Goal: Task Accomplishment & Management: Use online tool/utility

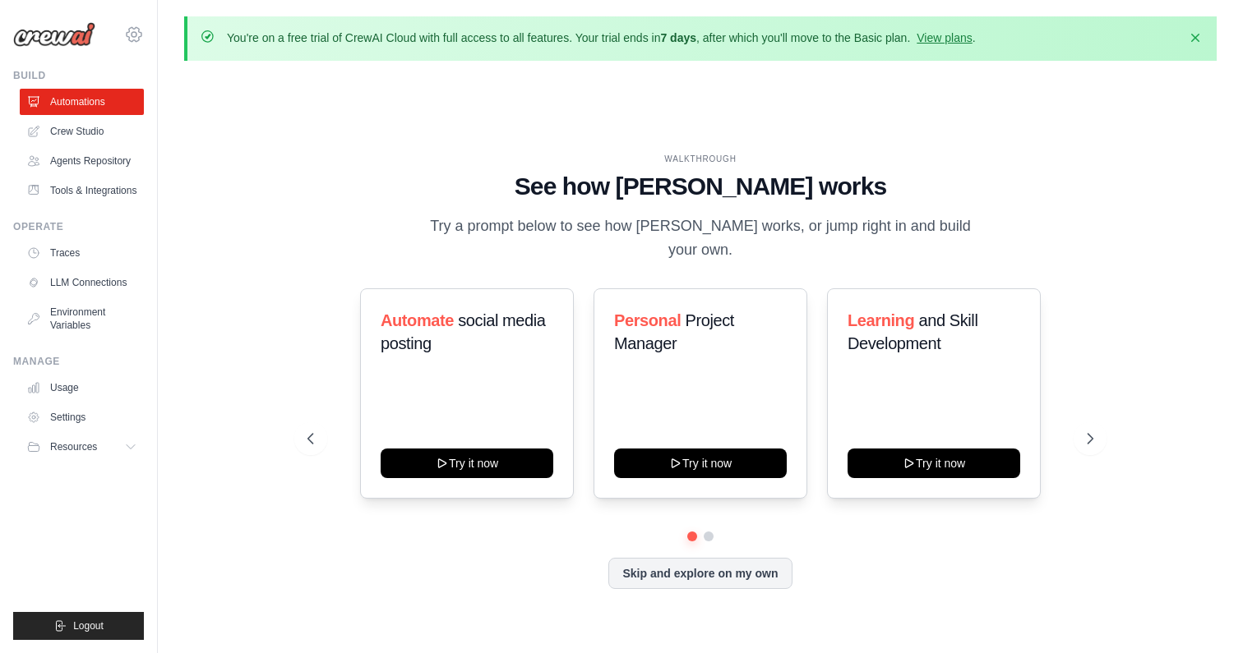
click at [131, 25] on icon at bounding box center [134, 35] width 20 height 20
click at [133, 33] on icon at bounding box center [134, 35] width 20 height 20
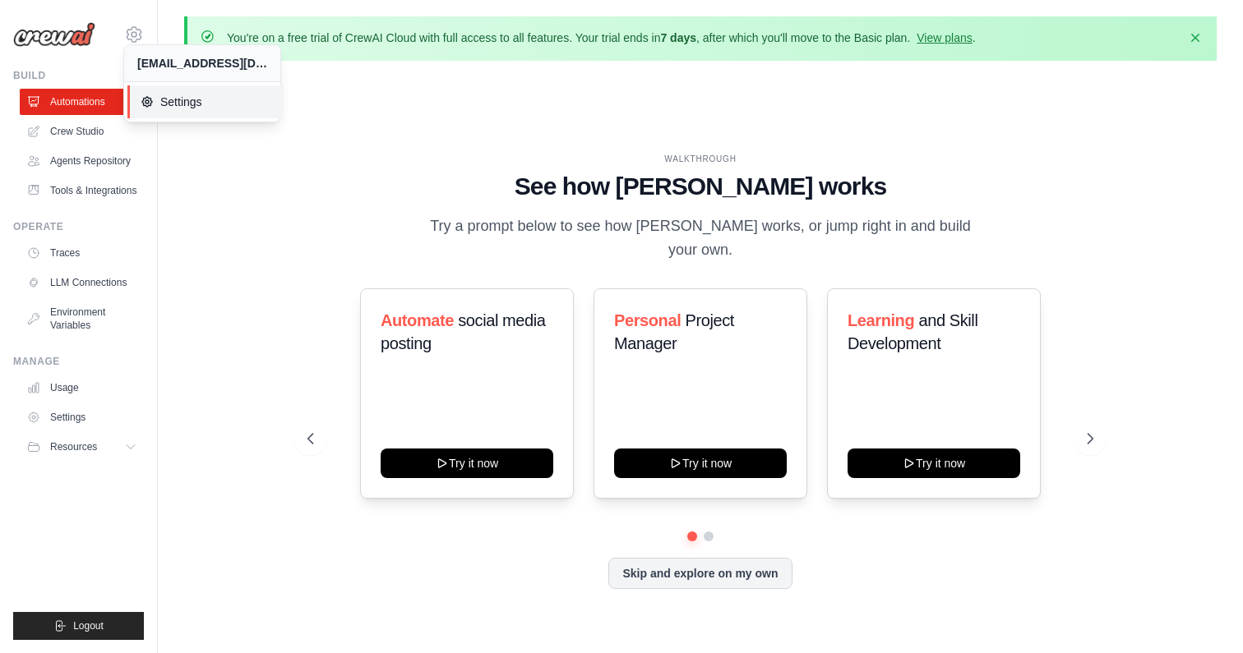
click at [187, 110] on link "Settings" at bounding box center [205, 101] width 156 height 33
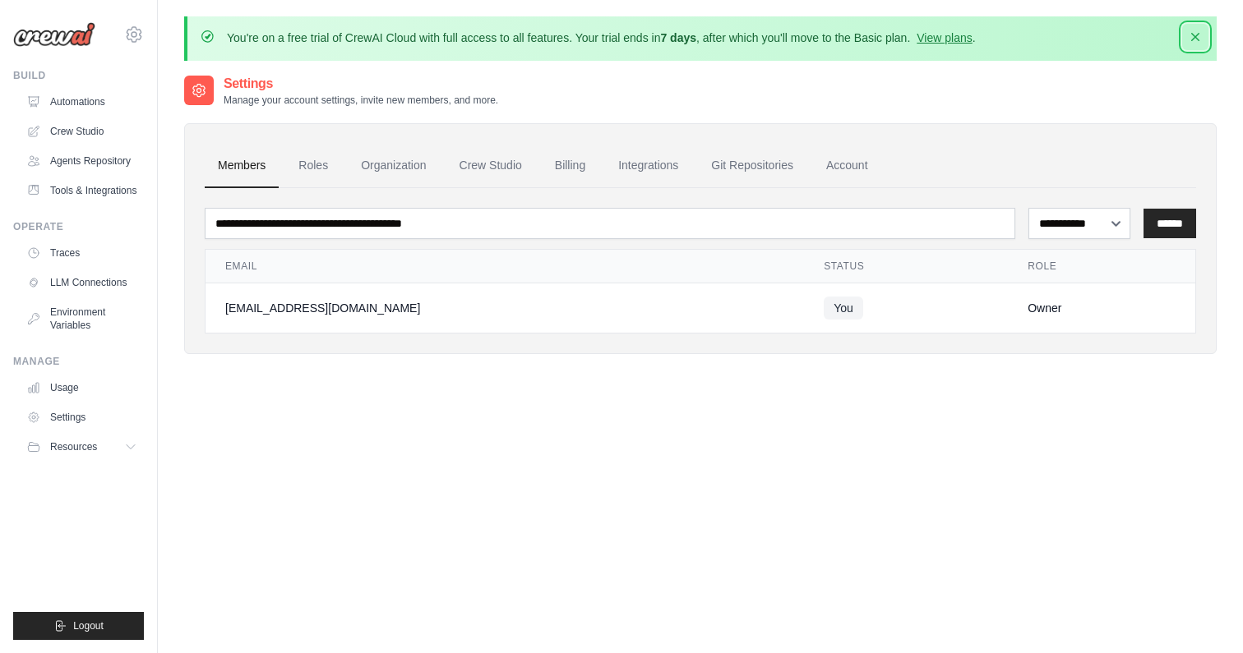
click at [1190, 39] on icon "button" at bounding box center [1195, 37] width 16 height 16
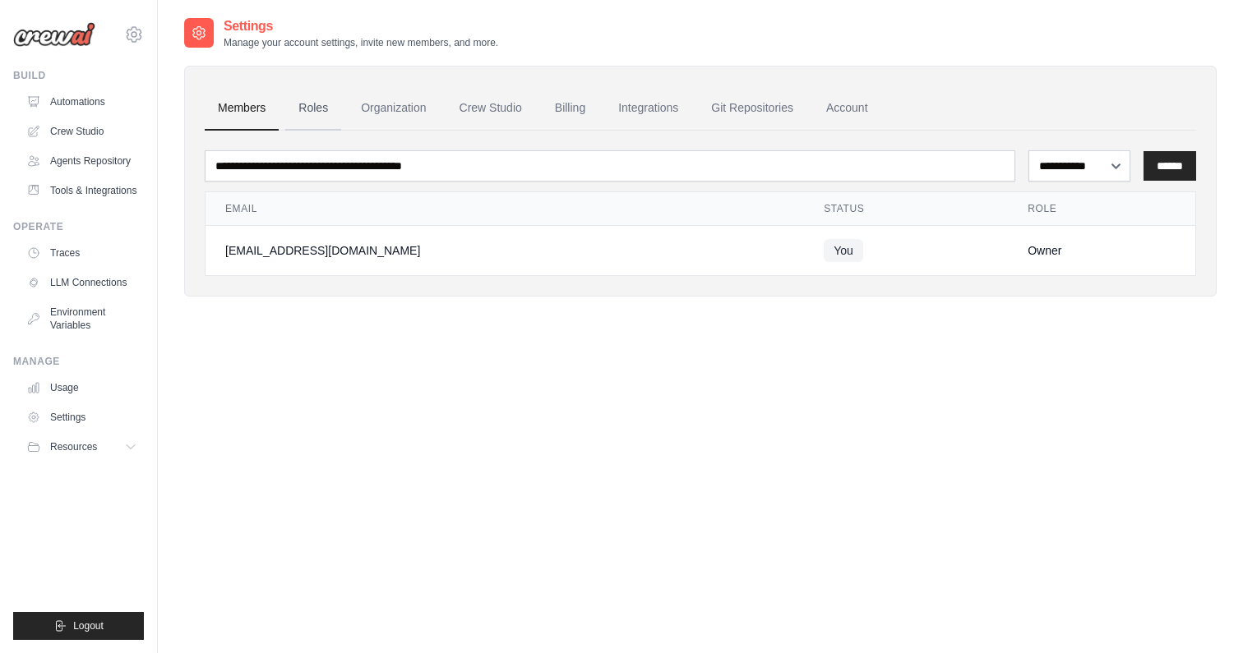
click at [313, 113] on link "Roles" at bounding box center [313, 108] width 56 height 44
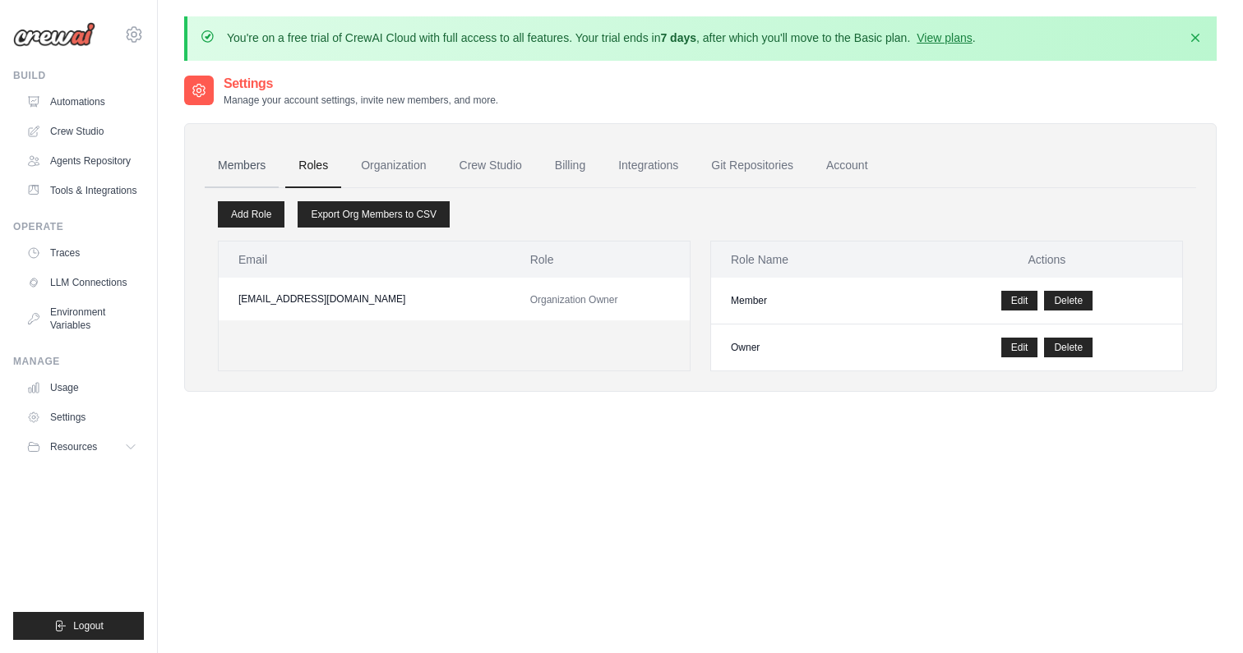
click at [264, 159] on link "Members" at bounding box center [242, 166] width 74 height 44
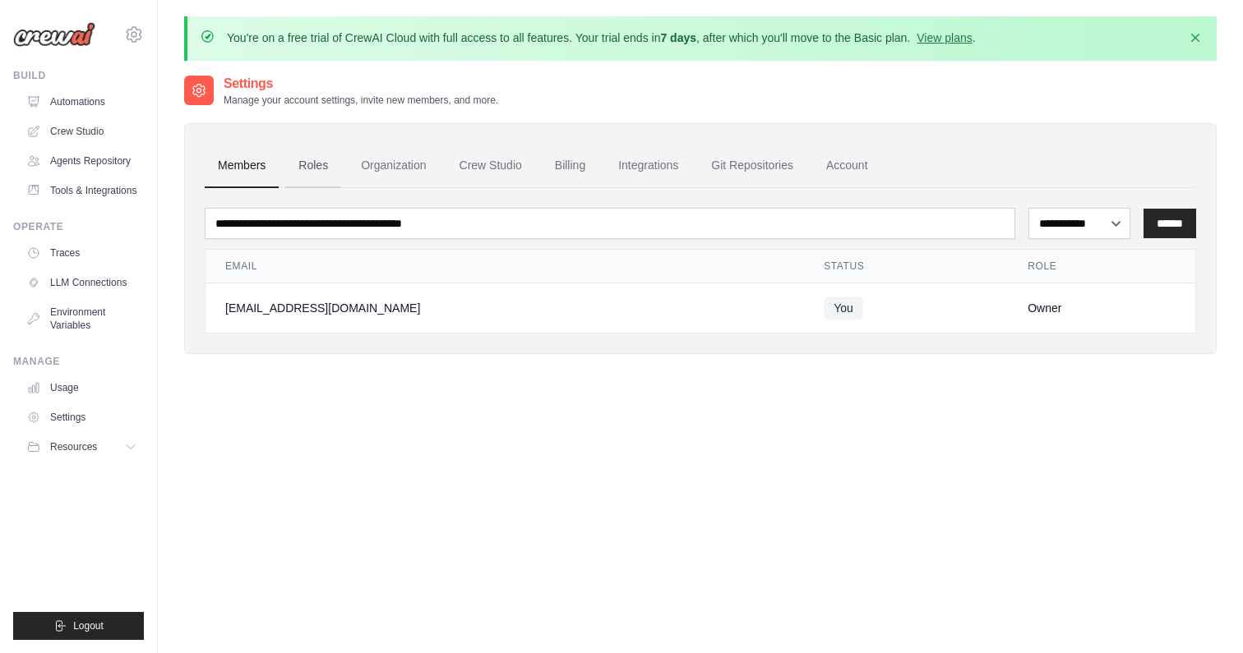
click at [333, 167] on link "Roles" at bounding box center [313, 166] width 56 height 44
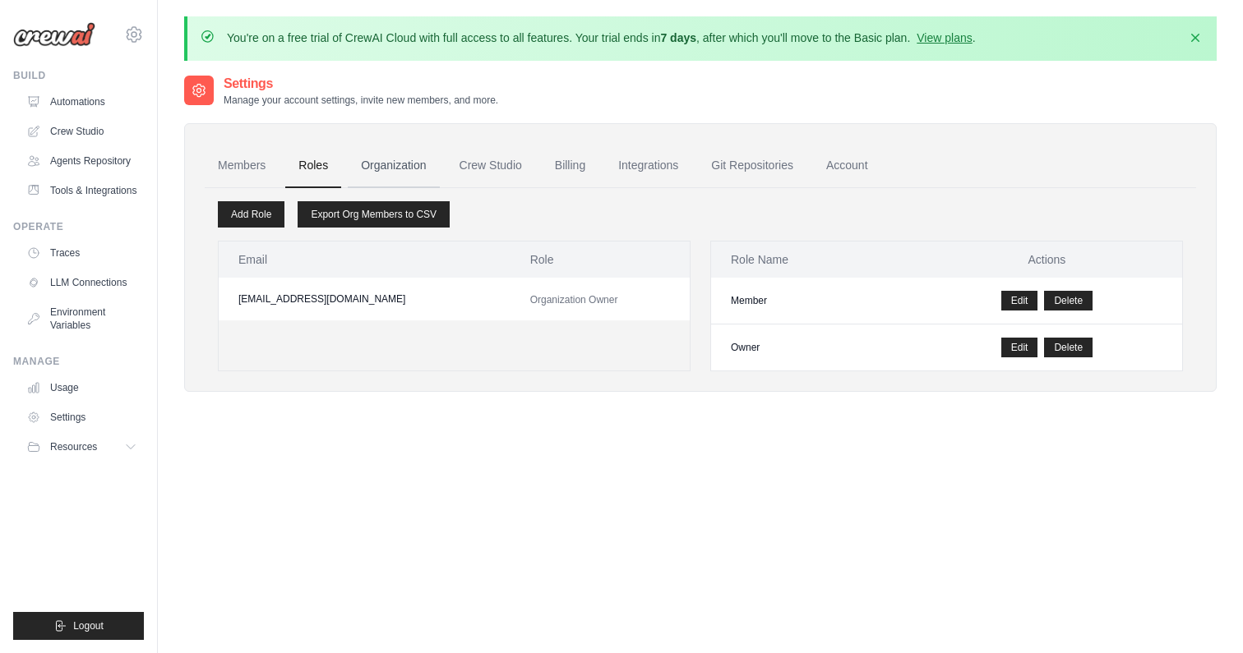
click at [397, 173] on link "Organization" at bounding box center [393, 166] width 91 height 44
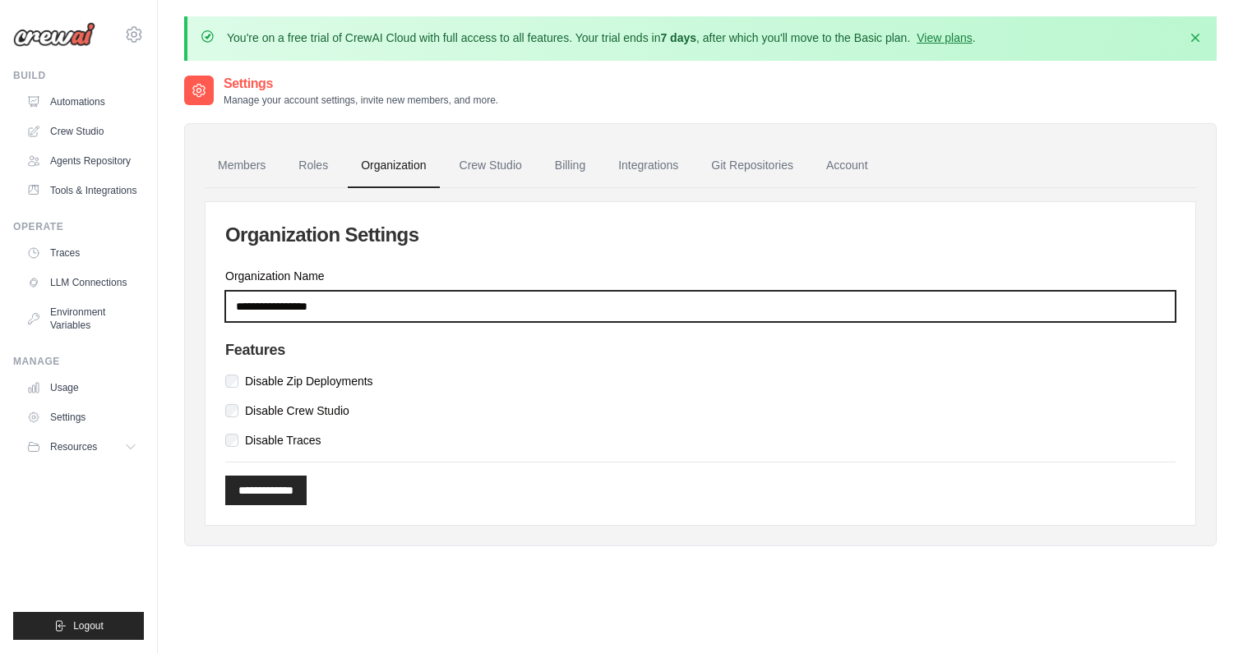
click at [444, 302] on input "Organization Name" at bounding box center [700, 306] width 950 height 31
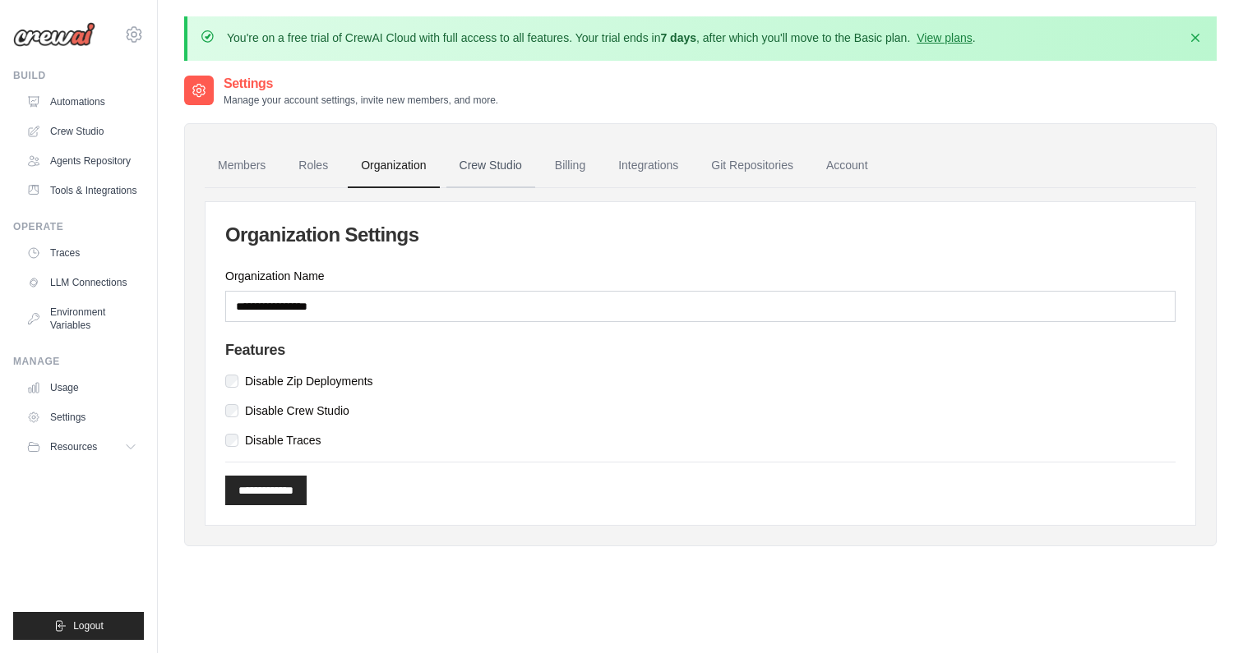
click at [501, 173] on link "Crew Studio" at bounding box center [490, 166] width 89 height 44
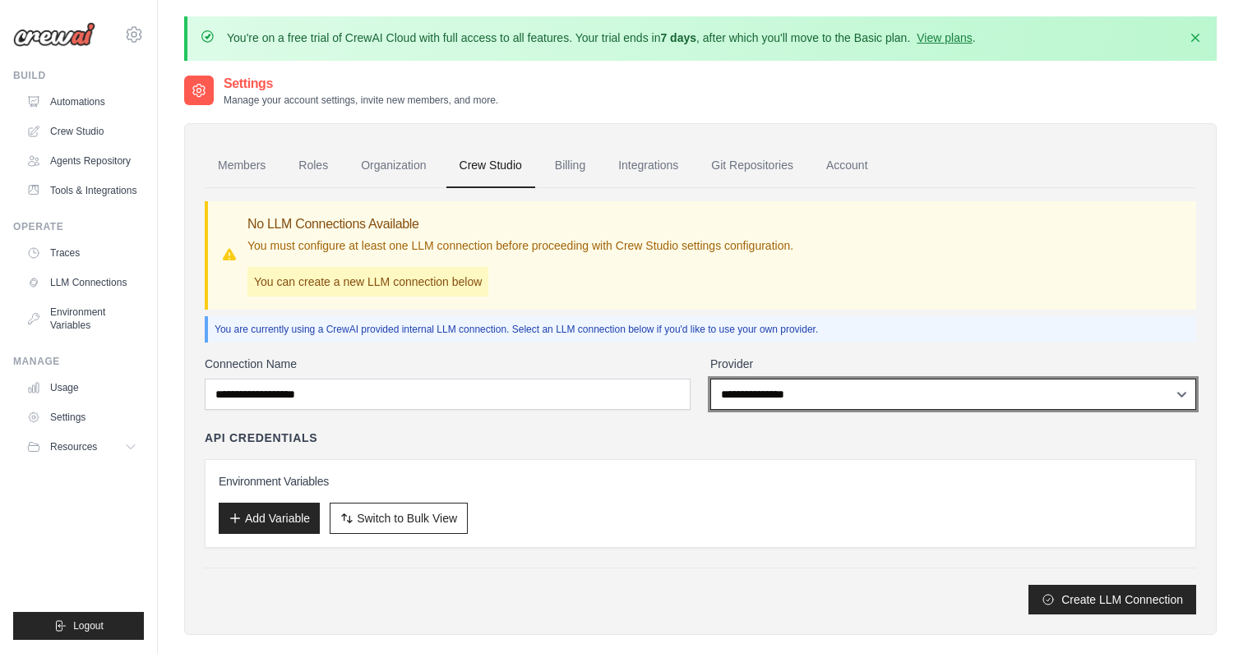
click at [789, 389] on select "**********" at bounding box center [953, 394] width 486 height 31
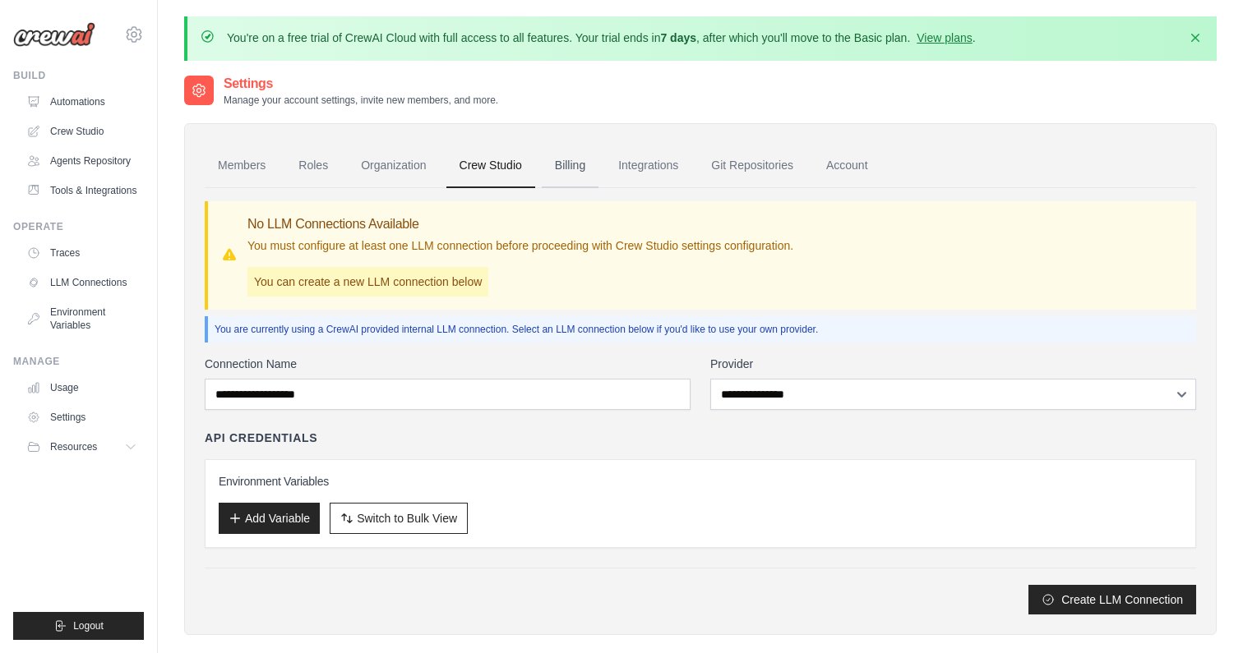
click at [588, 164] on link "Billing" at bounding box center [570, 166] width 57 height 44
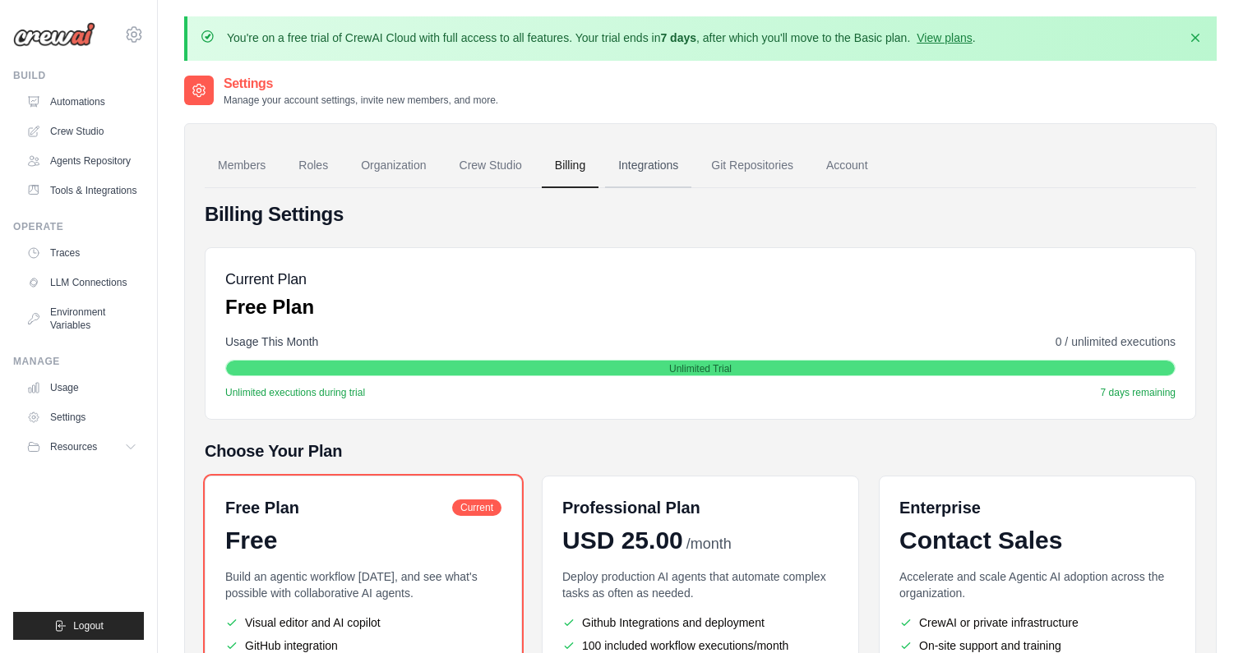
click at [663, 168] on link "Integrations" at bounding box center [648, 166] width 86 height 44
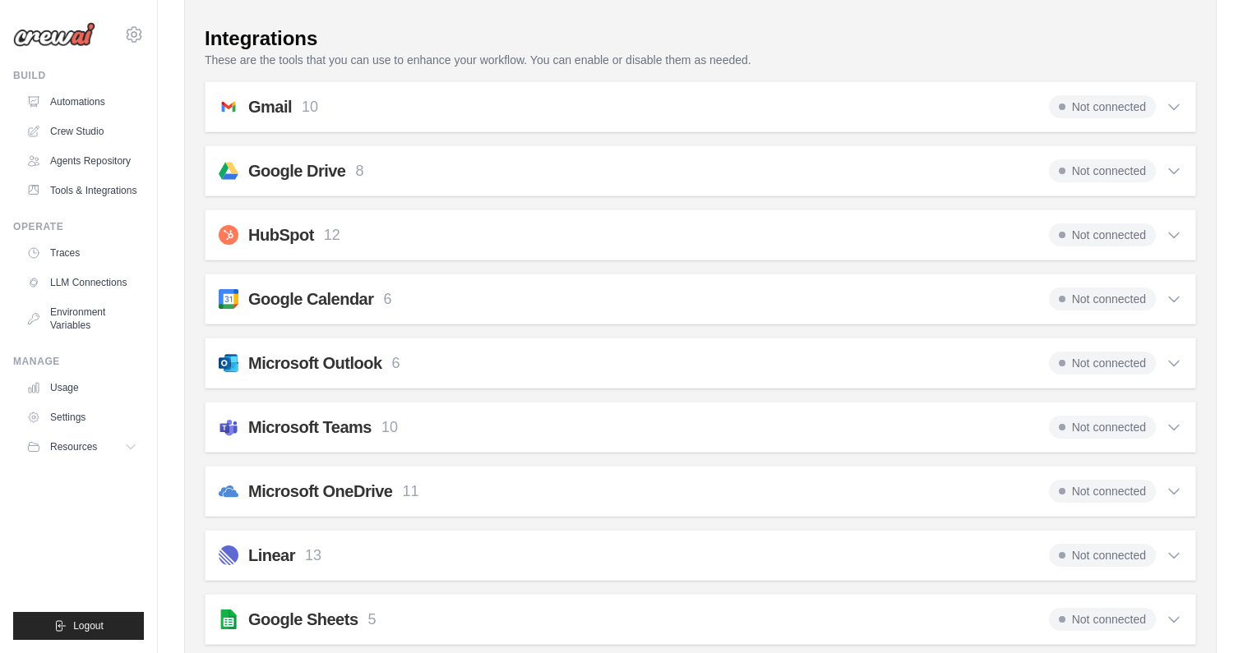
scroll to position [321, 0]
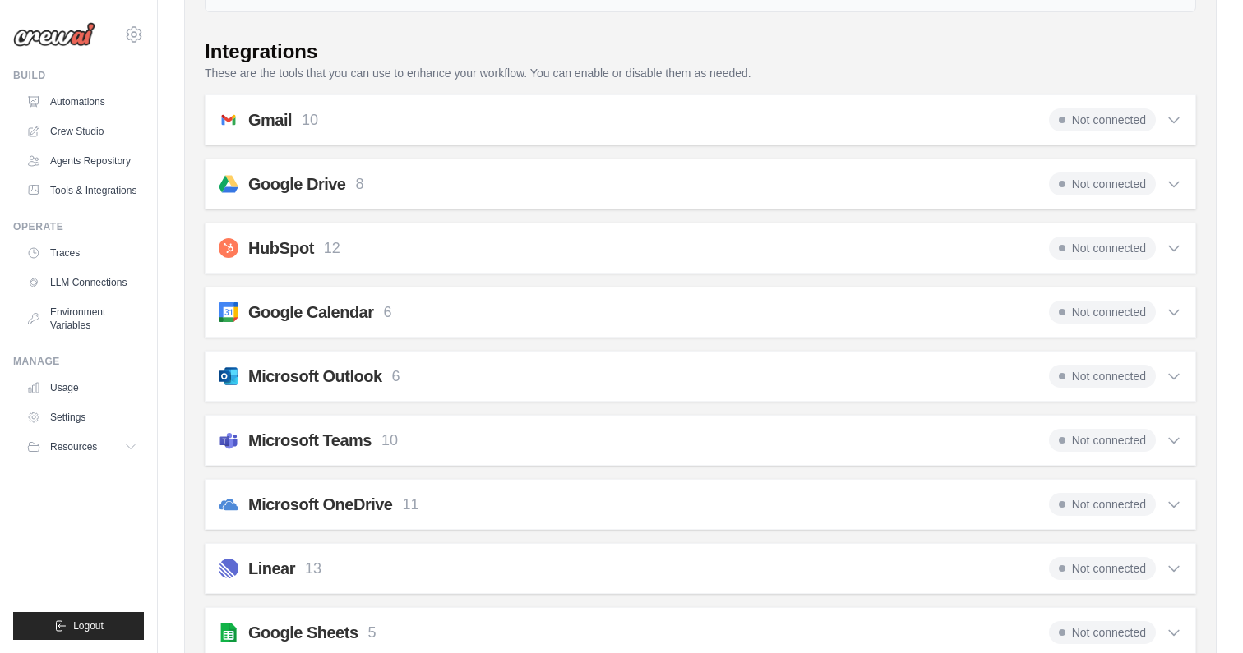
click at [1183, 130] on div "Gmail 10 Not connected Select all Retrieve a list of messages.: fetch_emails Se…" at bounding box center [700, 120] width 991 height 51
click at [1172, 113] on icon at bounding box center [1173, 120] width 16 height 16
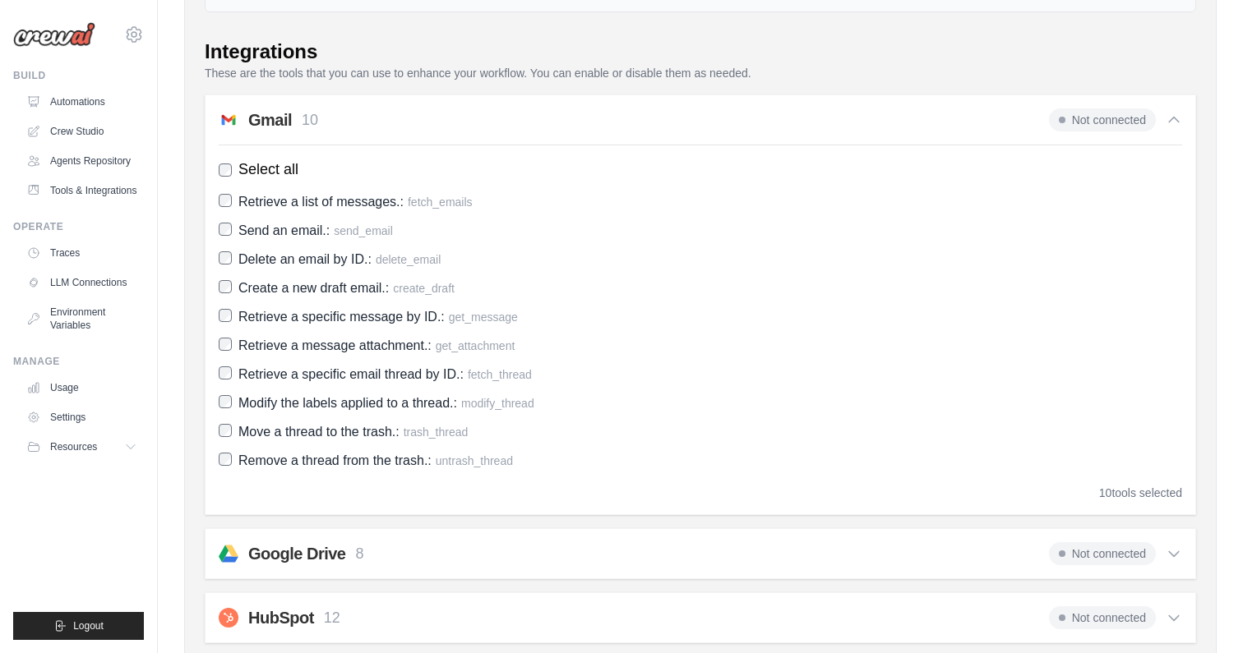
click at [1172, 113] on icon at bounding box center [1173, 120] width 16 height 16
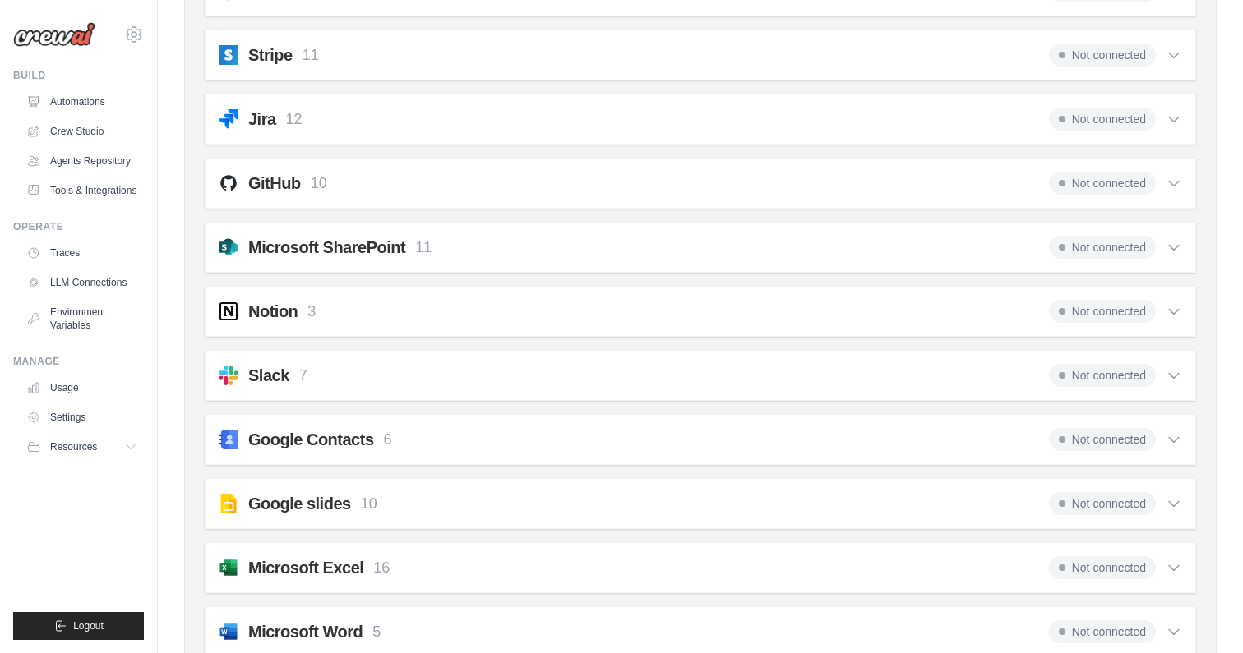
scroll to position [1414, 0]
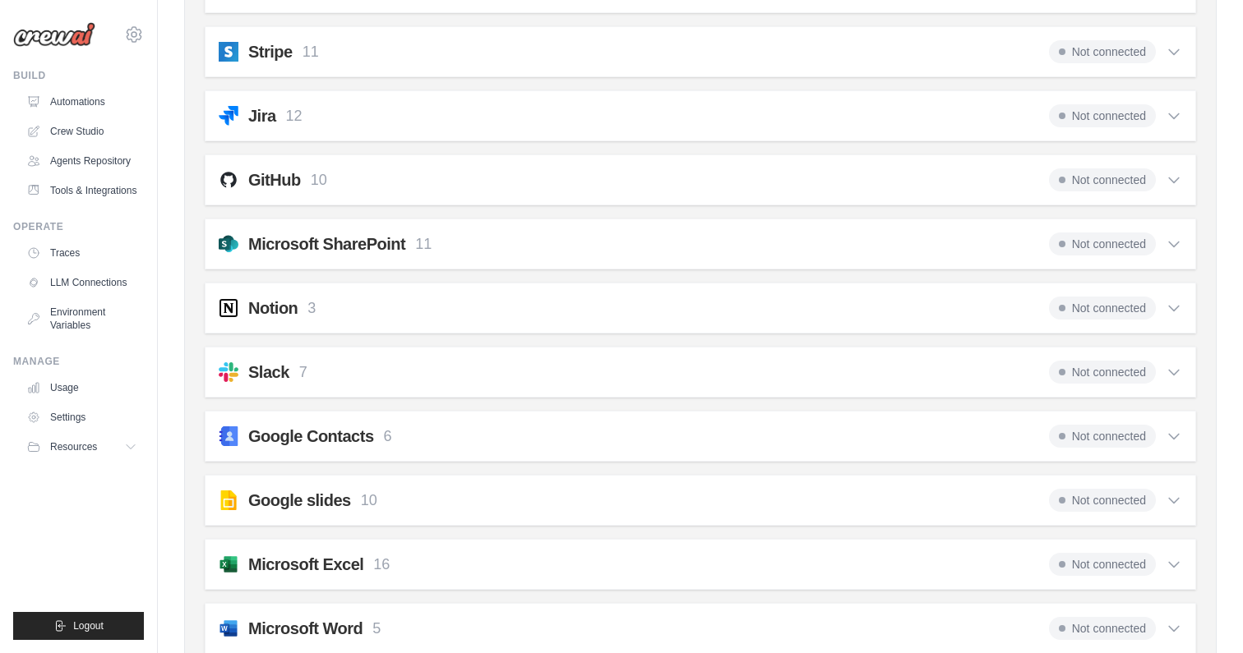
click at [1174, 305] on icon at bounding box center [1173, 308] width 16 height 16
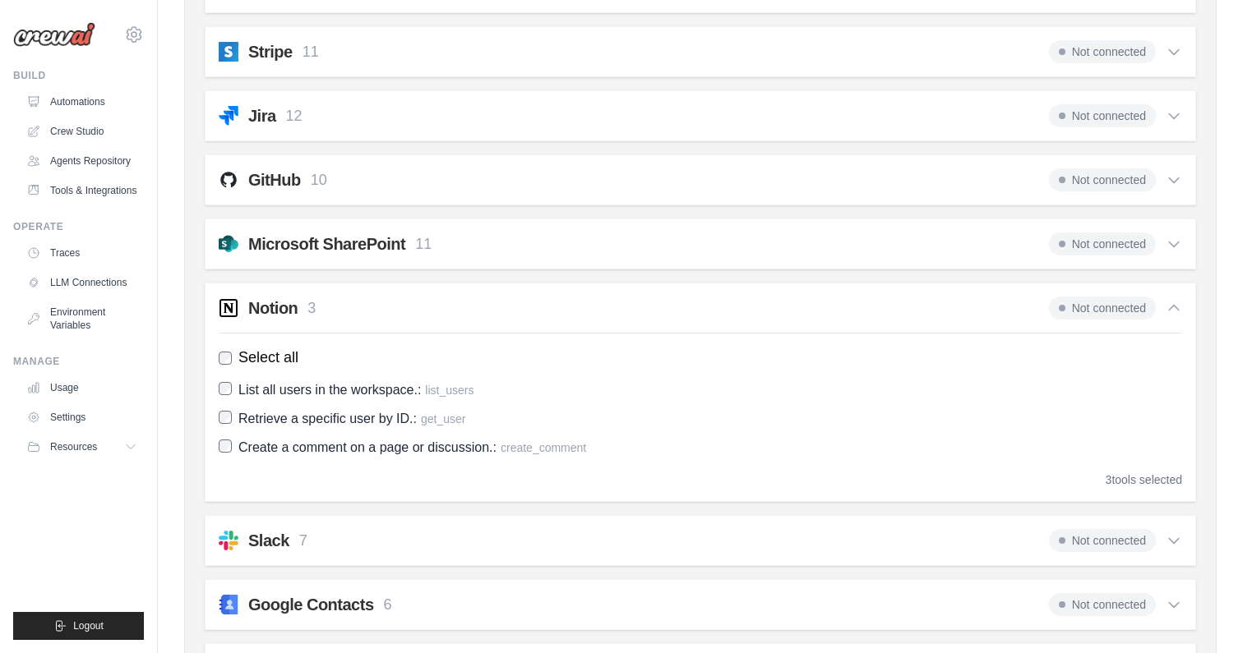
click at [1174, 306] on icon at bounding box center [1174, 308] width 10 height 5
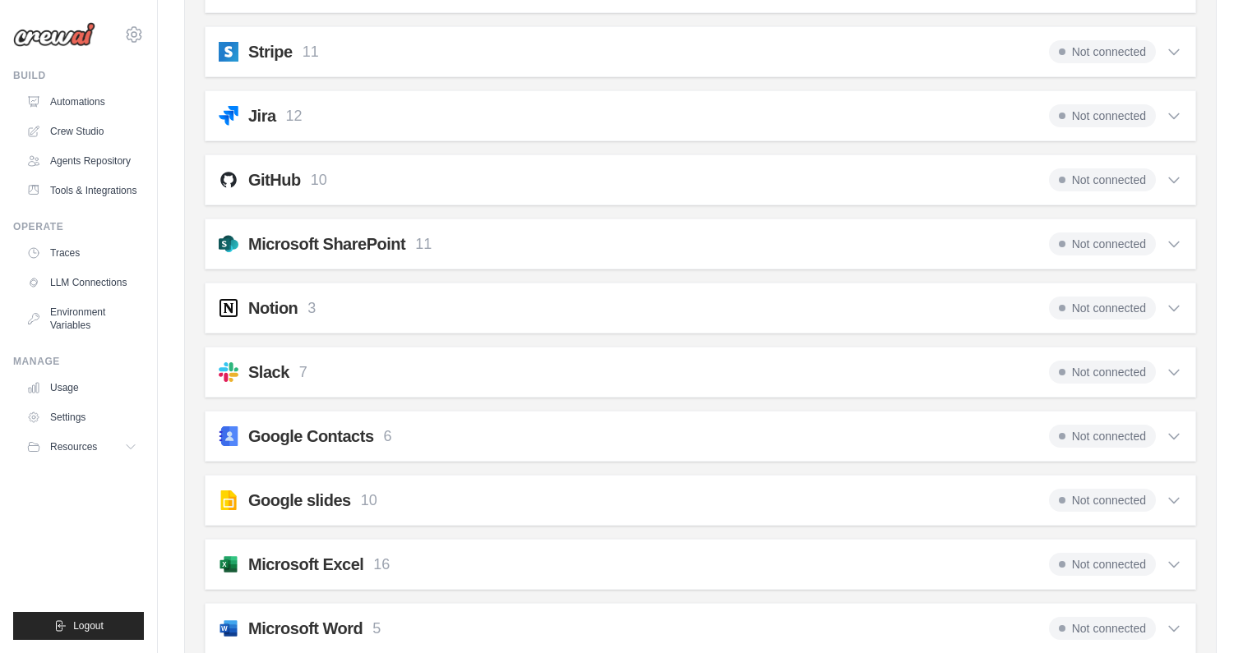
click at [1184, 374] on div "Slack 7 Not connected Select all List Channel Members: slack_list_members List …" at bounding box center [700, 372] width 991 height 51
click at [1171, 374] on icon at bounding box center [1173, 372] width 16 height 16
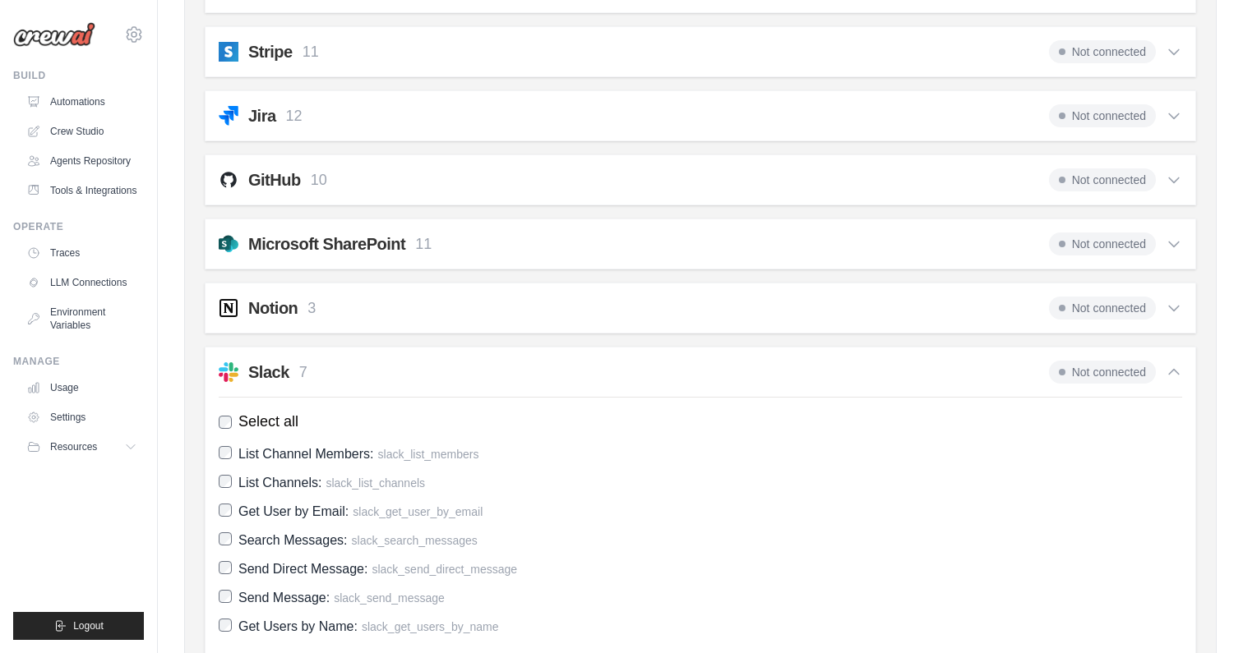
click at [1171, 374] on icon at bounding box center [1173, 372] width 16 height 16
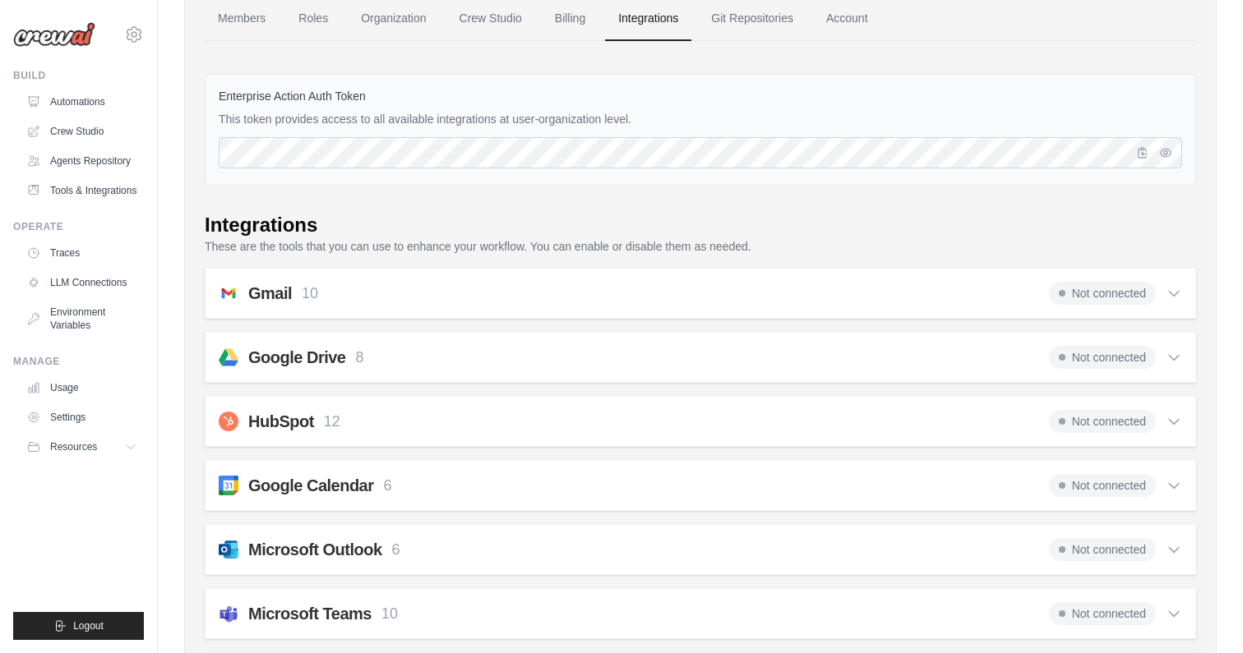
scroll to position [0, 0]
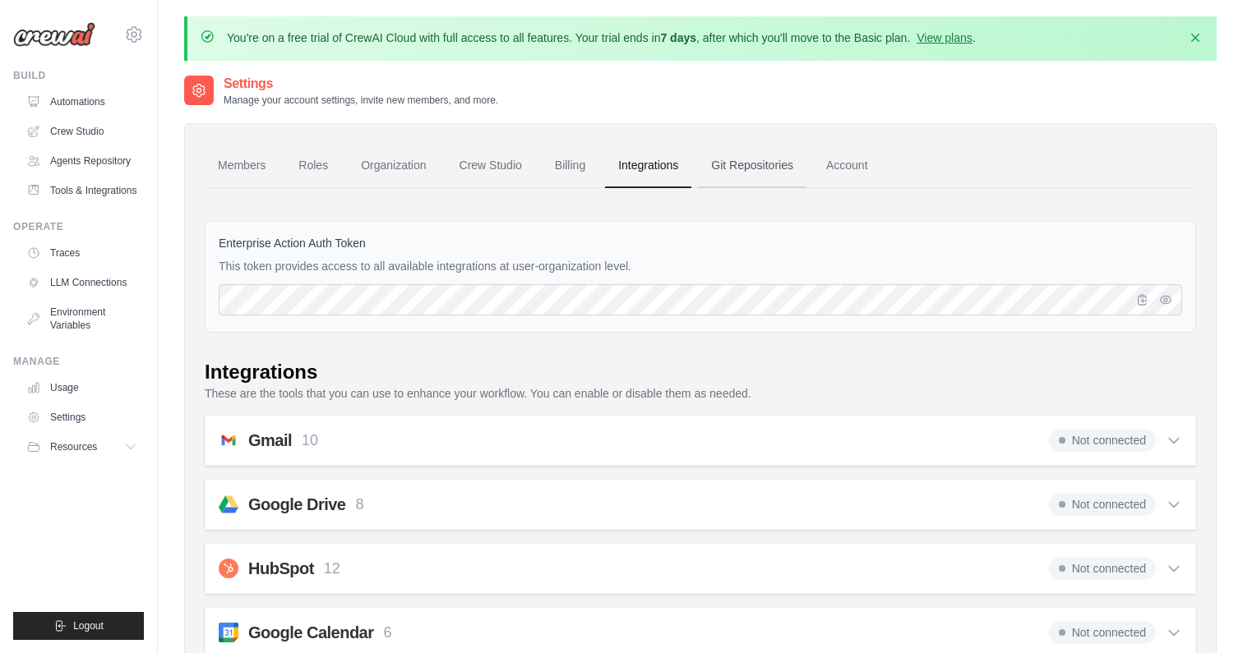
click at [799, 168] on link "Git Repositories" at bounding box center [752, 166] width 108 height 44
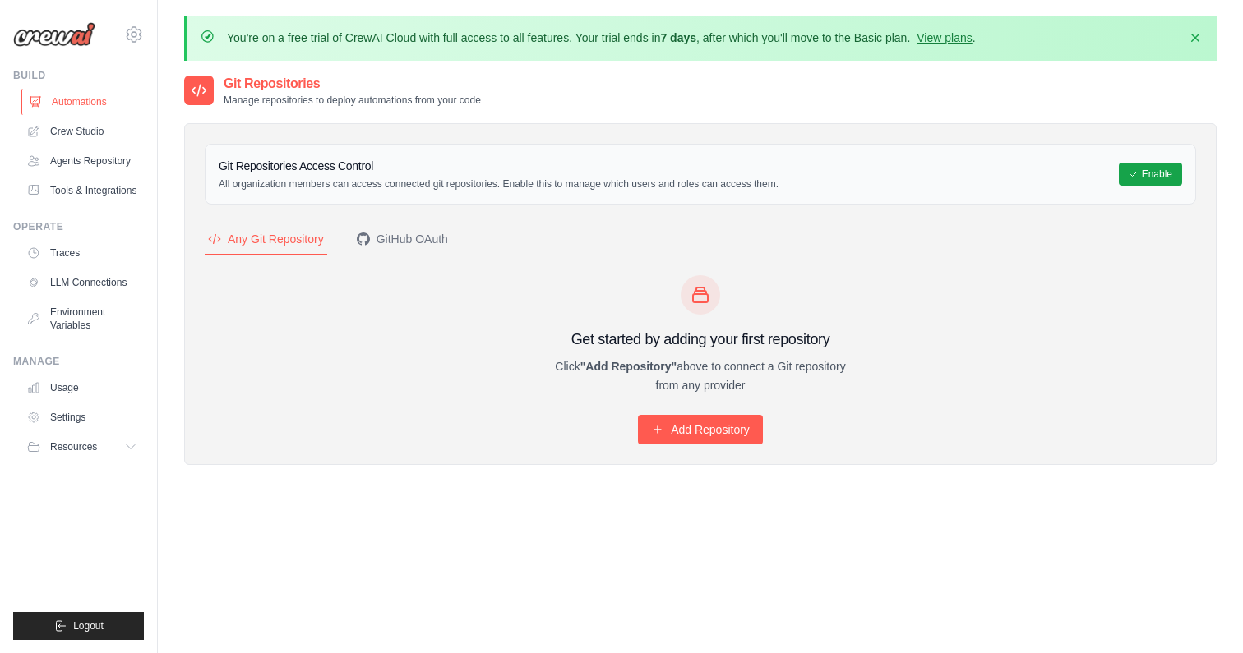
click at [82, 105] on link "Automations" at bounding box center [83, 102] width 124 height 26
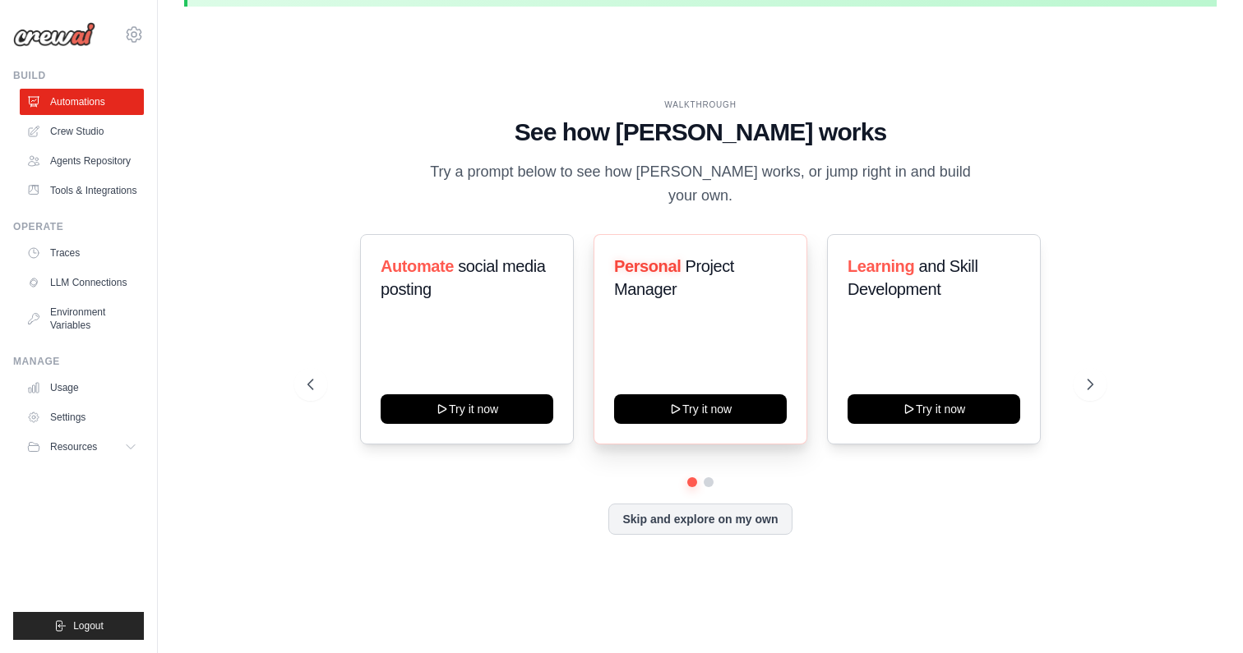
scroll to position [57, 0]
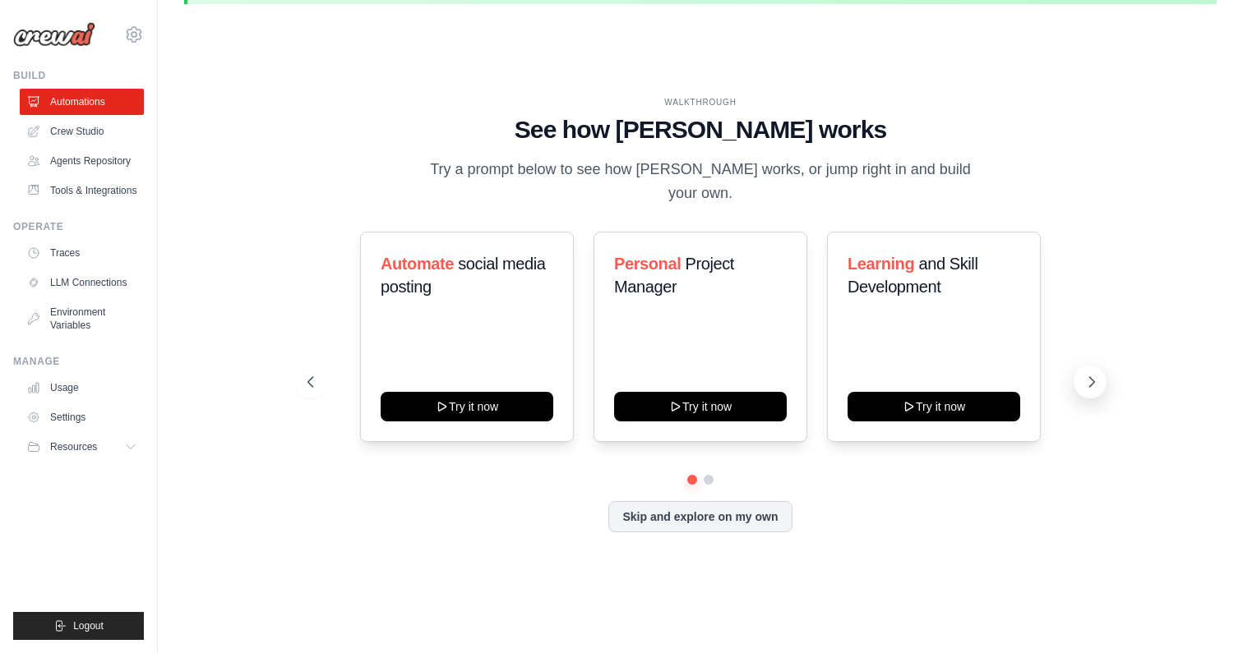
click at [1100, 384] on button at bounding box center [1089, 382] width 33 height 33
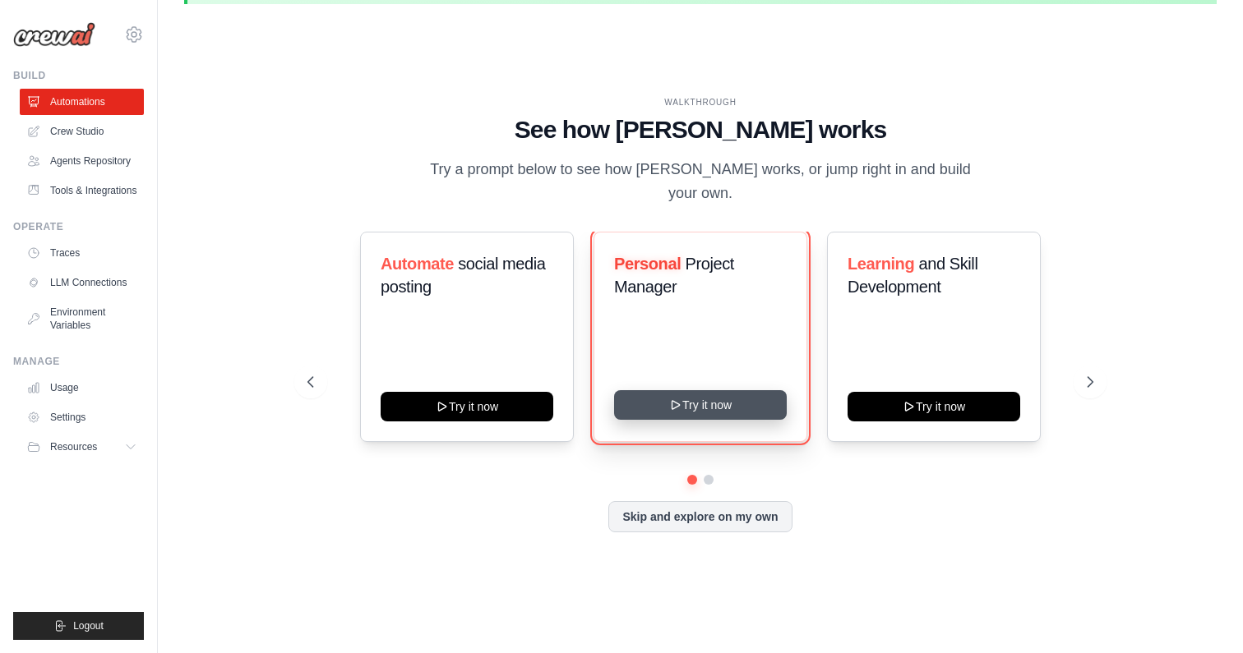
click at [658, 408] on button "Try it now" at bounding box center [700, 405] width 173 height 30
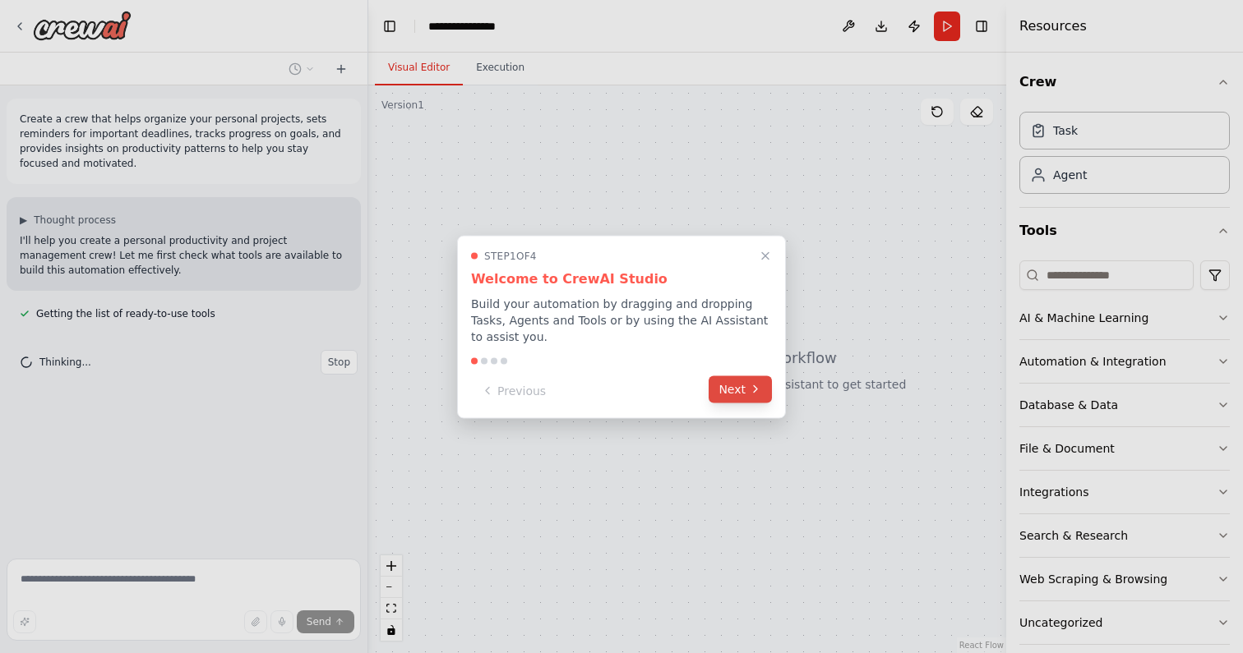
click at [733, 380] on button "Next" at bounding box center [739, 389] width 63 height 27
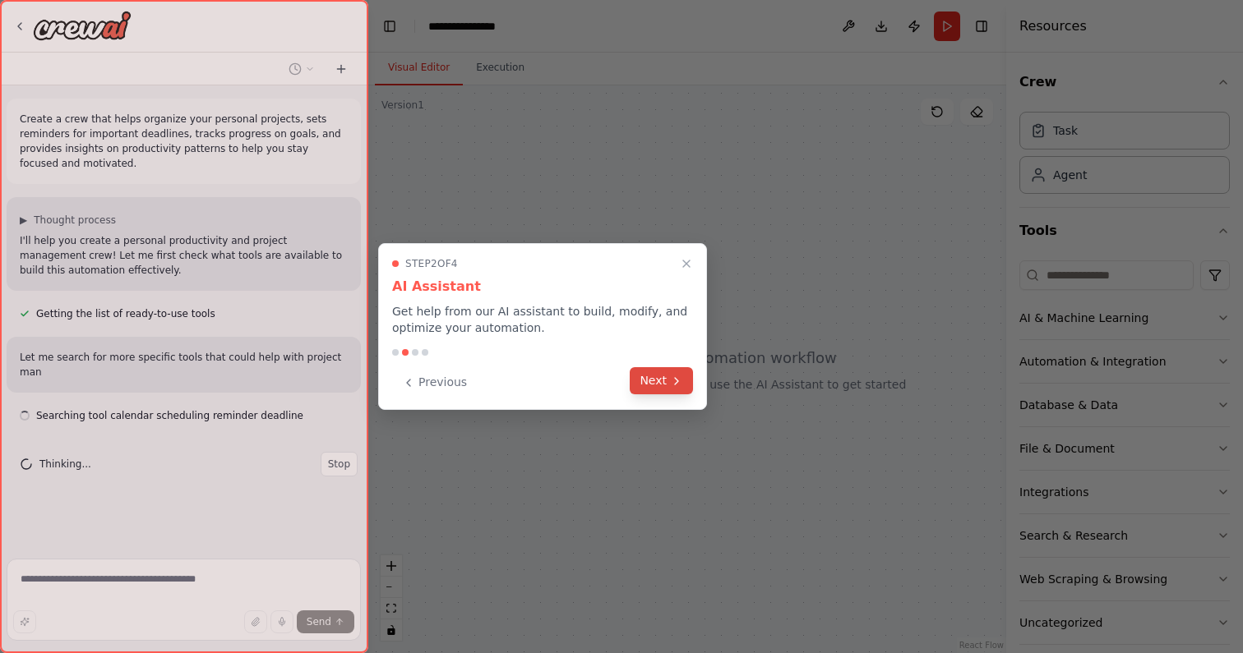
click at [678, 375] on icon at bounding box center [676, 381] width 13 height 13
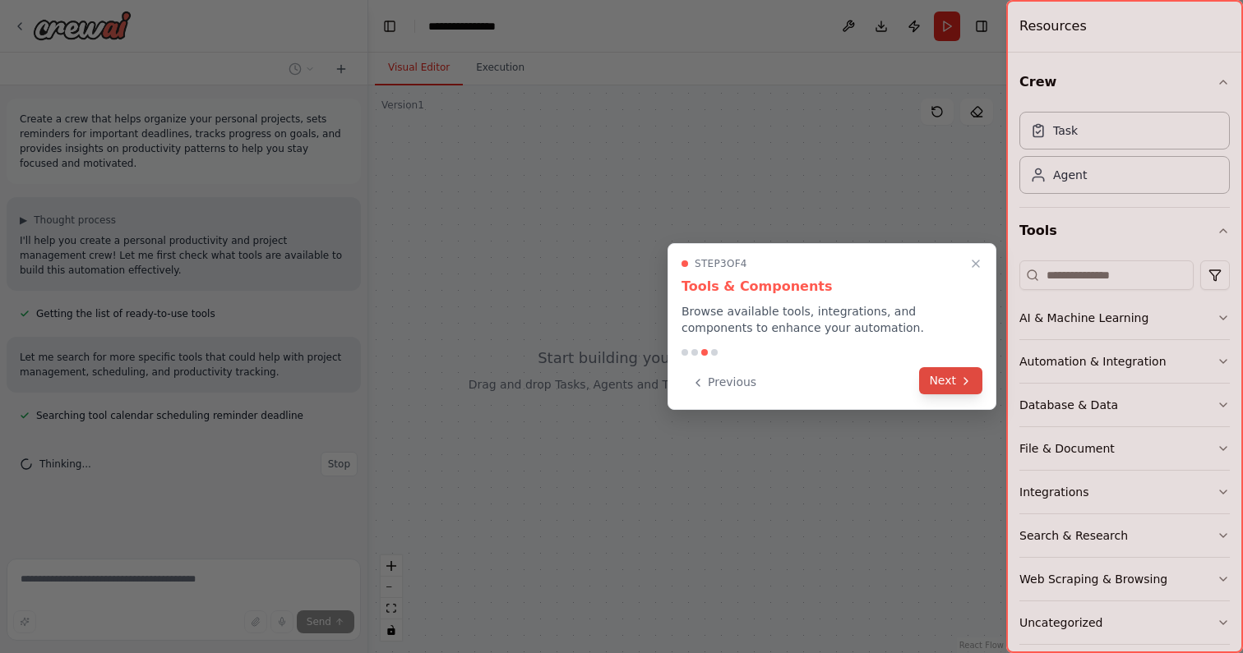
click at [964, 380] on icon at bounding box center [965, 381] width 13 height 13
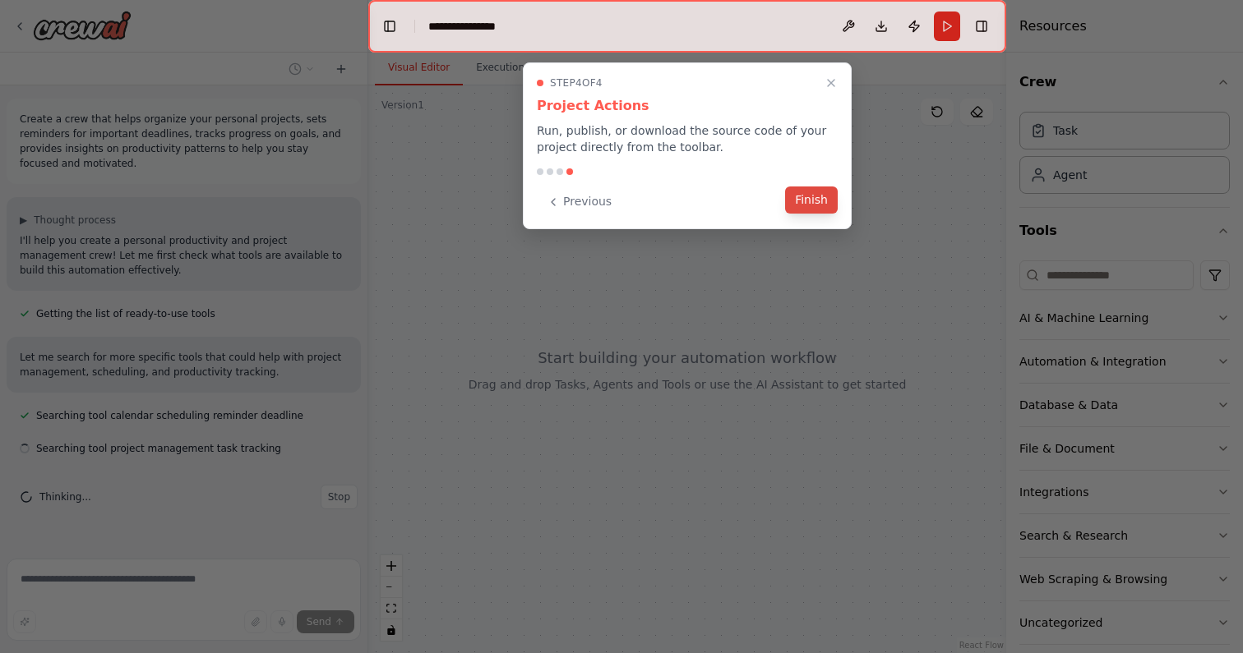
click at [817, 203] on button "Finish" at bounding box center [811, 200] width 53 height 27
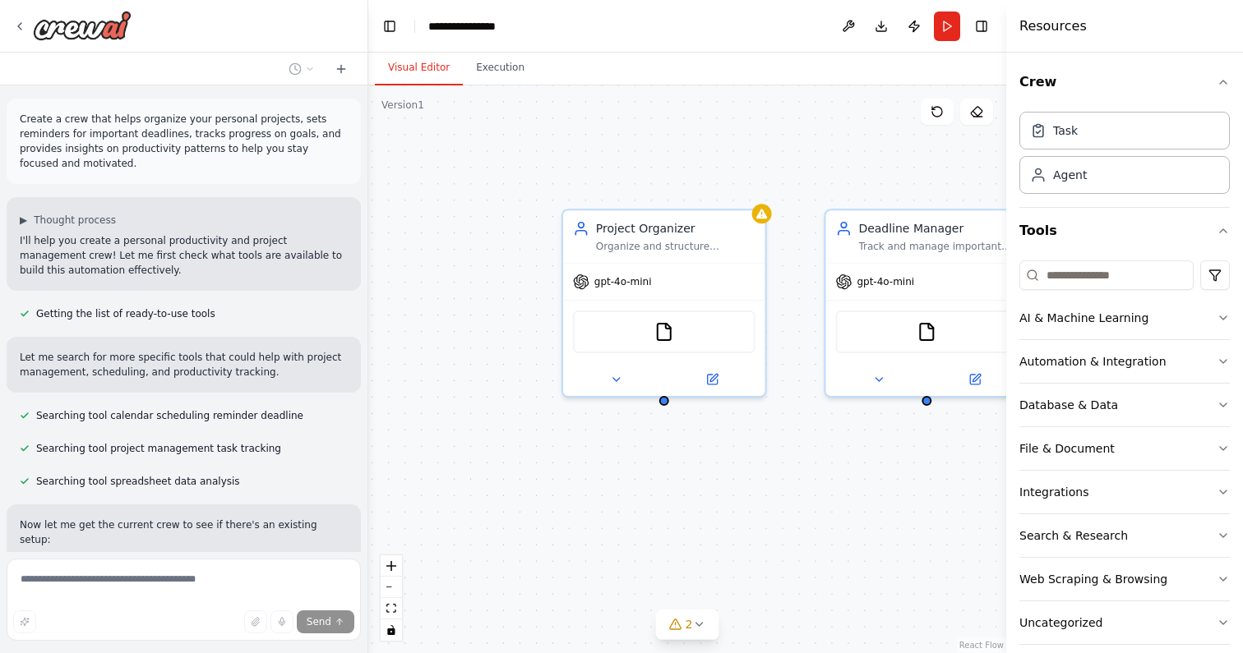
drag, startPoint x: 653, startPoint y: 316, endPoint x: 515, endPoint y: 357, distance: 143.3
click at [515, 357] on div "Project Organizer Organize and structure {user_name}'s personal projects by cat…" at bounding box center [687, 369] width 638 height 568
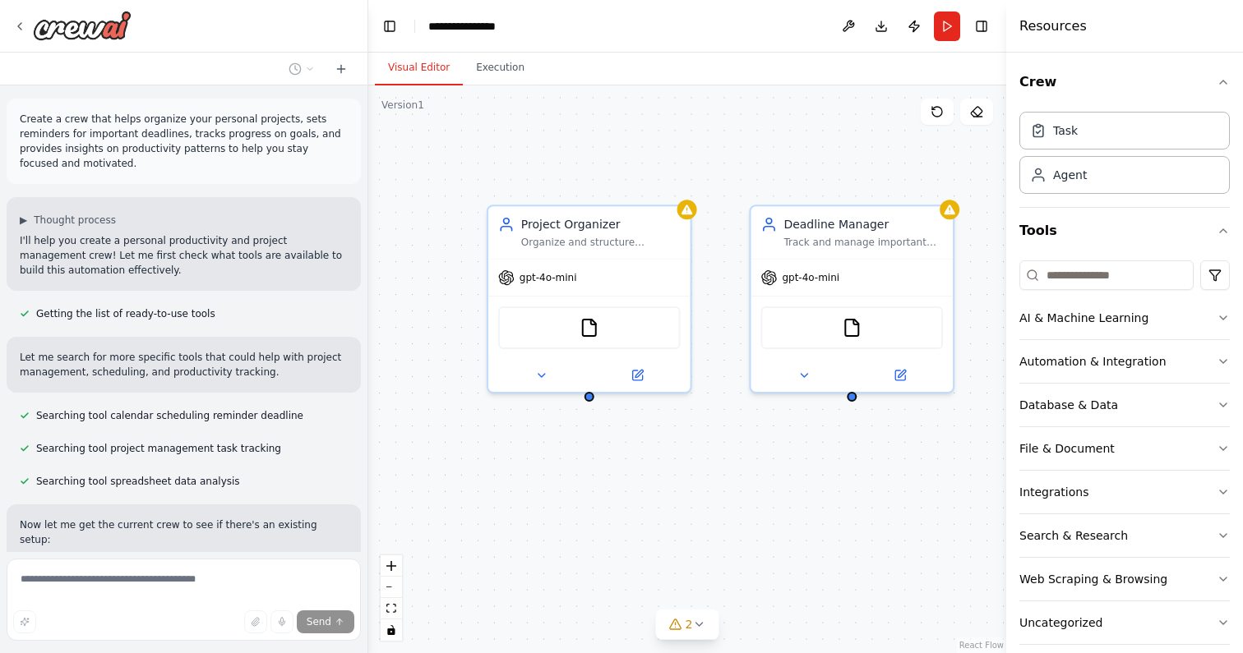
drag, startPoint x: 847, startPoint y: 490, endPoint x: 774, endPoint y: 486, distance: 73.3
click at [774, 486] on div "Project Organizer Organize and structure {user_name}'s personal projects by cat…" at bounding box center [687, 369] width 638 height 568
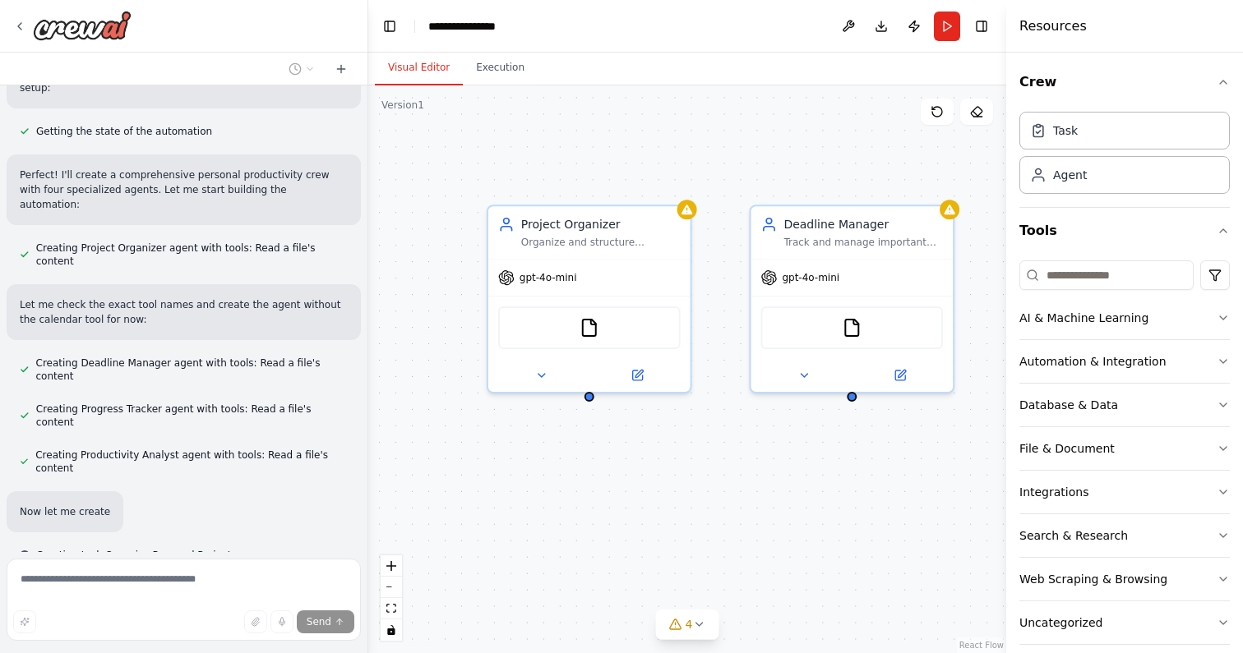
scroll to position [473, 0]
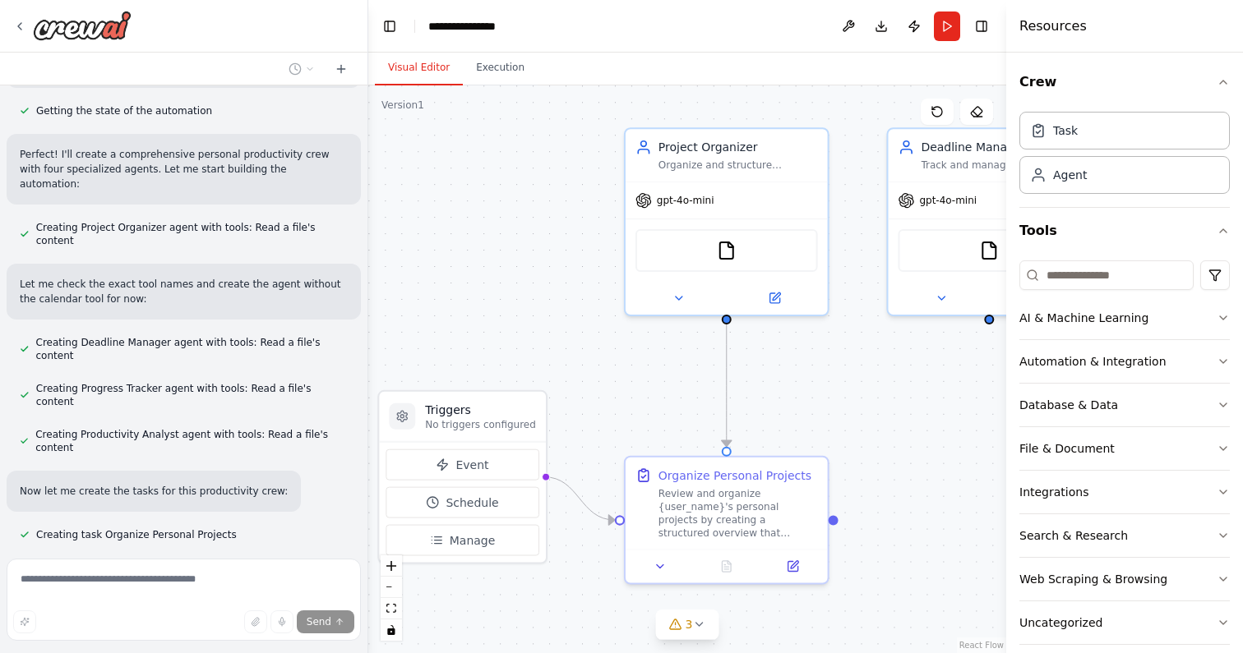
drag, startPoint x: 442, startPoint y: 444, endPoint x: 615, endPoint y: 323, distance: 210.7
click at [615, 323] on div ".deletable-edge-delete-btn { width: 20px; height: 20px; border: 0px solid #ffff…" at bounding box center [687, 369] width 638 height 568
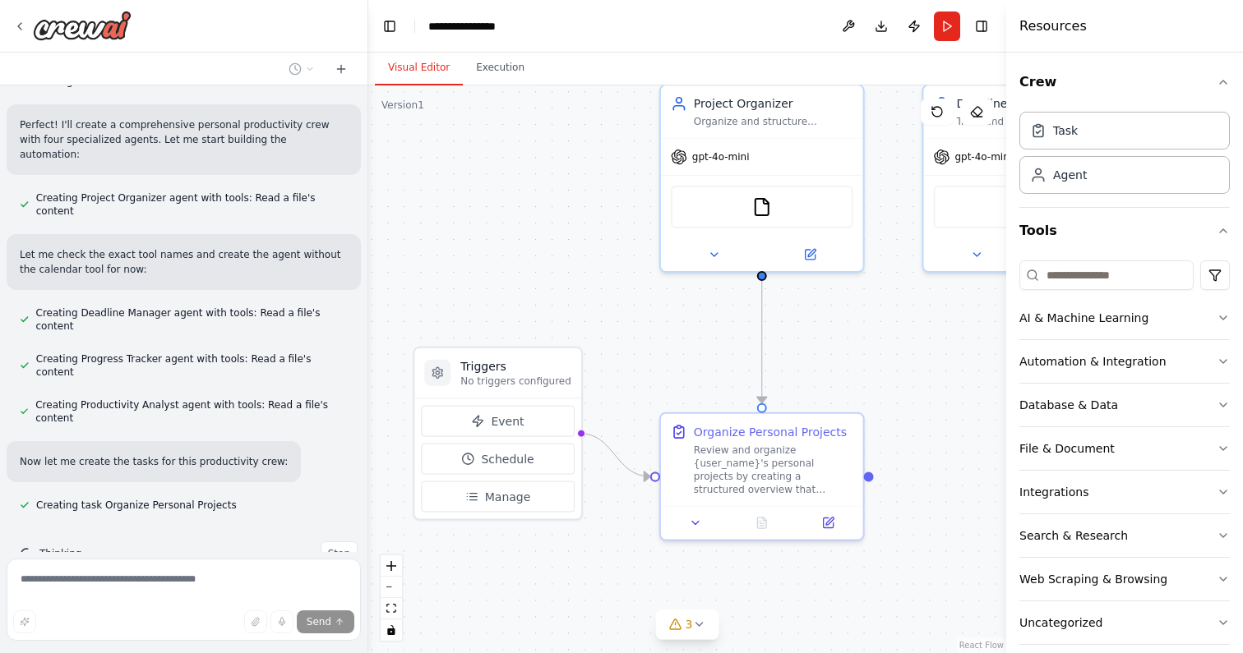
scroll to position [505, 0]
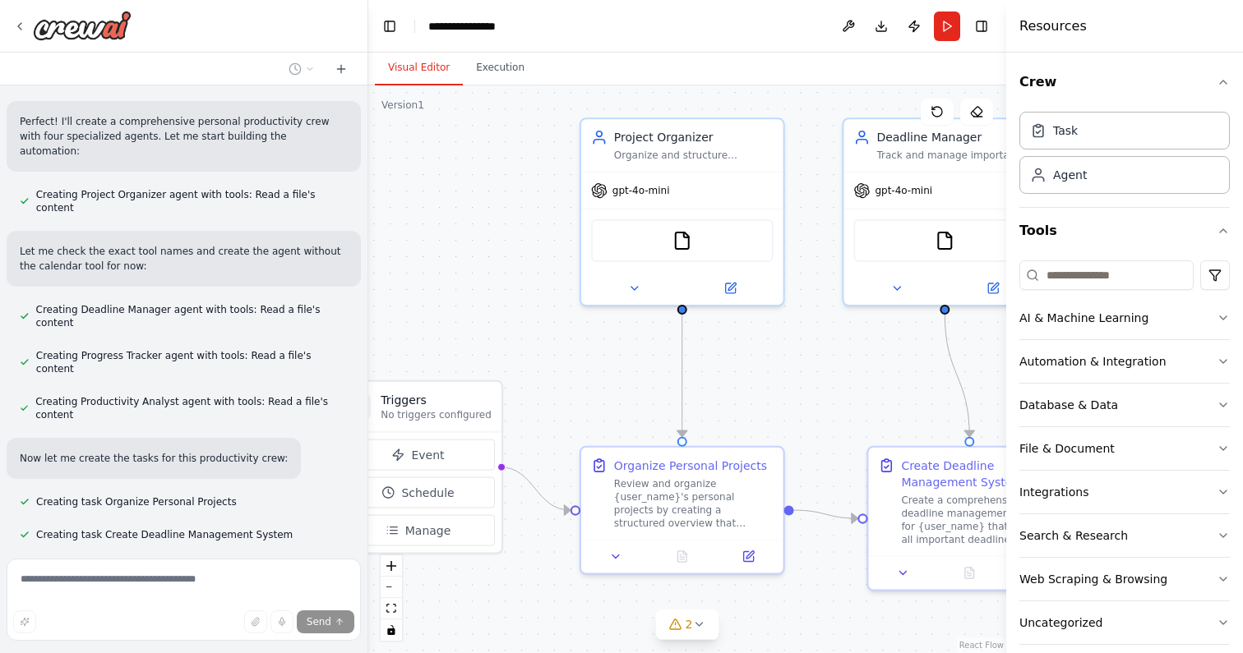
drag, startPoint x: 587, startPoint y: 232, endPoint x: 477, endPoint y: 278, distance: 118.6
click at [477, 278] on div ".deletable-edge-delete-btn { width: 20px; height: 20px; border: 0px solid #ffff…" at bounding box center [687, 369] width 638 height 568
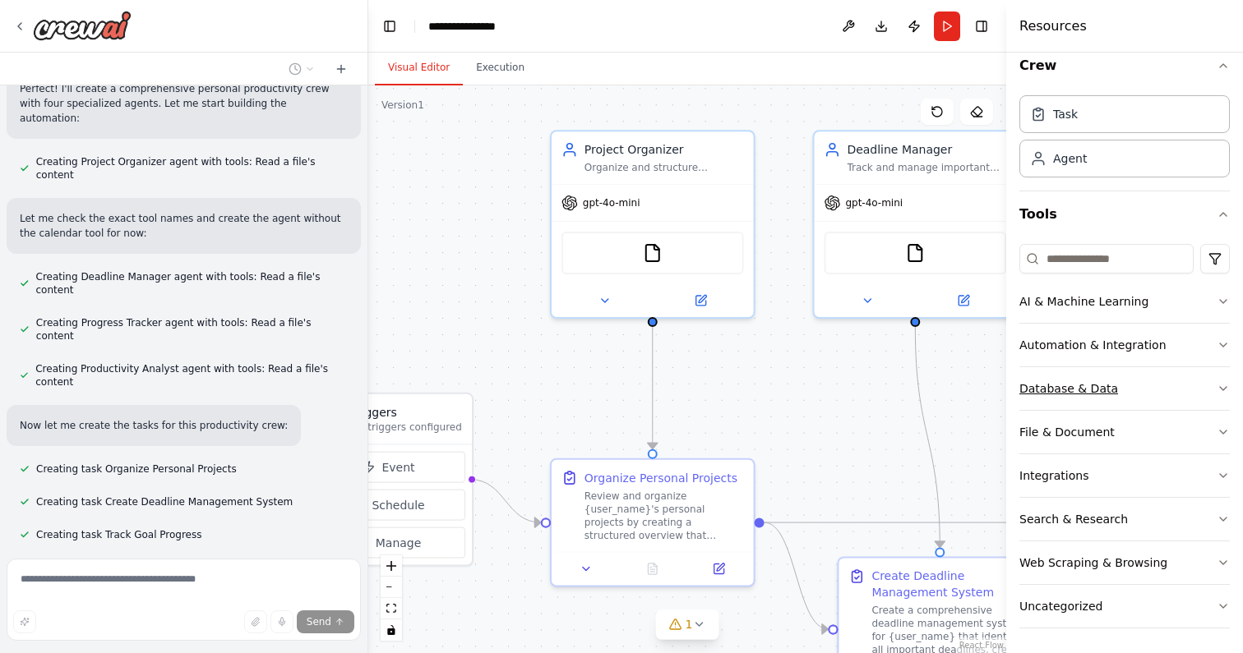
scroll to position [18, 0]
click at [1223, 554] on button "Web Scraping & Browsing" at bounding box center [1124, 561] width 210 height 43
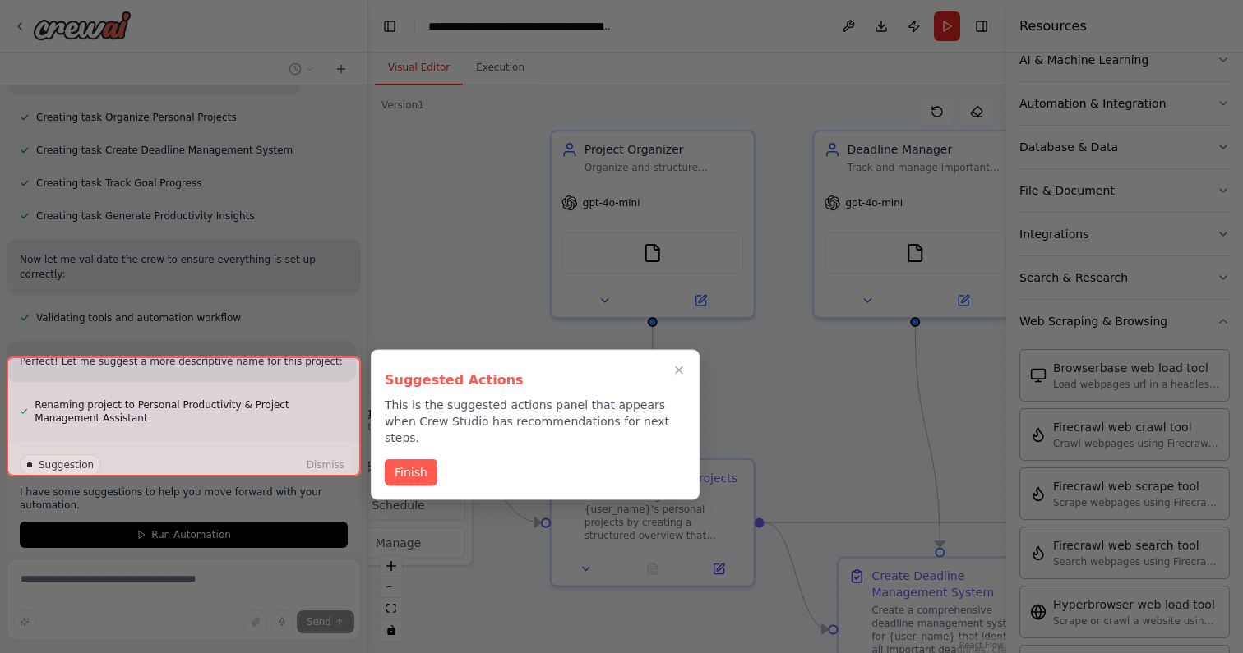
scroll to position [892, 0]
click at [431, 459] on button "Finish" at bounding box center [411, 470] width 53 height 27
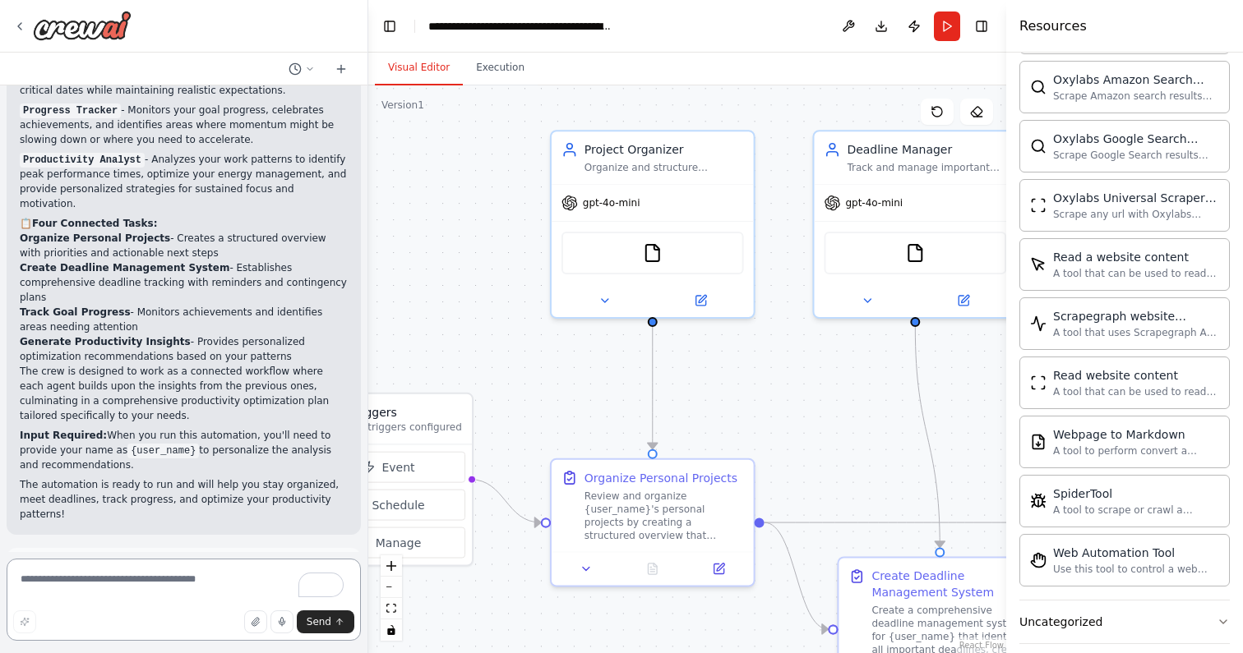
scroll to position [919, 0]
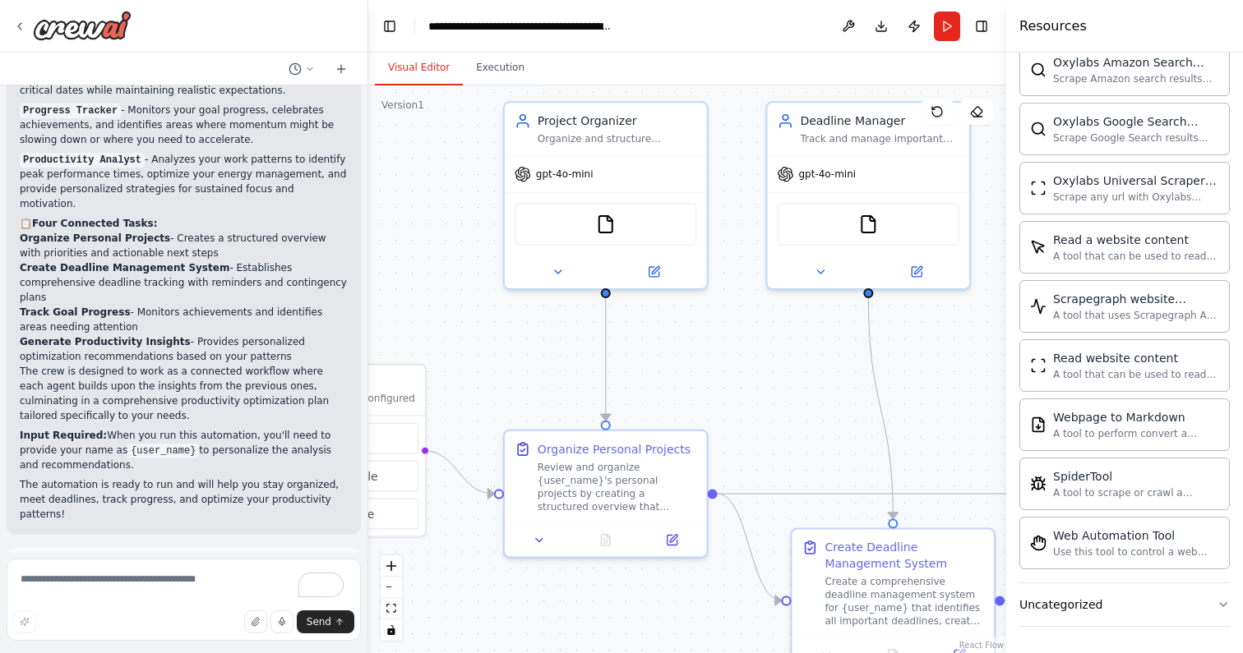
drag, startPoint x: 819, startPoint y: 455, endPoint x: 697, endPoint y: 298, distance: 199.2
click at [699, 299] on div ".deletable-edge-delete-btn { width: 20px; height: 20px; border: 0px solid #ffff…" at bounding box center [687, 369] width 638 height 568
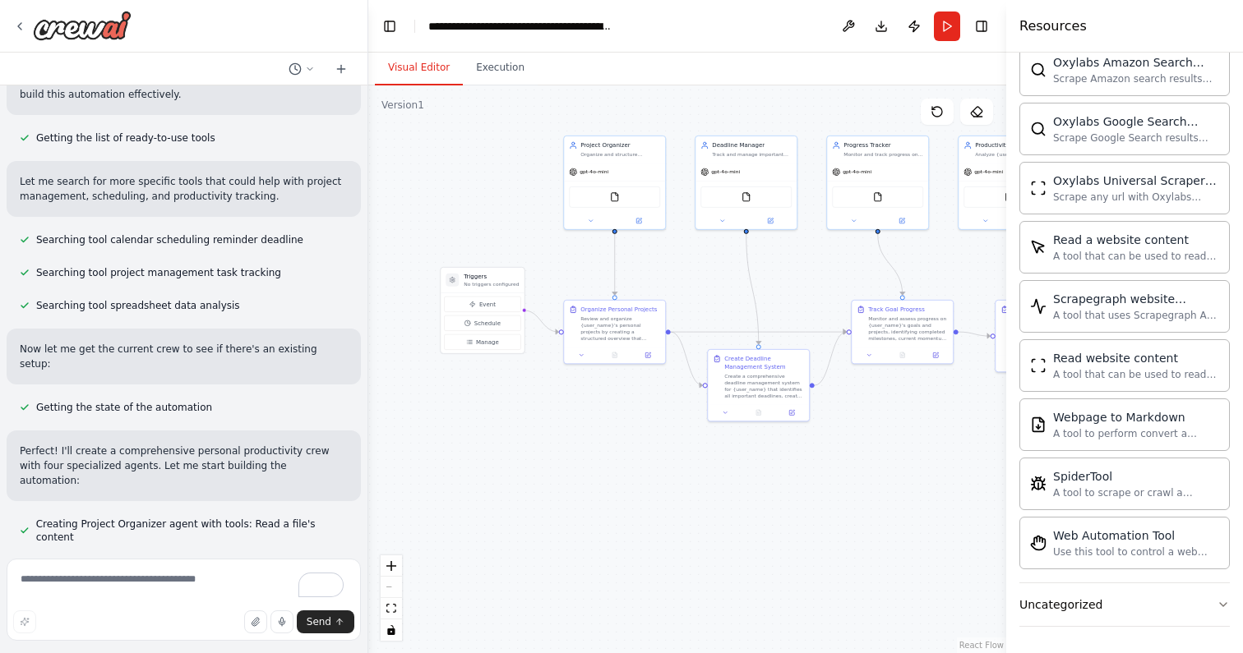
scroll to position [0, 0]
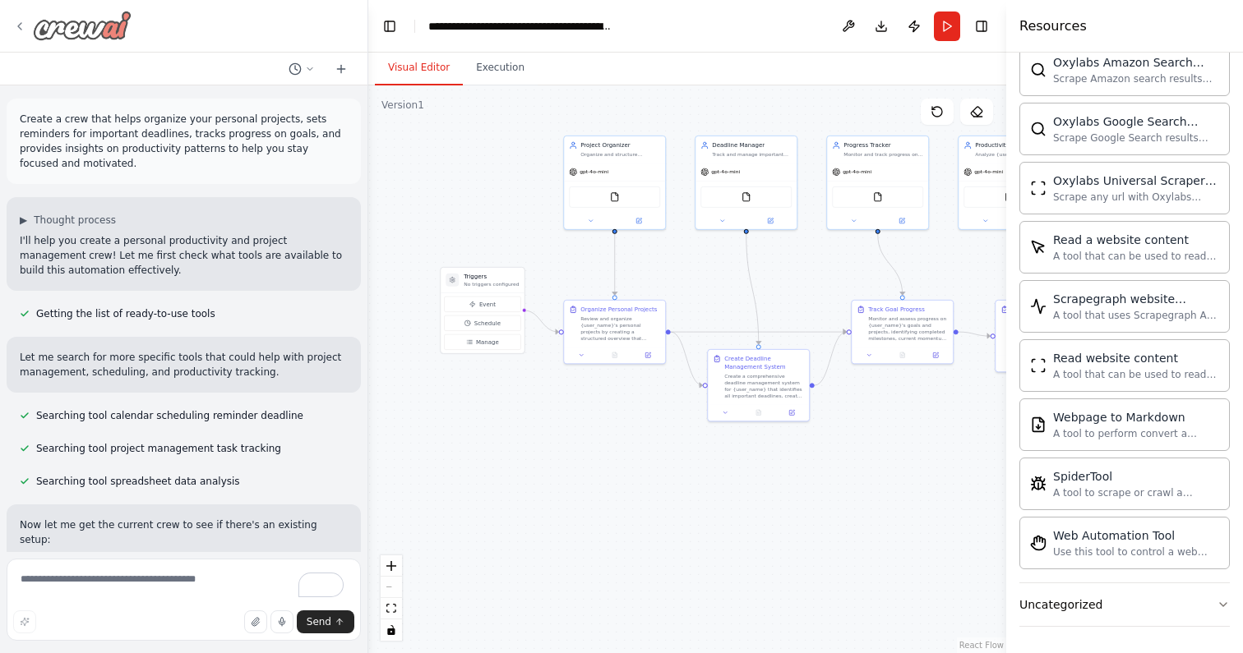
click at [77, 26] on img at bounding box center [82, 26] width 99 height 30
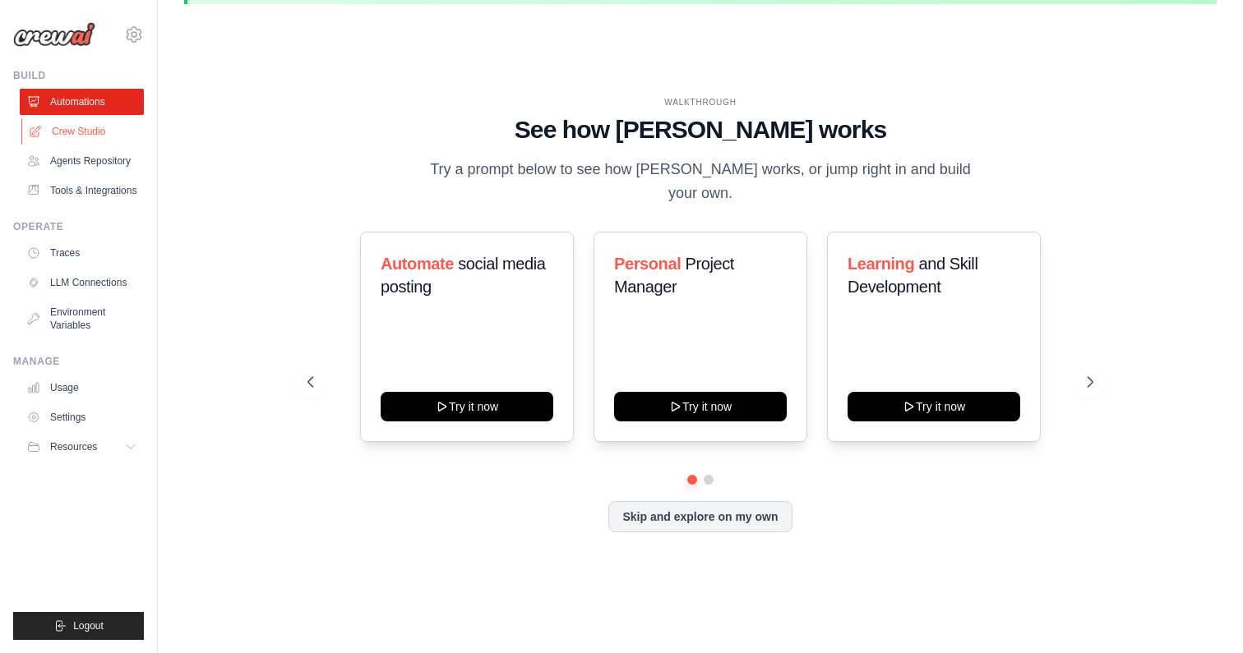
click at [90, 138] on link "Crew Studio" at bounding box center [83, 131] width 124 height 26
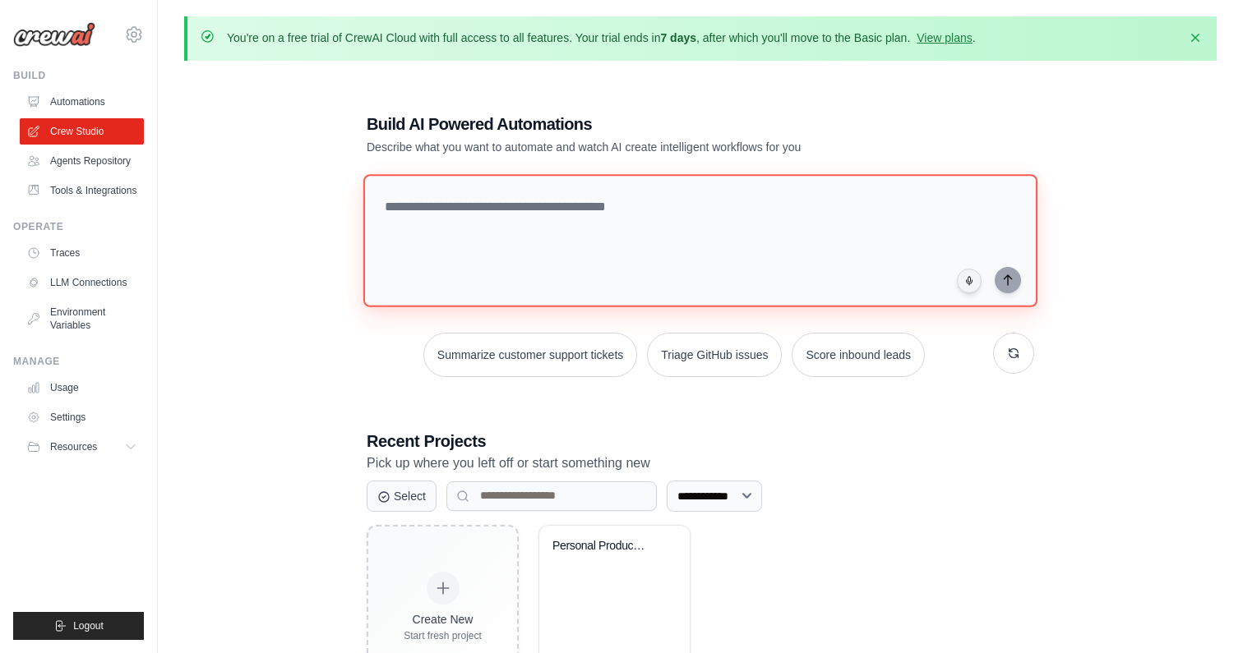
click at [629, 222] on textarea at bounding box center [700, 240] width 674 height 133
paste textarea "**********"
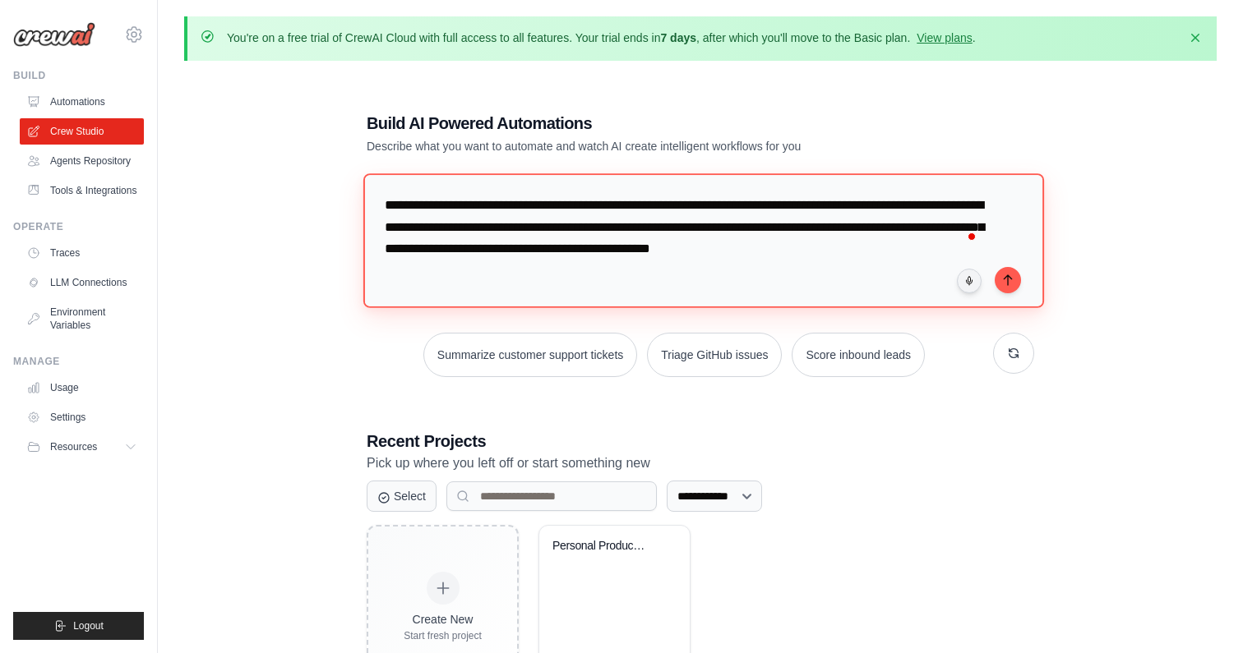
click at [527, 209] on textarea "**********" at bounding box center [703, 240] width 680 height 134
click at [632, 264] on textarea "**********" at bounding box center [703, 240] width 680 height 134
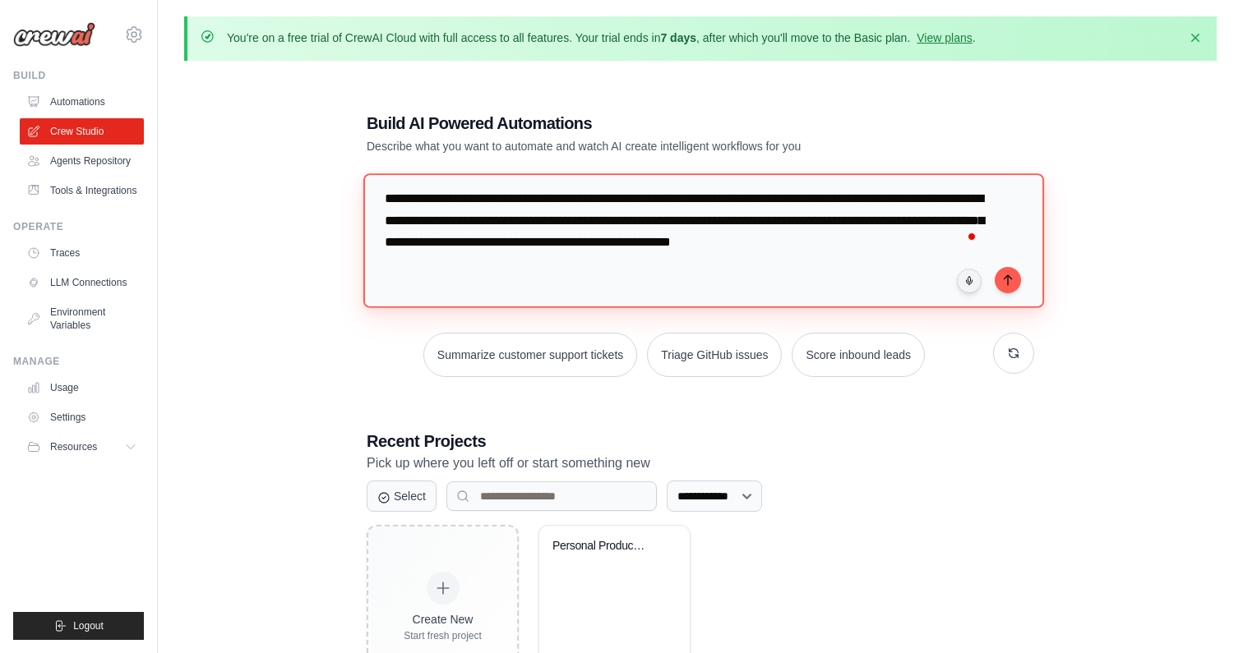
scroll to position [16, 0]
paste textarea "**********"
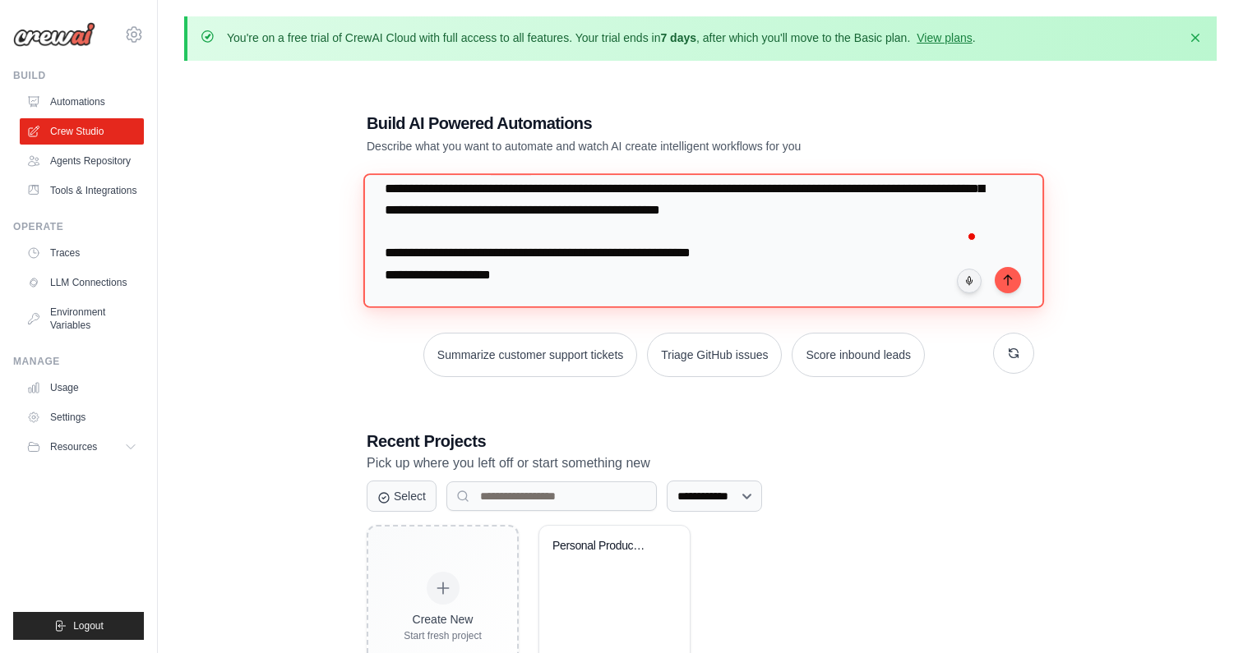
scroll to position [60, 0]
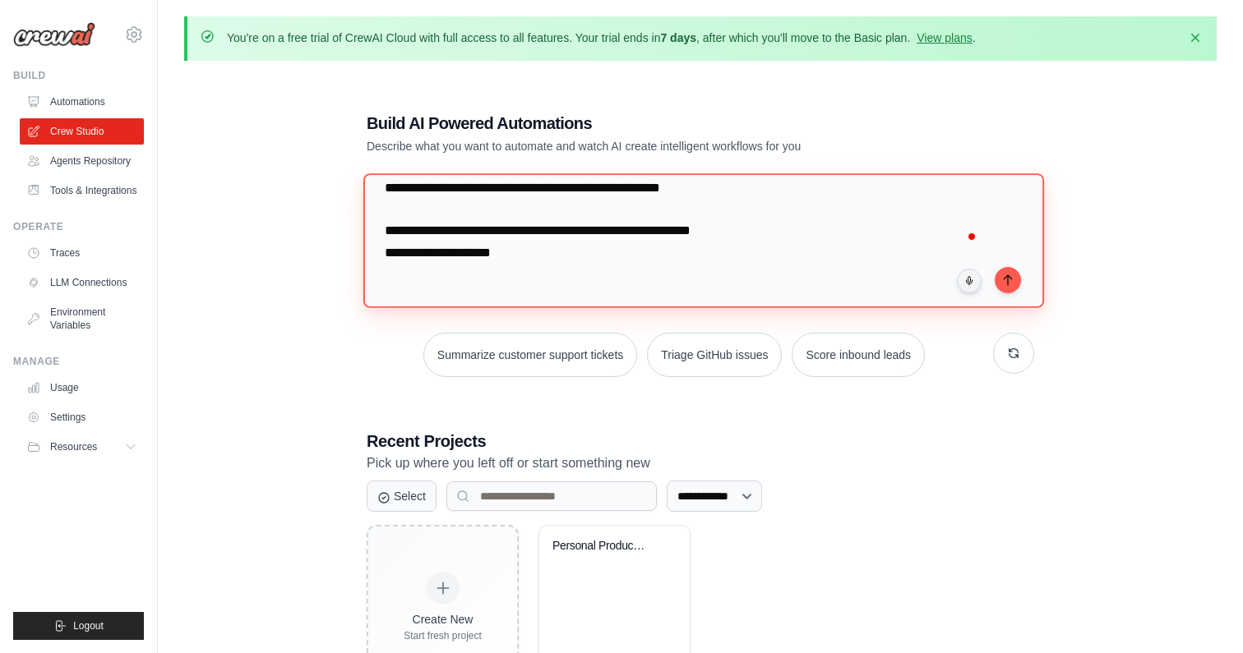
paste textarea "**********"
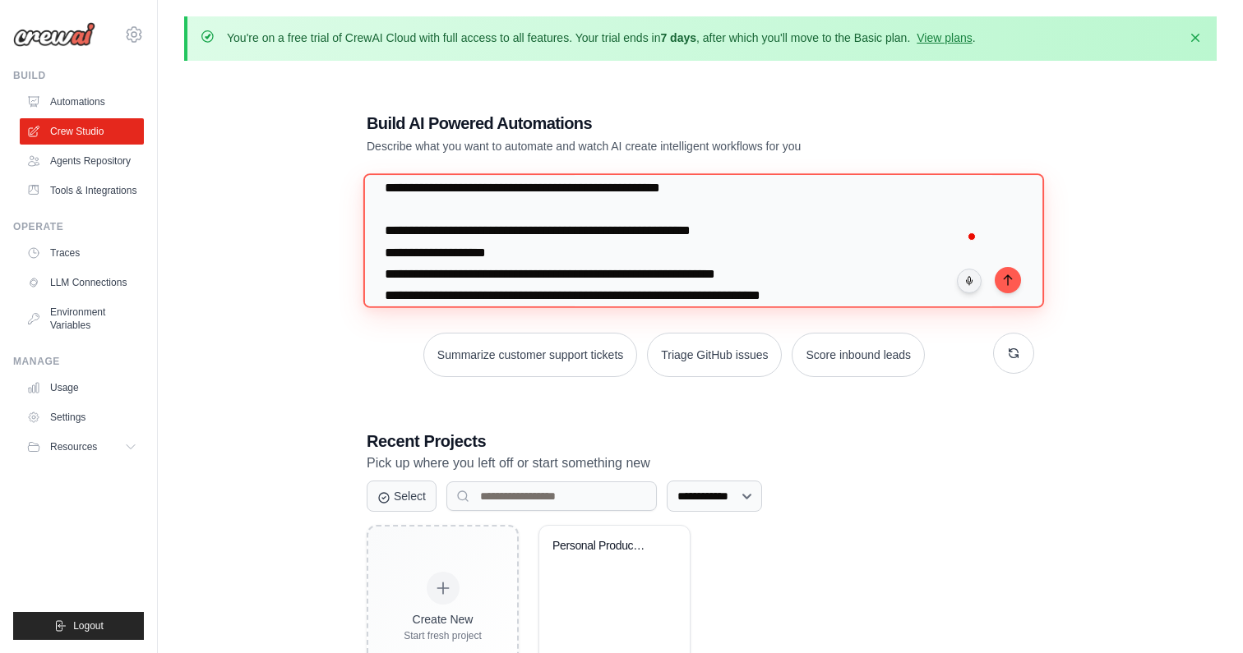
scroll to position [187, 0]
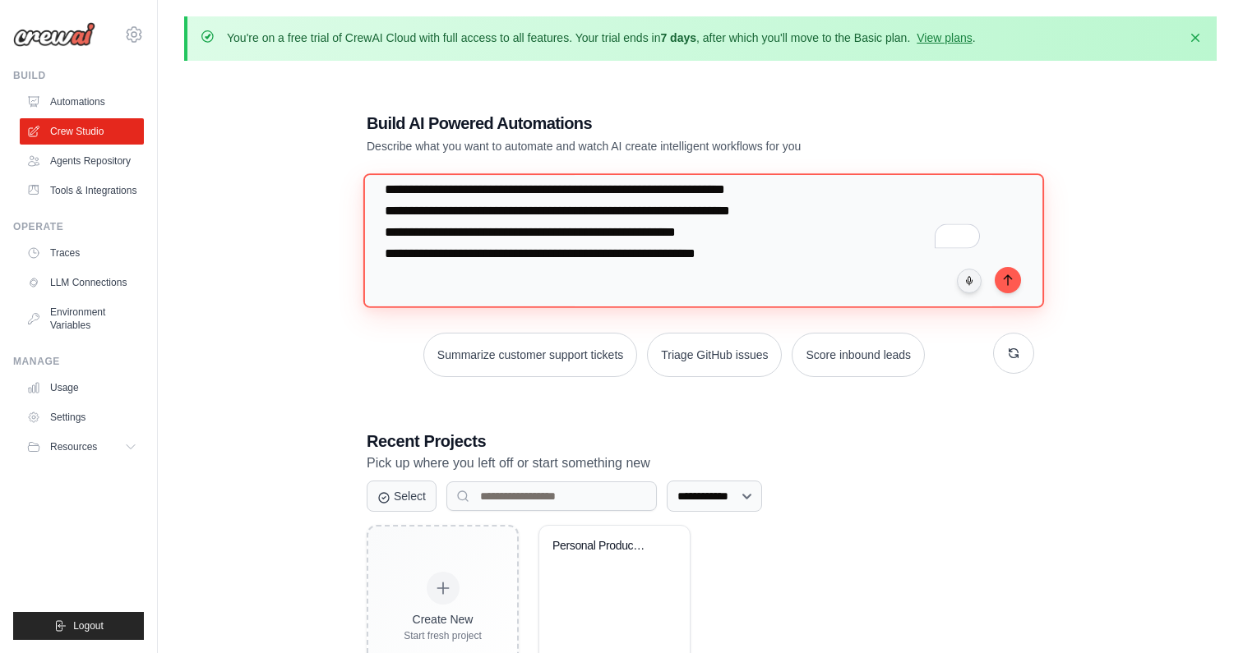
type textarea "**********"
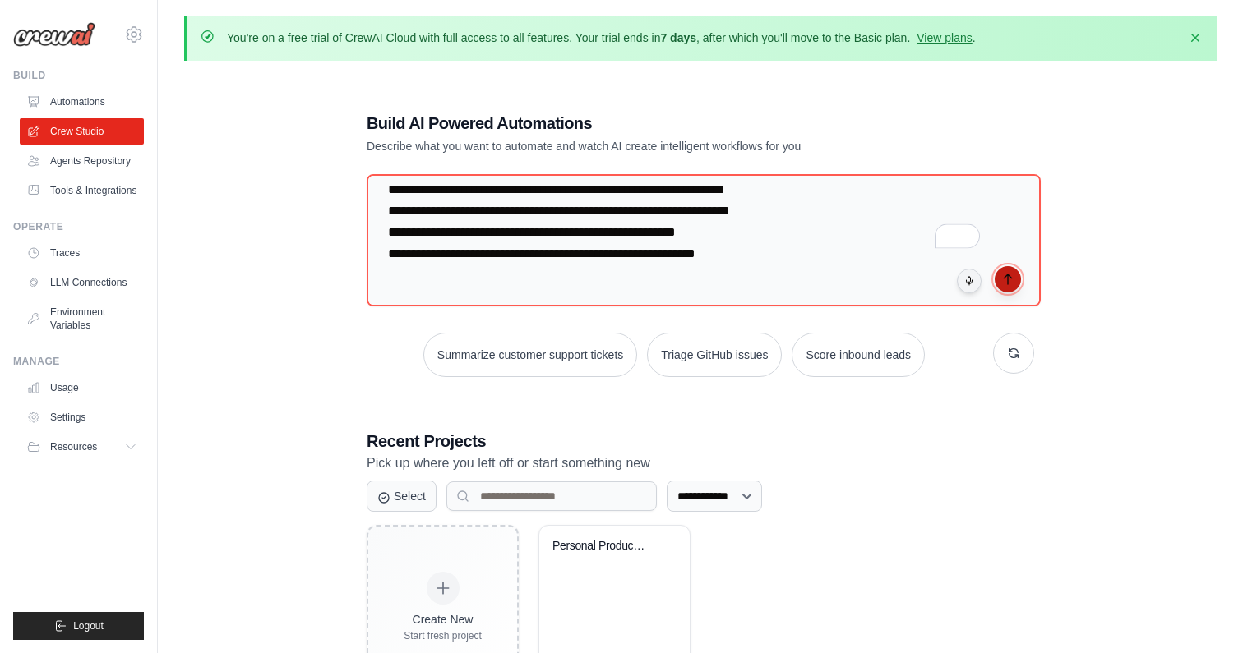
click at [1008, 275] on icon "submit" at bounding box center [1007, 279] width 13 height 13
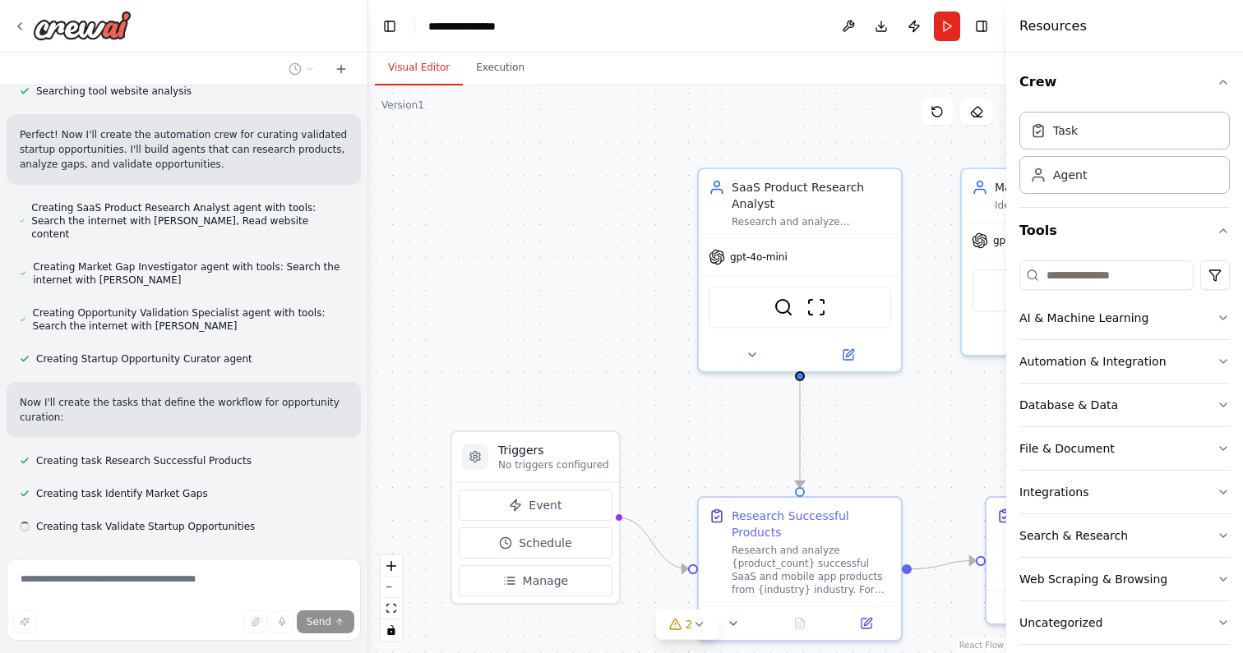
scroll to position [543, 0]
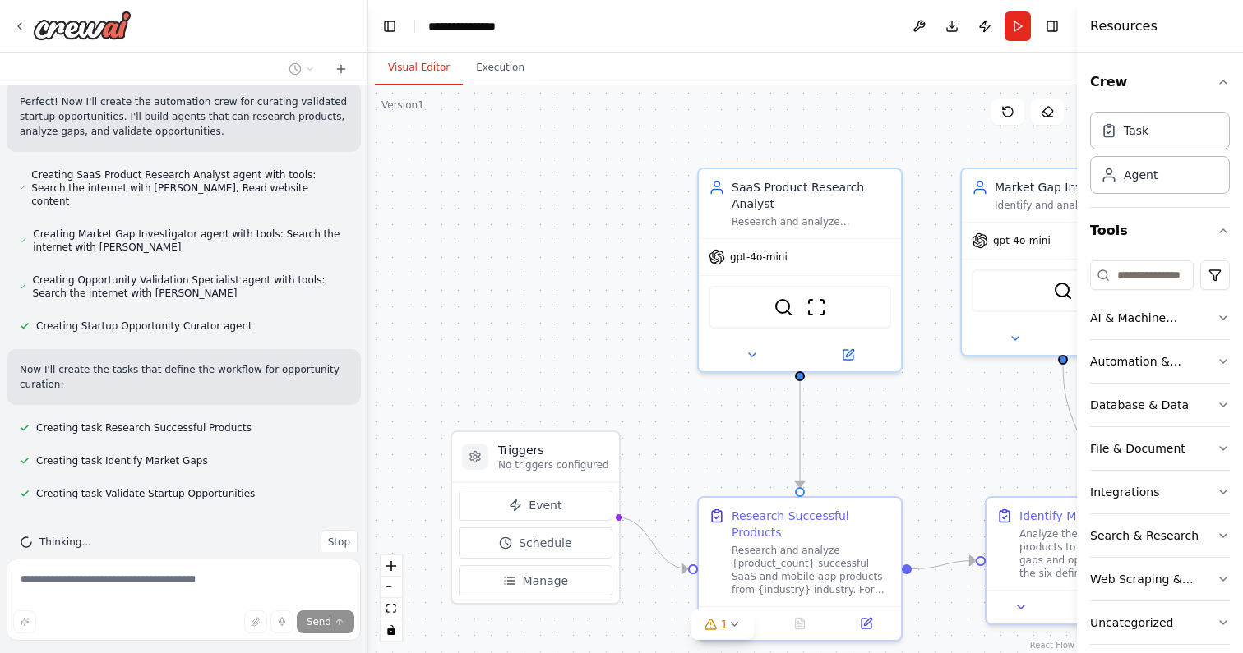
drag, startPoint x: 1008, startPoint y: 76, endPoint x: 1242, endPoint y: 82, distance: 234.3
click at [1242, 82] on div "Resources Crew Task Agent Tools AI & Machine Learning Automation & Integration …" at bounding box center [1160, 326] width 166 height 653
click at [1052, 27] on button "Toggle Right Sidebar" at bounding box center [1051, 26] width 23 height 23
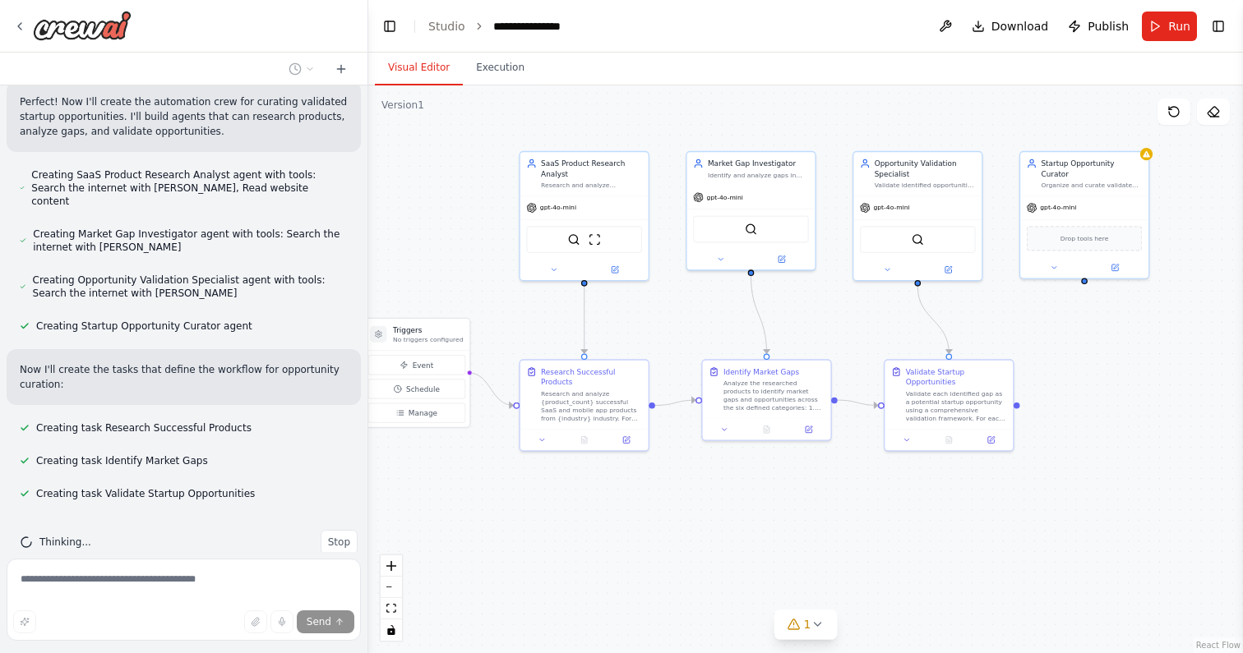
drag, startPoint x: 1119, startPoint y: 410, endPoint x: 823, endPoint y: 325, distance: 307.2
click at [823, 325] on div ".deletable-edge-delete-btn { width: 20px; height: 20px; border: 0px solid #ffff…" at bounding box center [805, 369] width 874 height 568
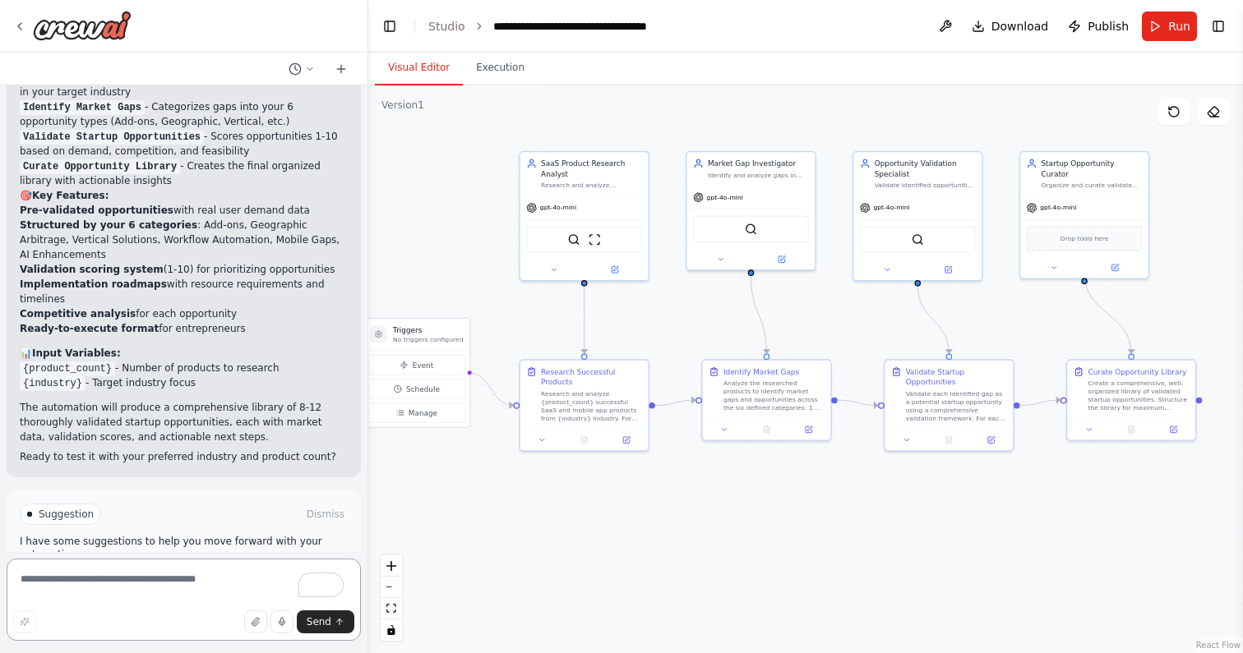
scroll to position [1485, 0]
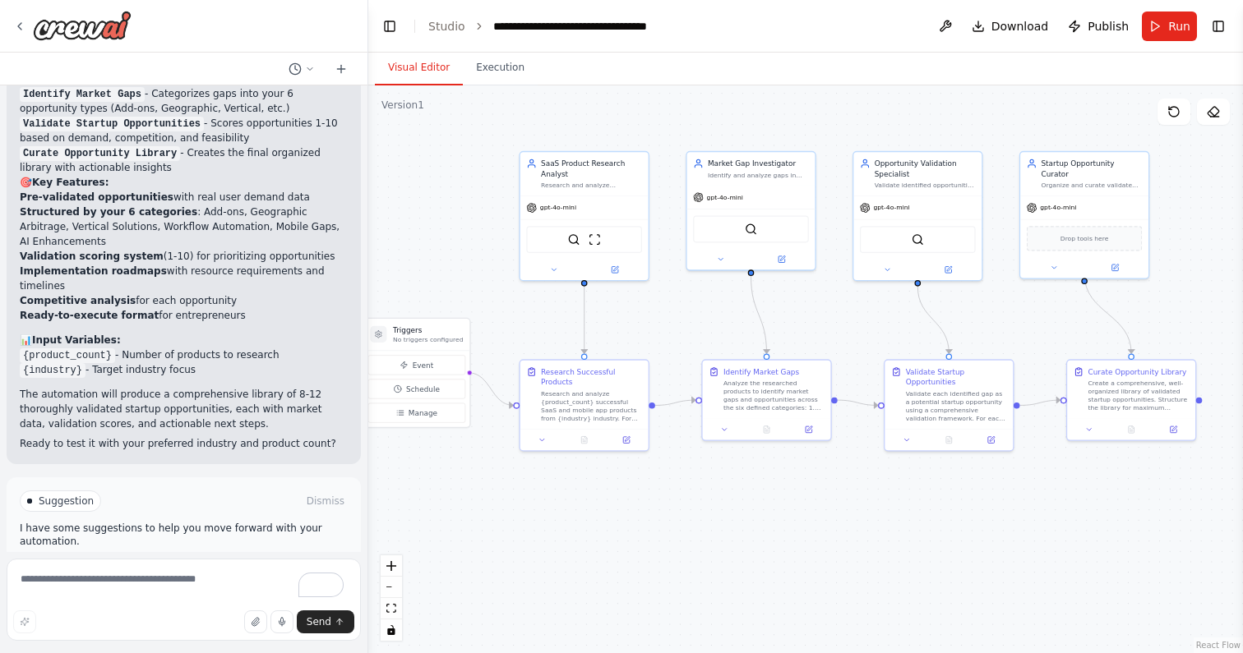
click at [171, 565] on span "Run Automation" at bounding box center [191, 571] width 80 height 13
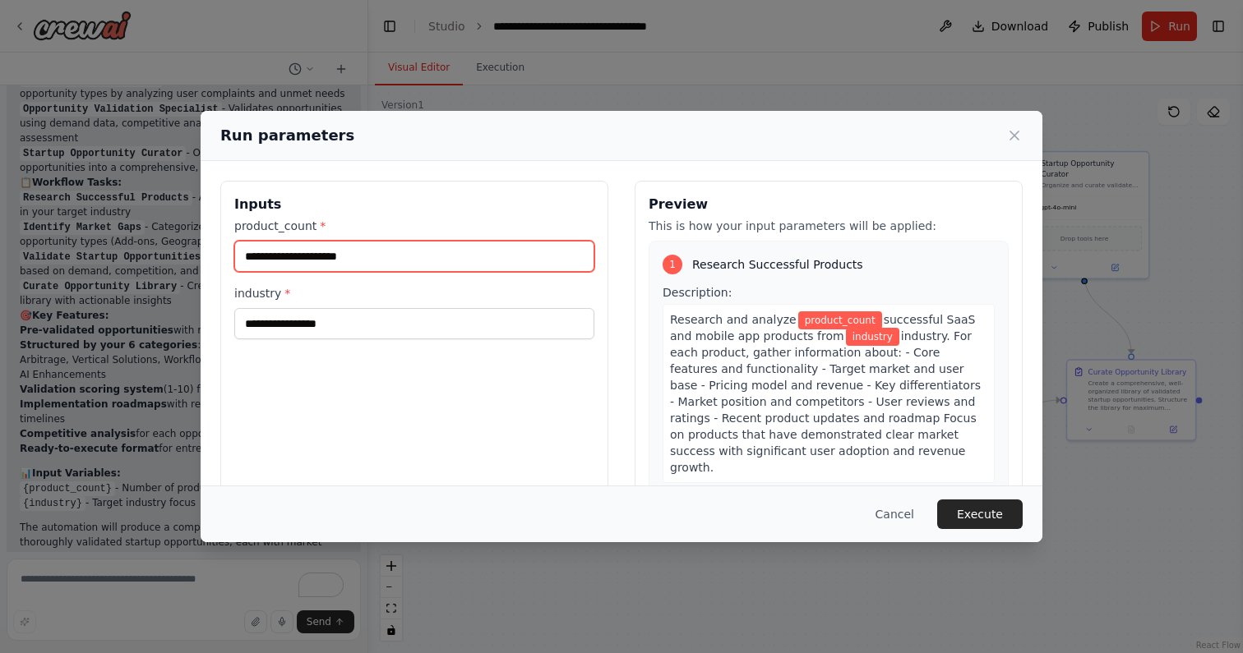
click at [329, 256] on input "product_count *" at bounding box center [414, 256] width 360 height 31
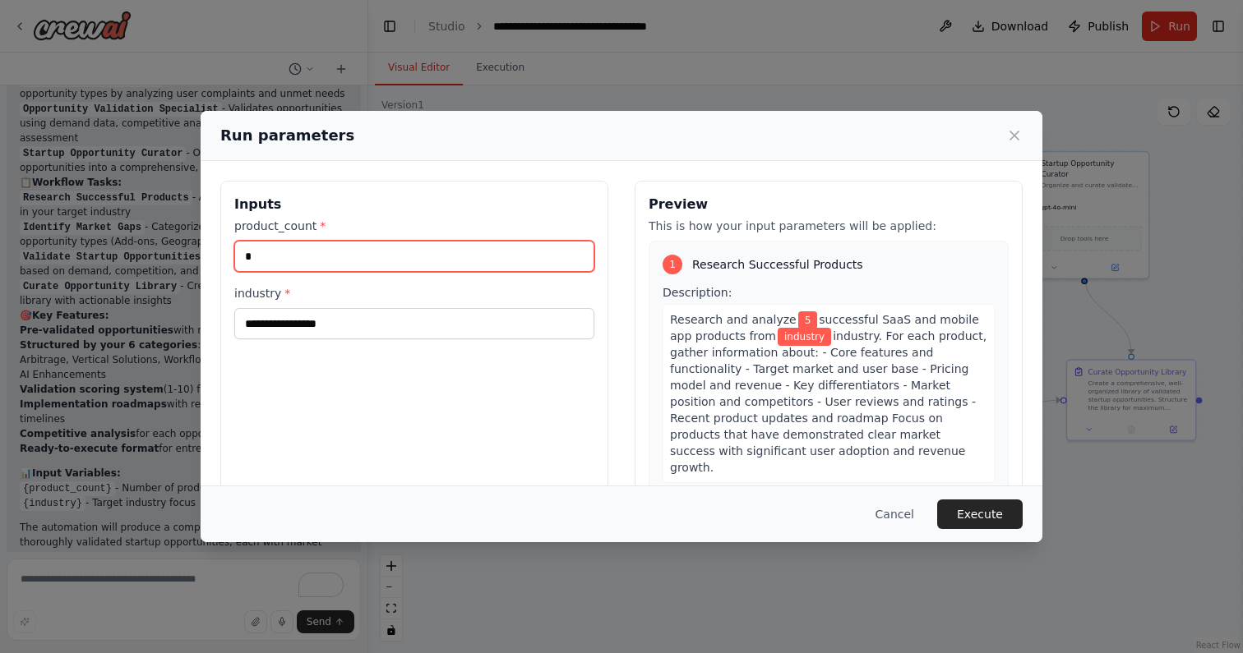
type input "*"
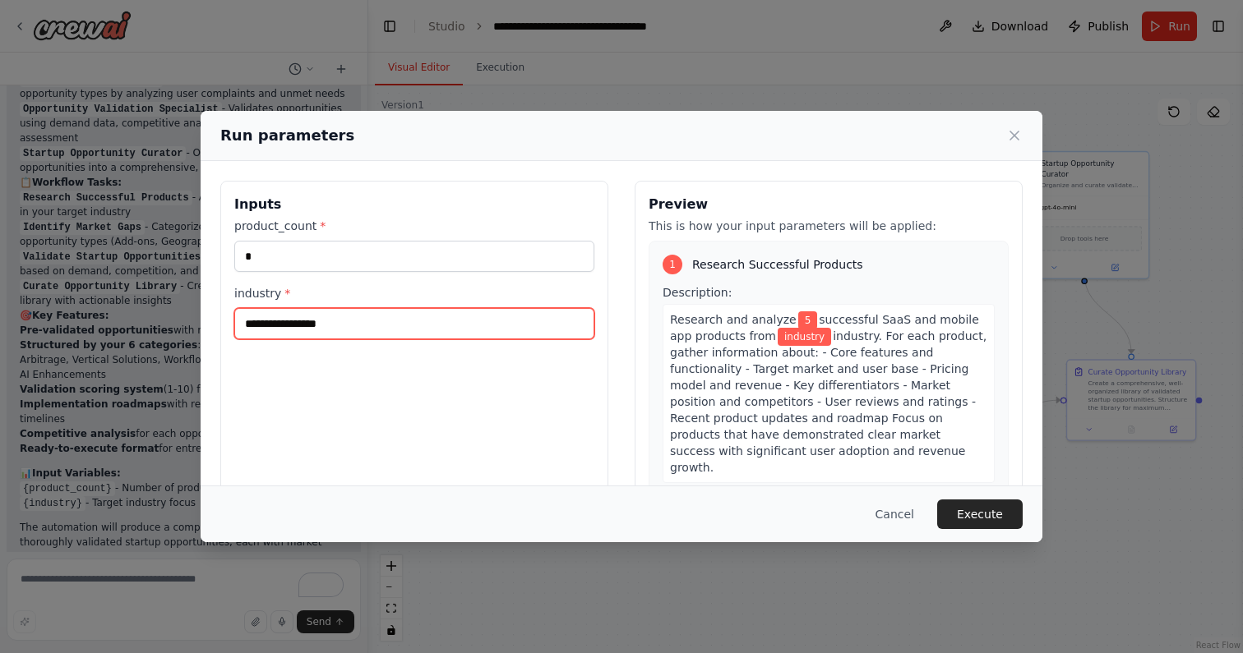
click at [346, 321] on input "industry *" at bounding box center [414, 323] width 360 height 31
paste input "**********"
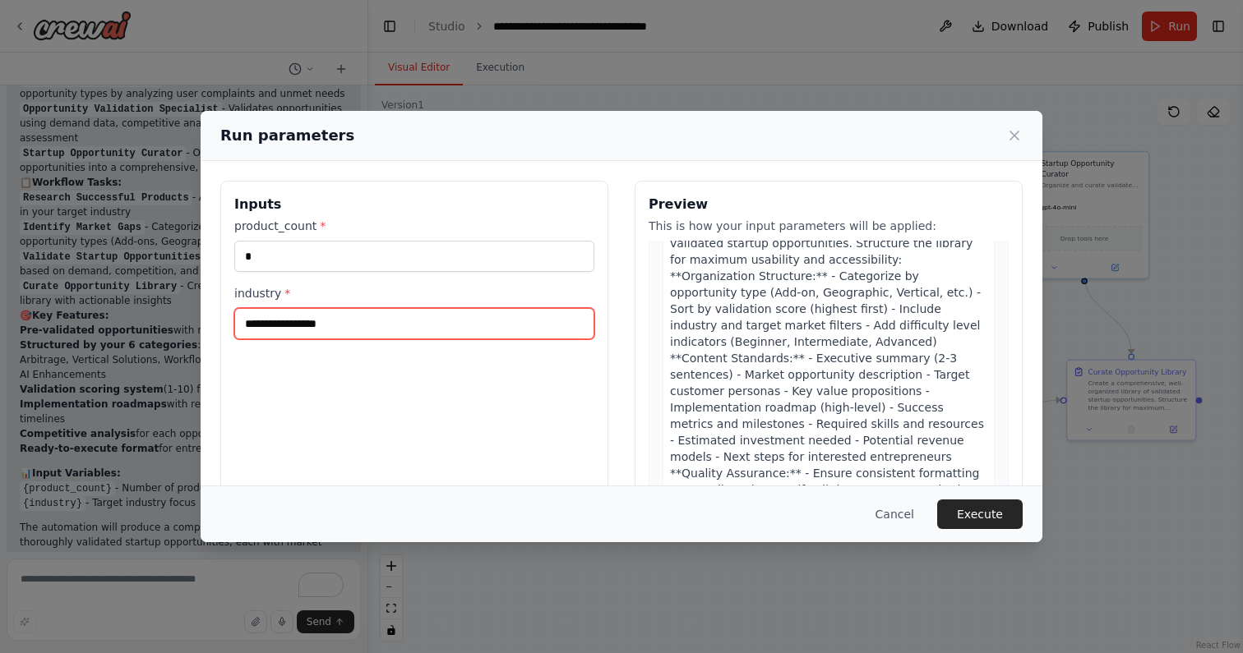
scroll to position [1683, 0]
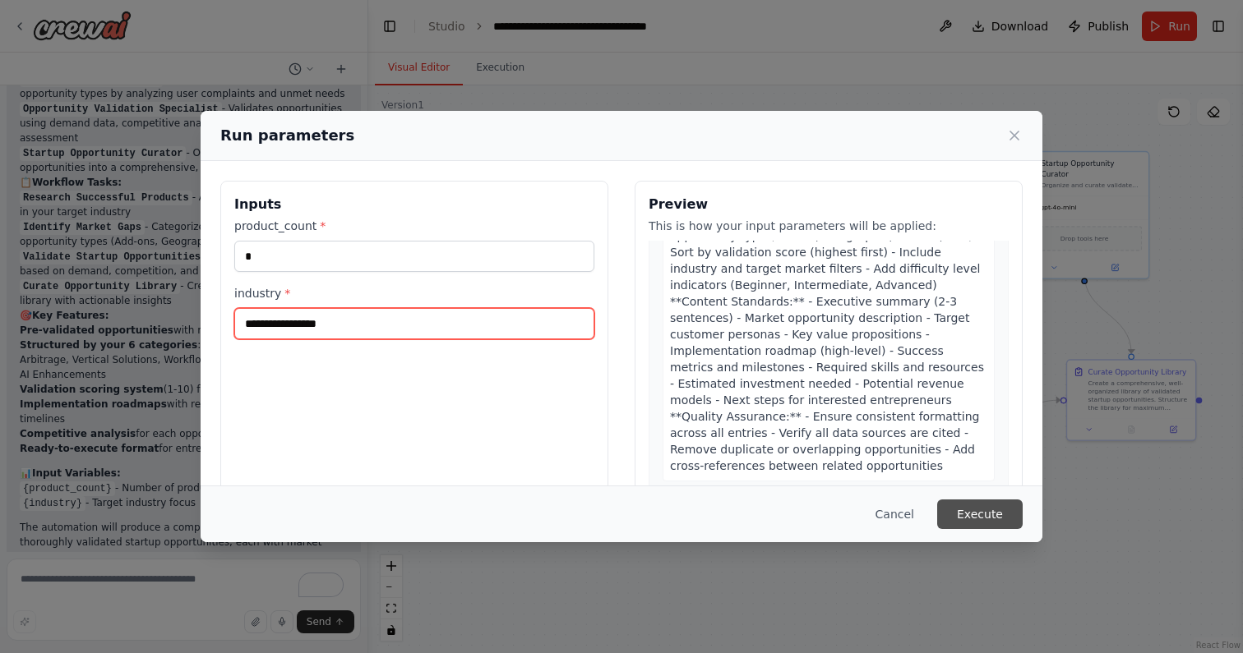
type input "**********"
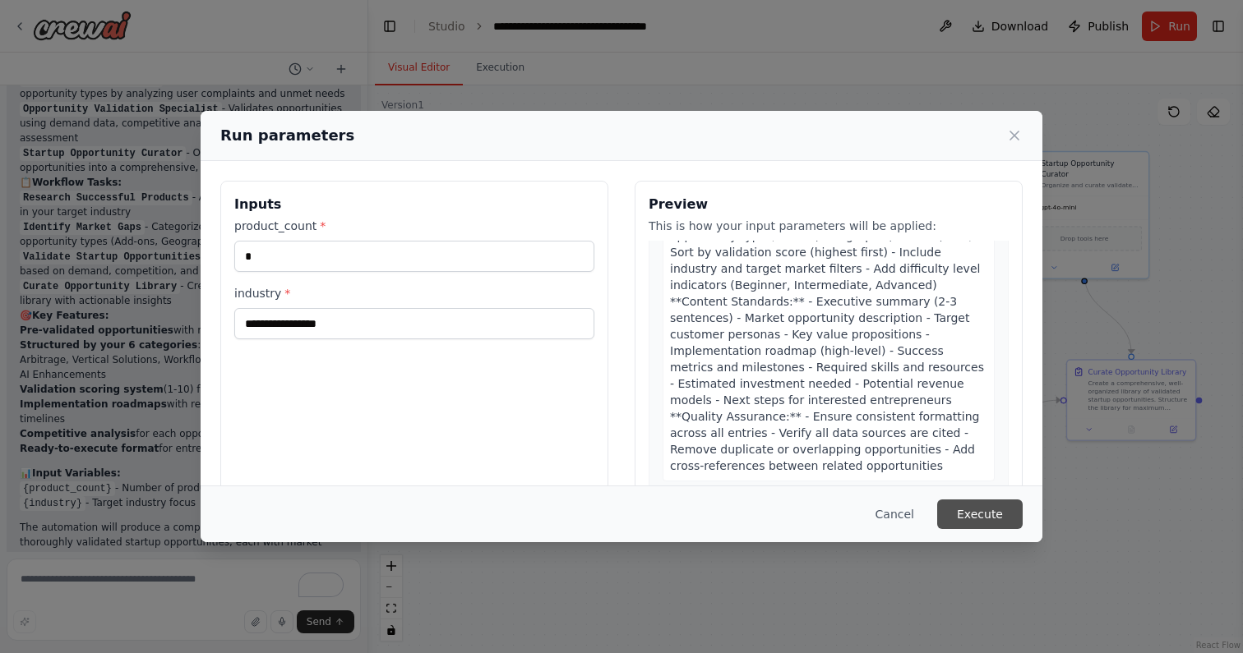
click at [971, 513] on button "Execute" at bounding box center [979, 515] width 85 height 30
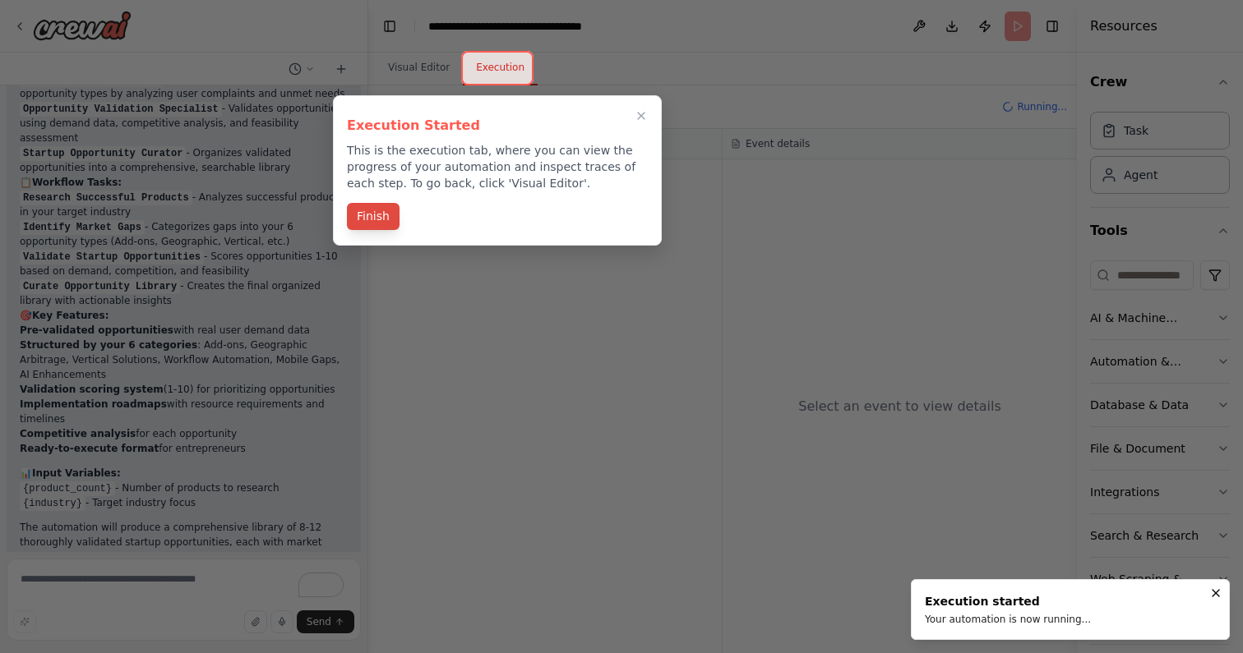
click at [392, 224] on button "Finish" at bounding box center [373, 216] width 53 height 27
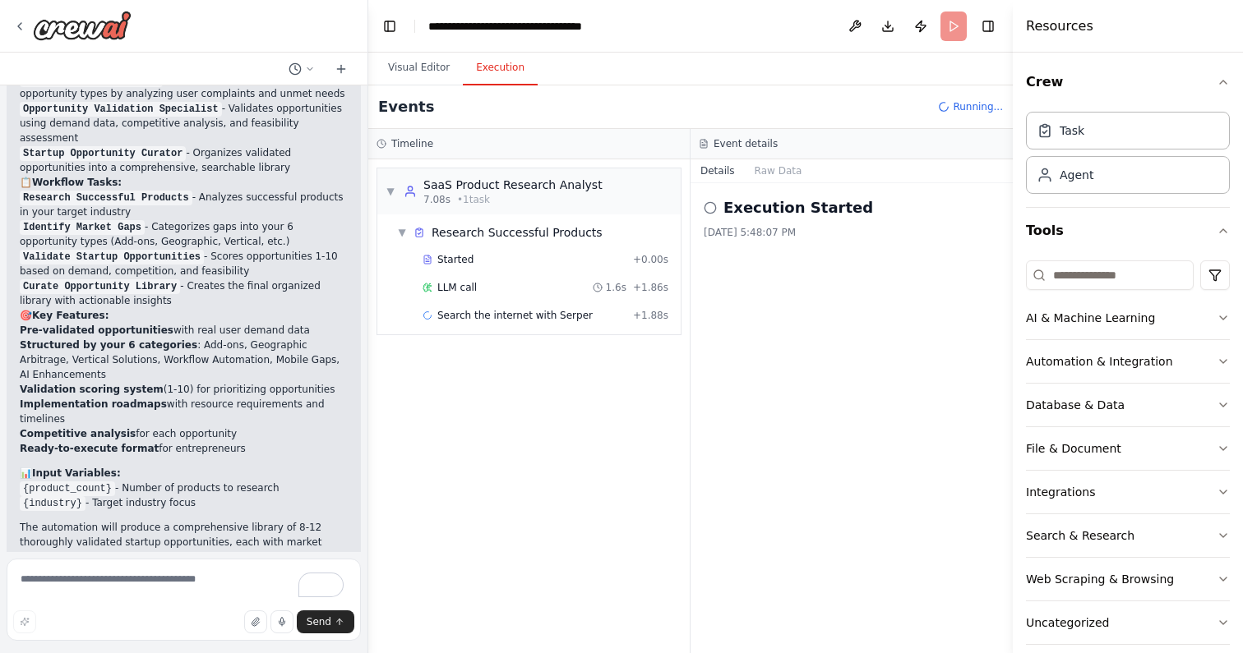
drag, startPoint x: 1077, startPoint y: 196, endPoint x: 1012, endPoint y: 196, distance: 64.9
click at [1012, 196] on div at bounding box center [1015, 326] width 7 height 653
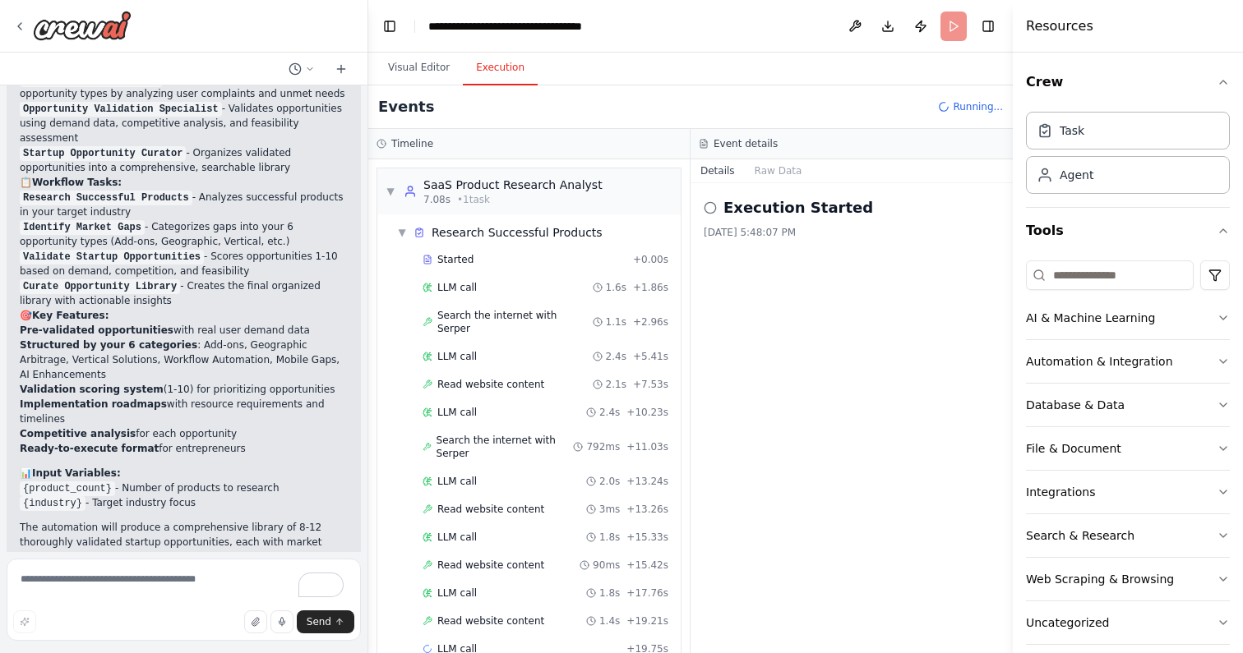
scroll to position [21, 0]
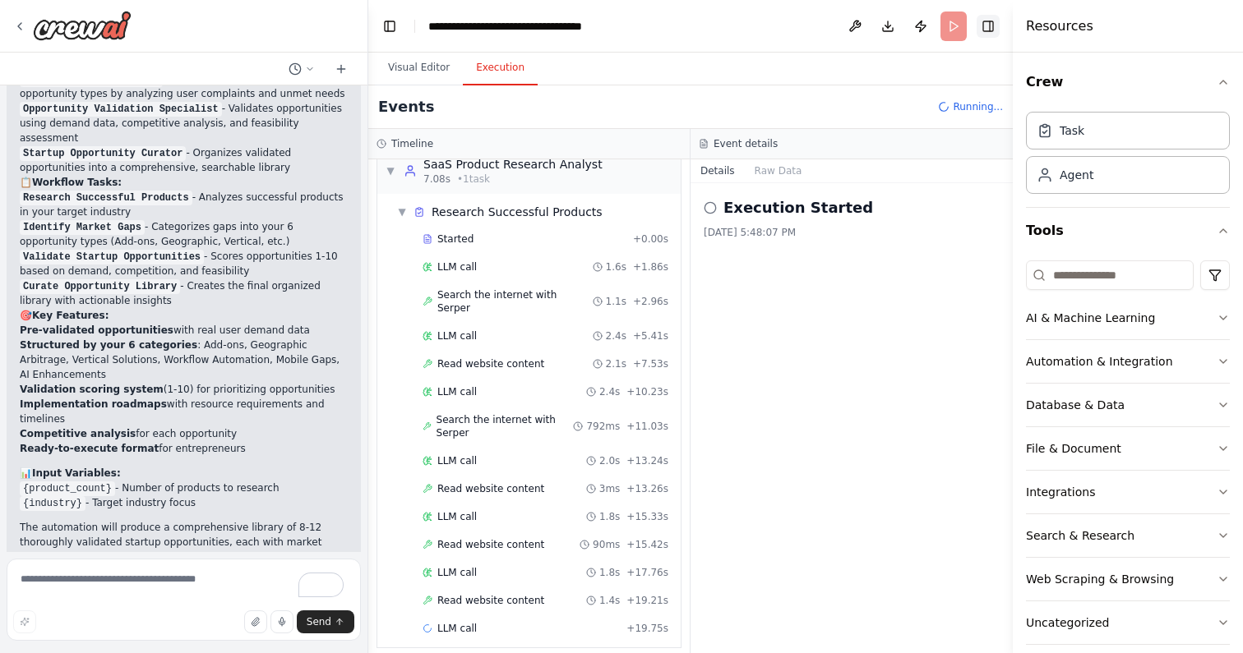
click at [986, 28] on button "Toggle Right Sidebar" at bounding box center [987, 26] width 23 height 23
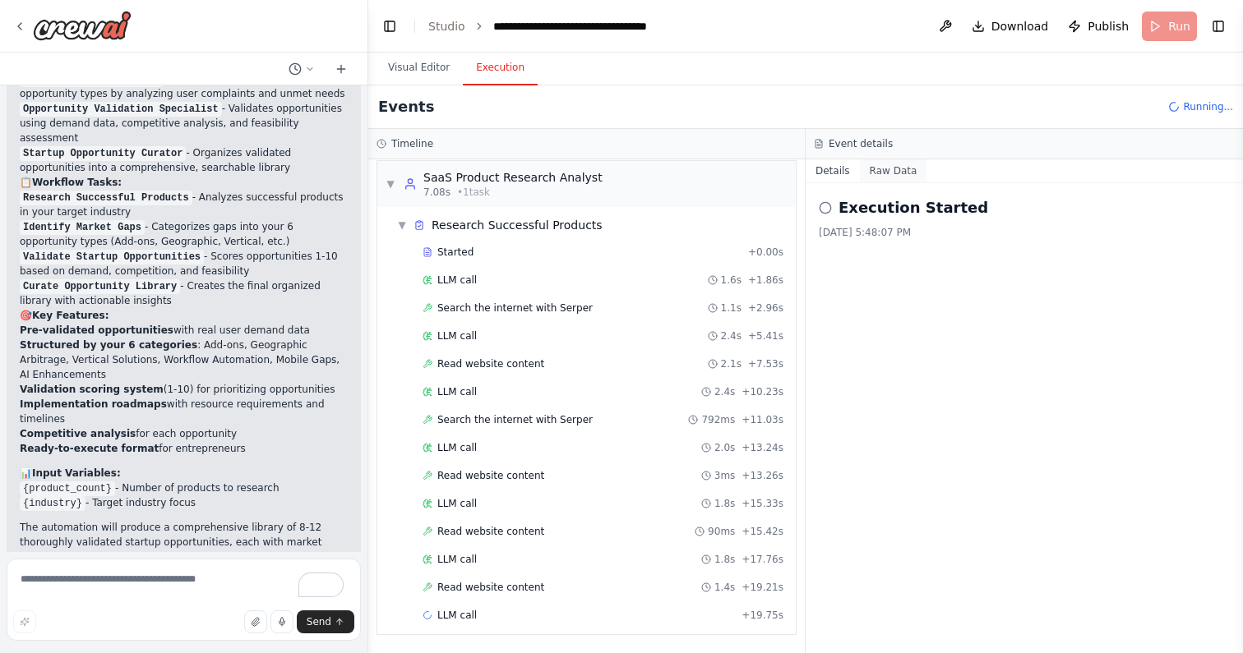
click at [900, 177] on button "Raw Data" at bounding box center [893, 170] width 67 height 23
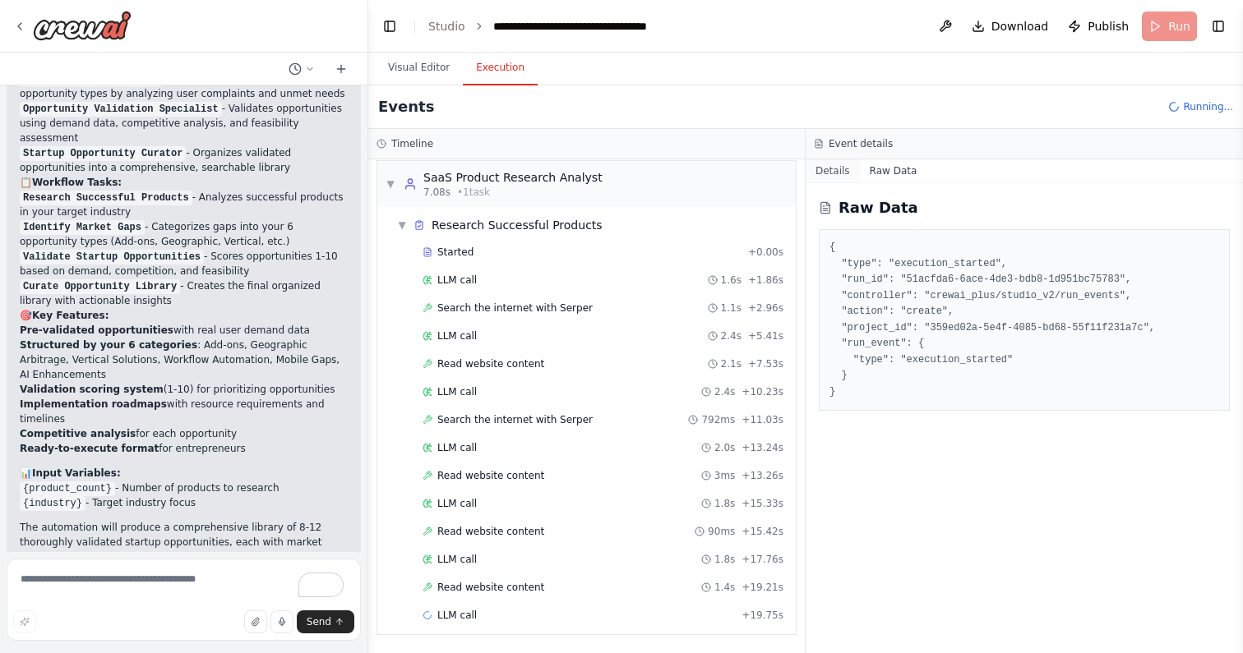
click at [846, 172] on button "Details" at bounding box center [832, 170] width 54 height 23
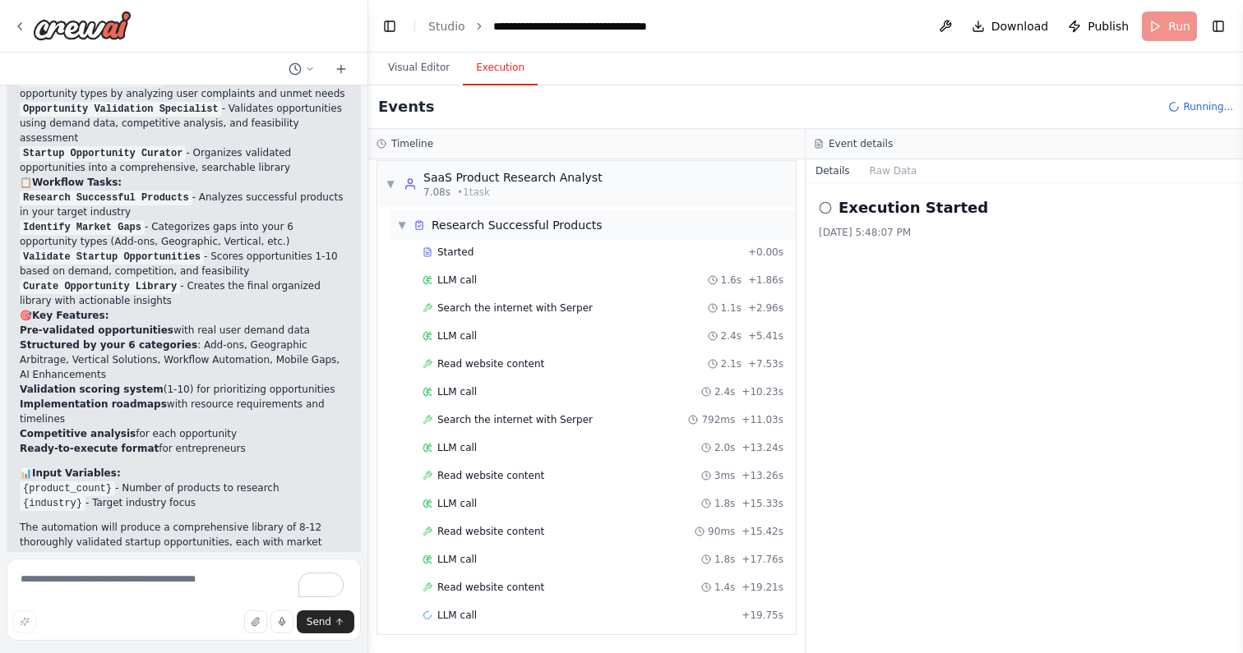
click at [400, 227] on span "▼" at bounding box center [402, 225] width 10 height 13
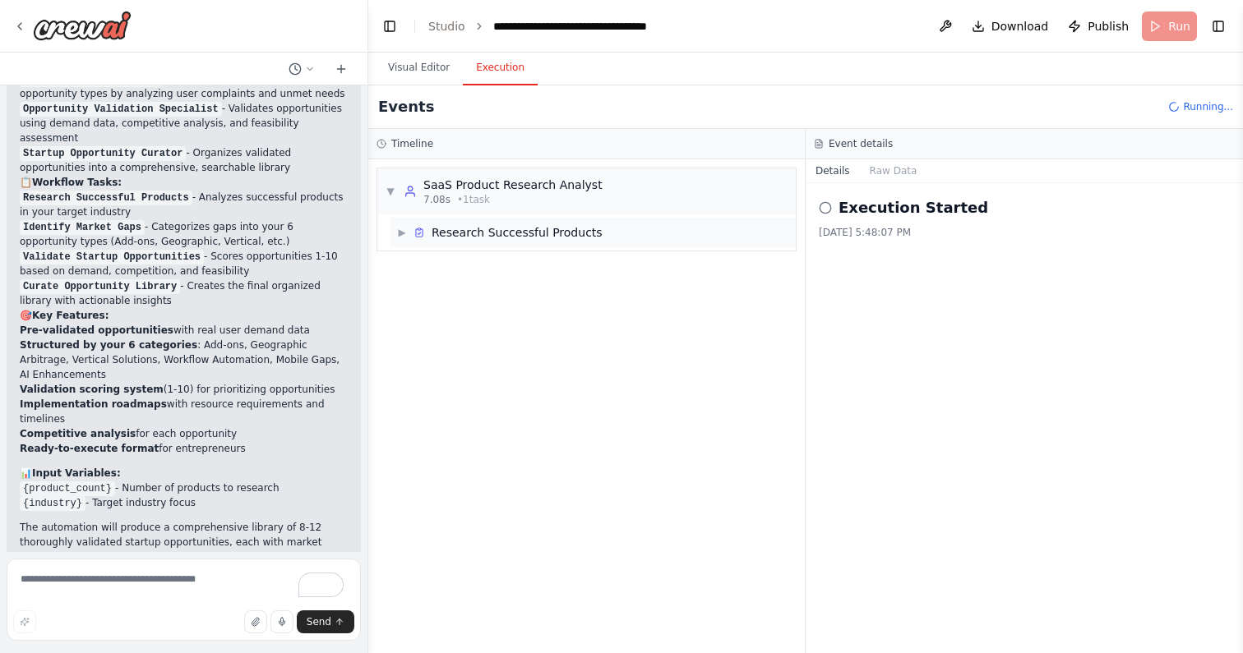
click at [408, 237] on div "▶ Research Successful Products" at bounding box center [499, 232] width 205 height 16
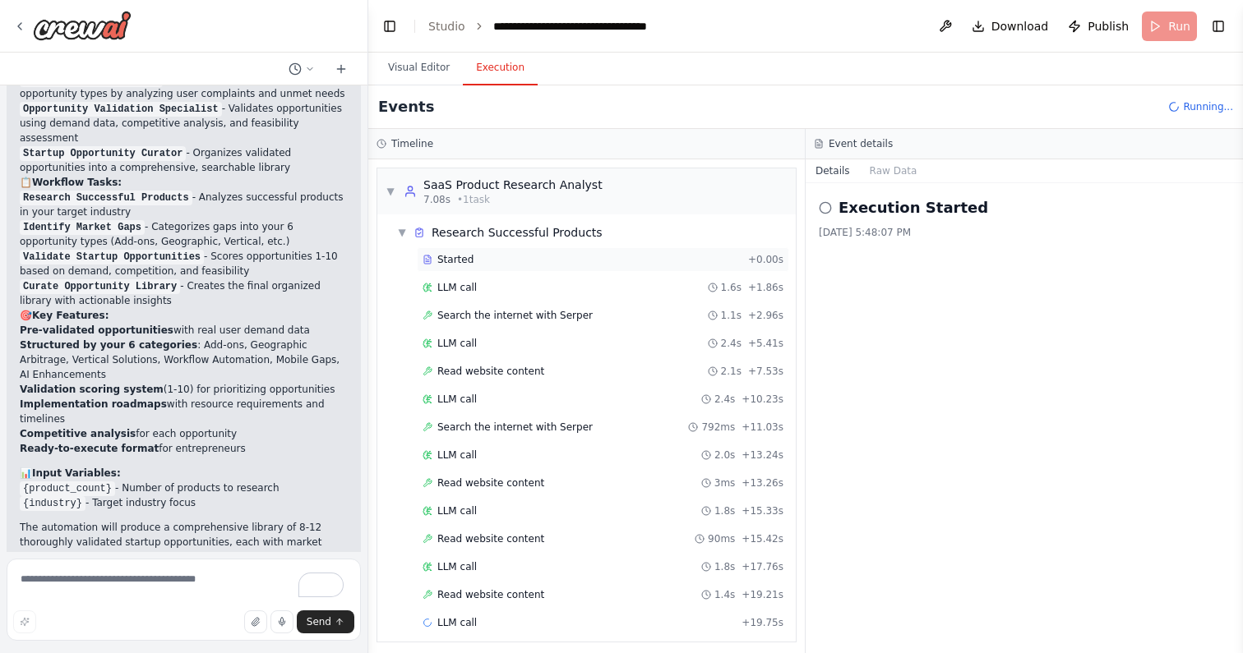
click at [485, 257] on div "Started" at bounding box center [581, 259] width 319 height 13
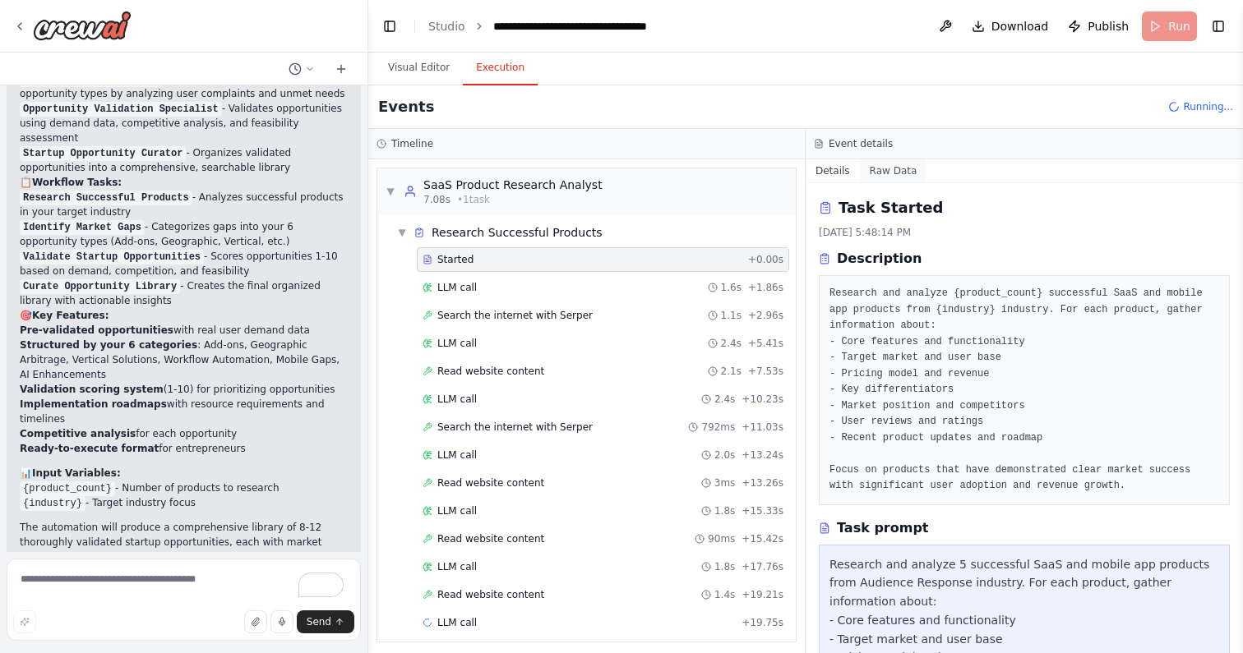
click at [888, 175] on button "Raw Data" at bounding box center [893, 170] width 67 height 23
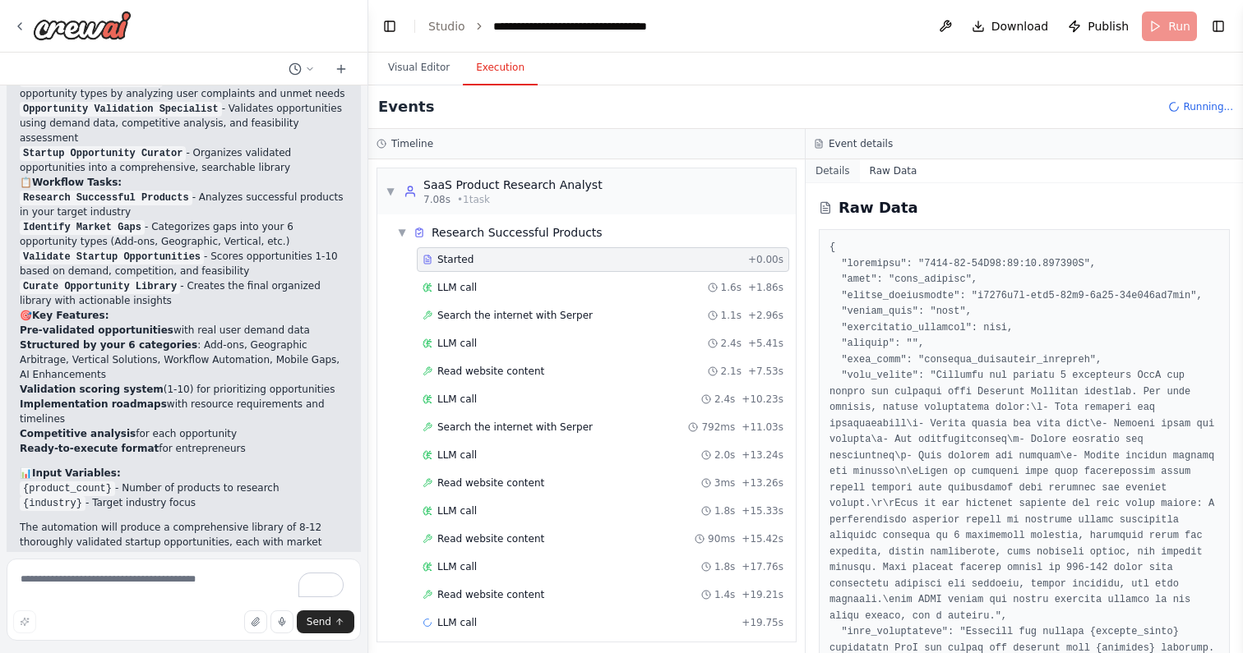
click at [829, 165] on button "Details" at bounding box center [832, 170] width 54 height 23
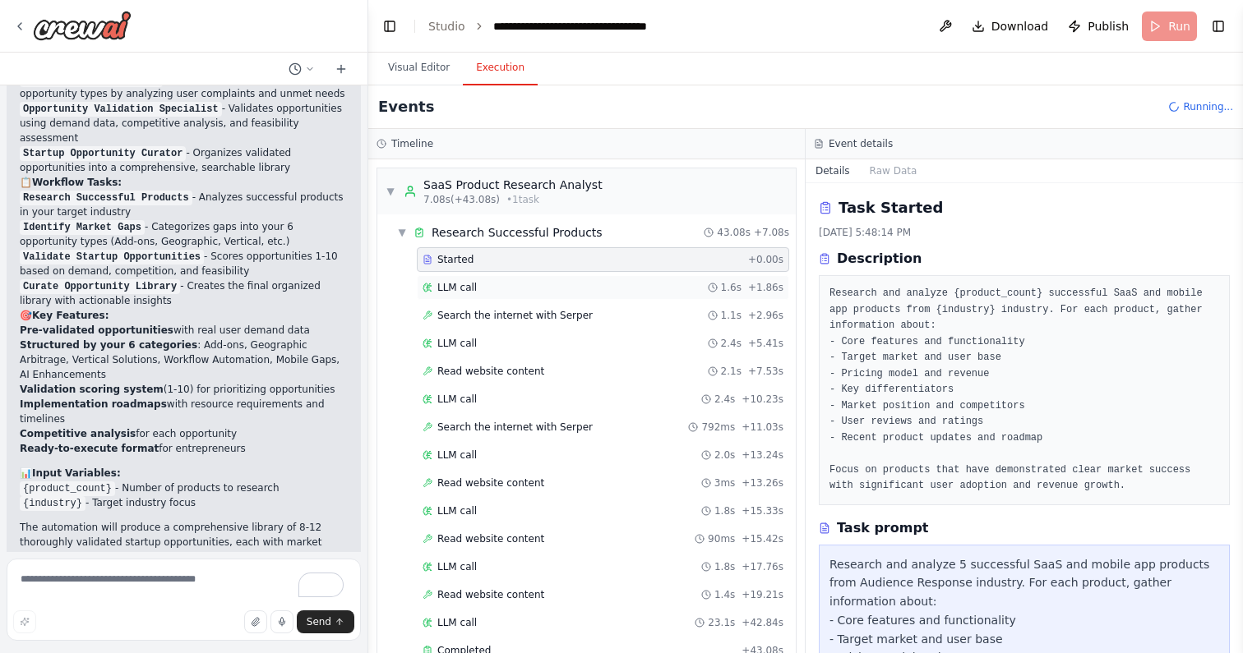
click at [514, 283] on div "LLM call 1.6s + 1.86s" at bounding box center [602, 287] width 361 height 13
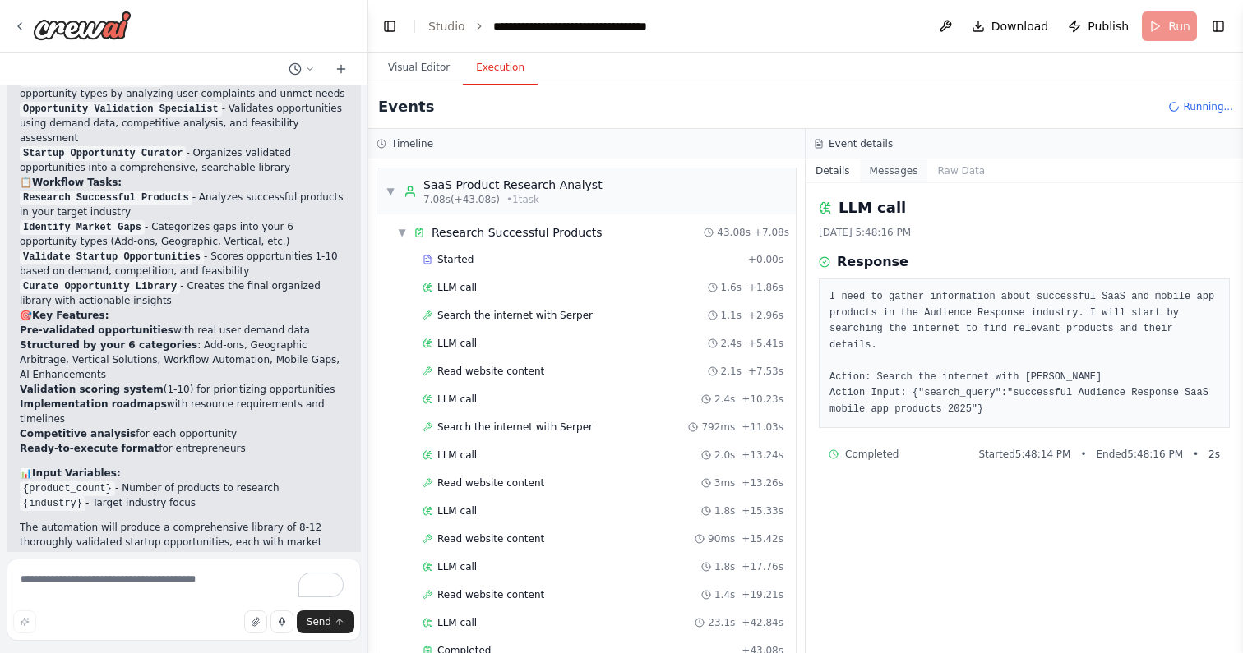
click at [905, 169] on button "Messages" at bounding box center [894, 170] width 68 height 23
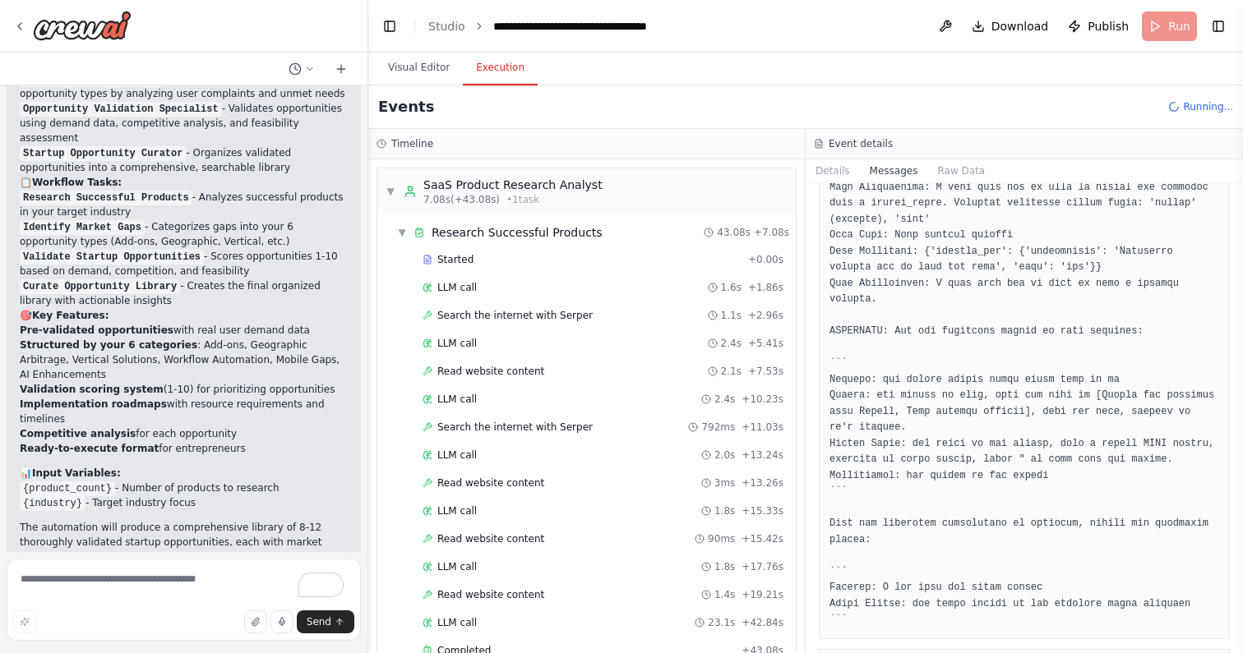
scroll to position [417, 0]
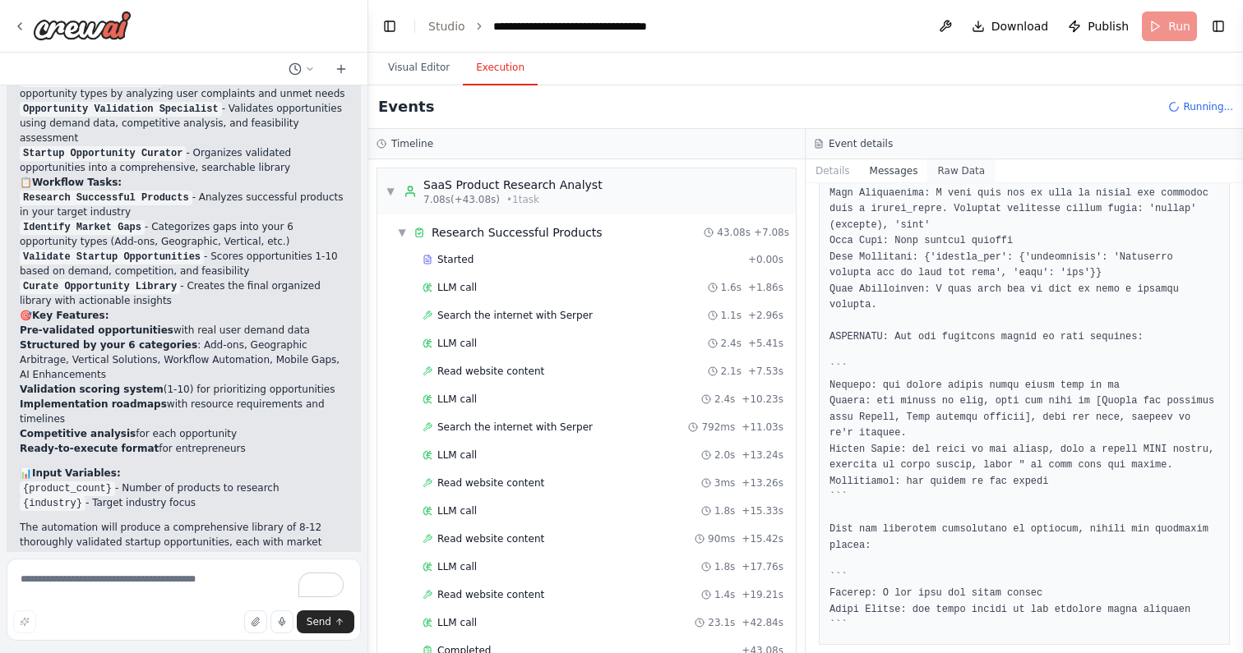
click at [951, 166] on button "Raw Data" at bounding box center [960, 170] width 67 height 23
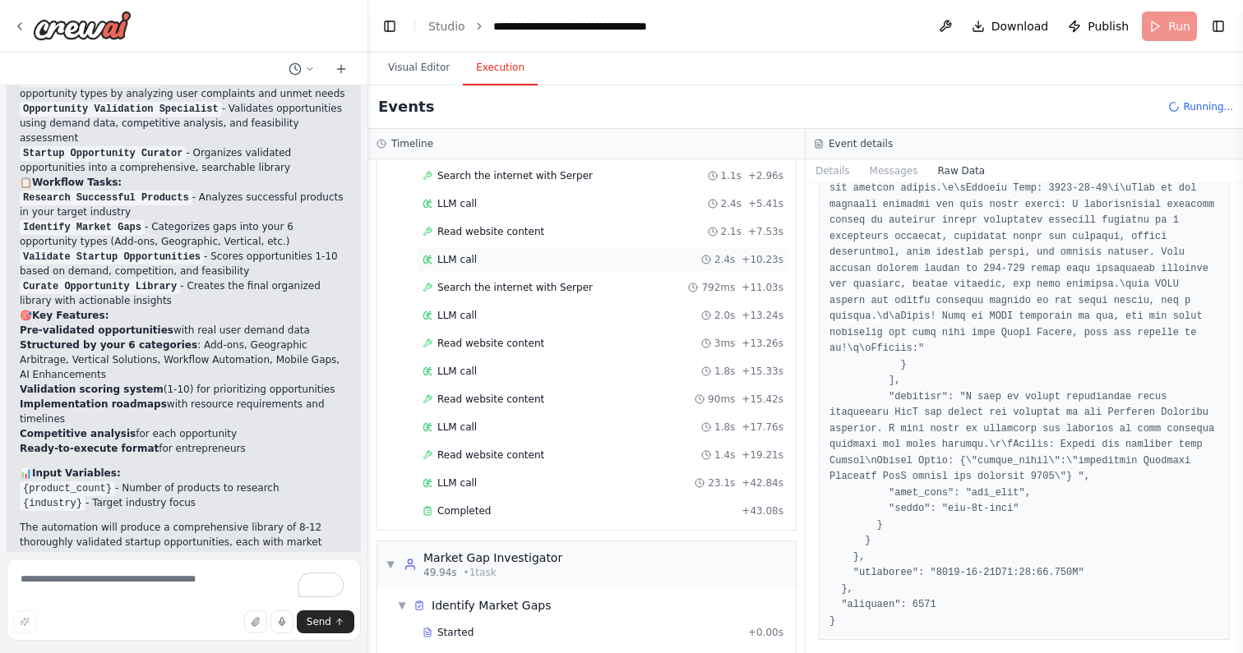
scroll to position [0, 0]
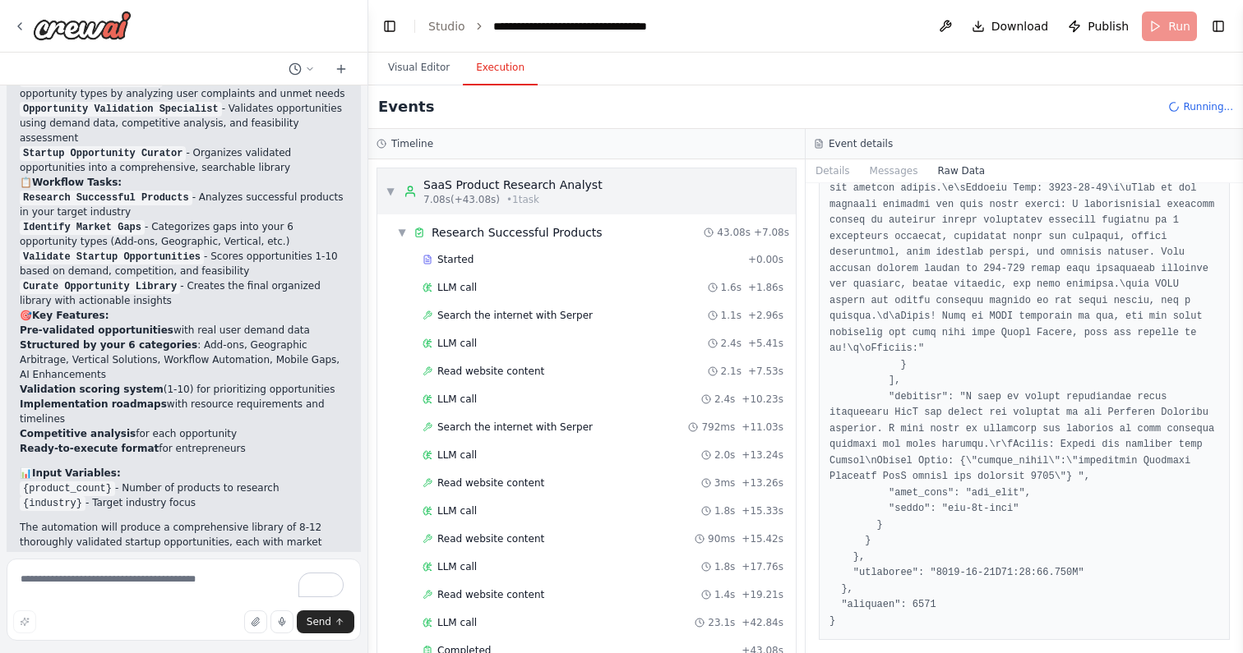
click at [468, 190] on div "SaaS Product Research Analyst" at bounding box center [512, 185] width 179 height 16
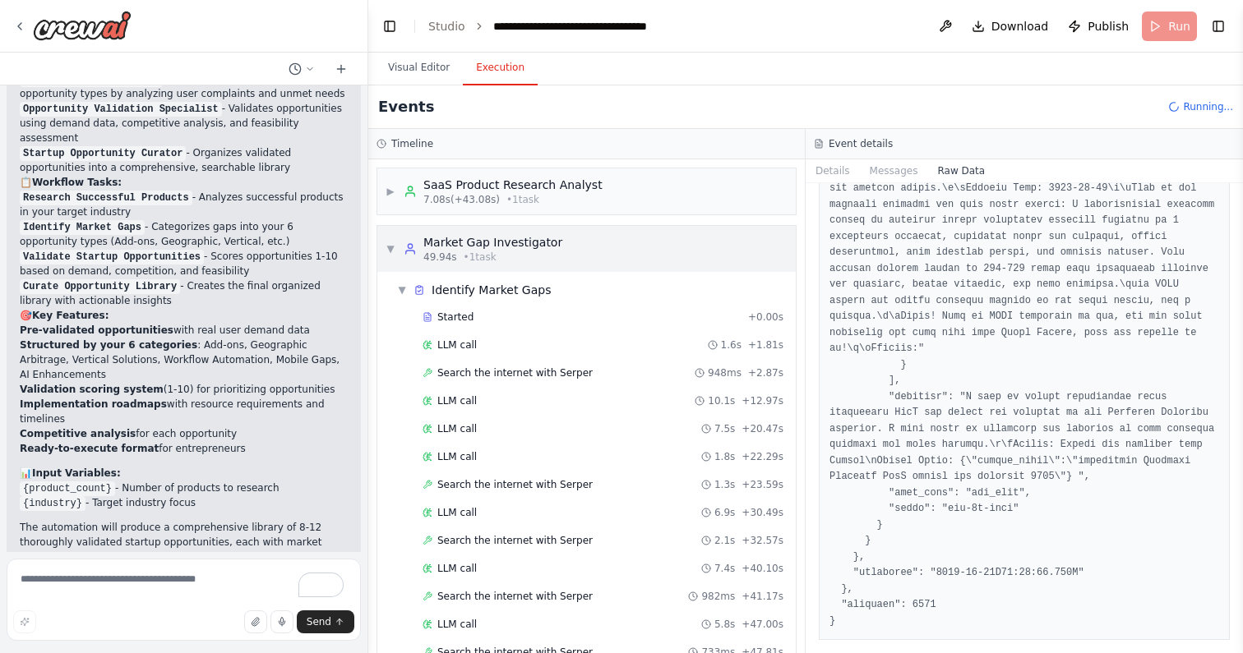
click at [482, 249] on div "Market Gap Investigator" at bounding box center [492, 242] width 139 height 16
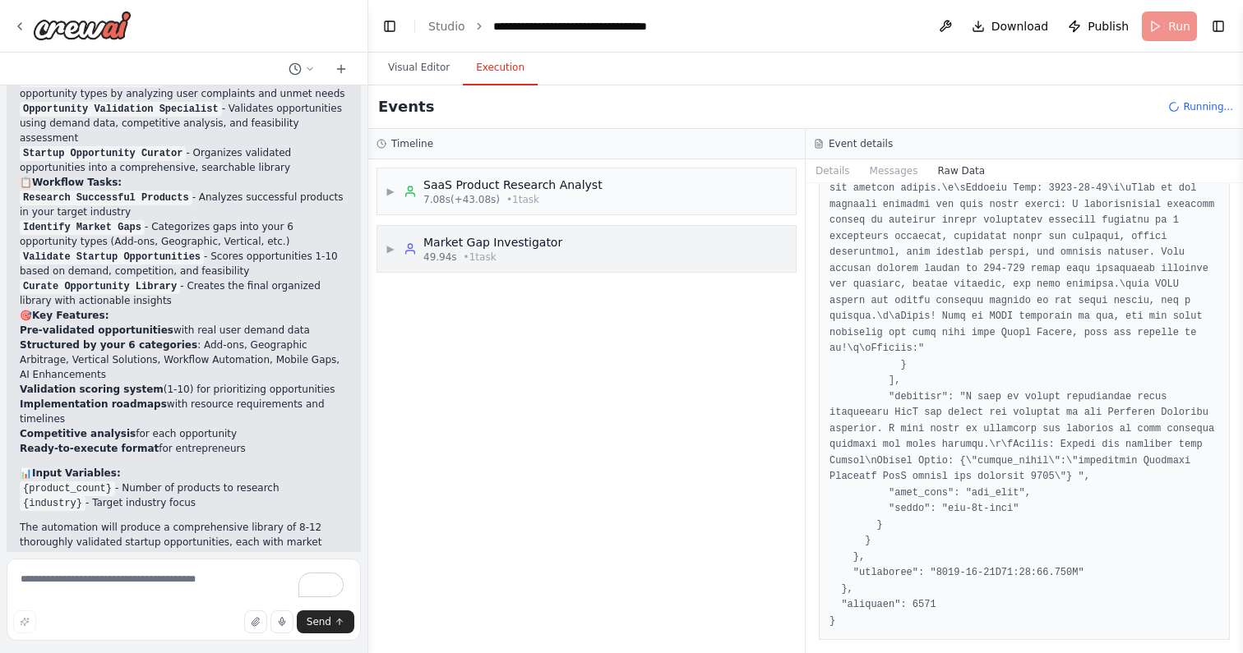
click at [482, 249] on div "Market Gap Investigator" at bounding box center [492, 242] width 139 height 16
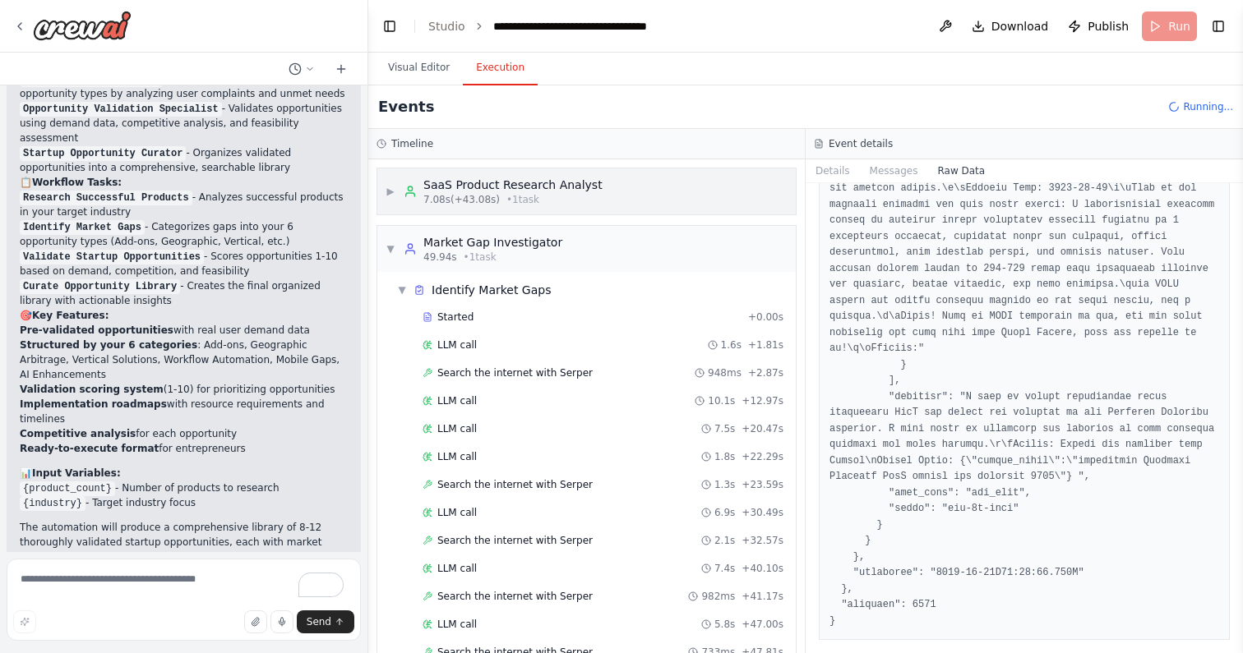
click at [479, 196] on span "7.08s (+43.08s)" at bounding box center [461, 199] width 76 height 13
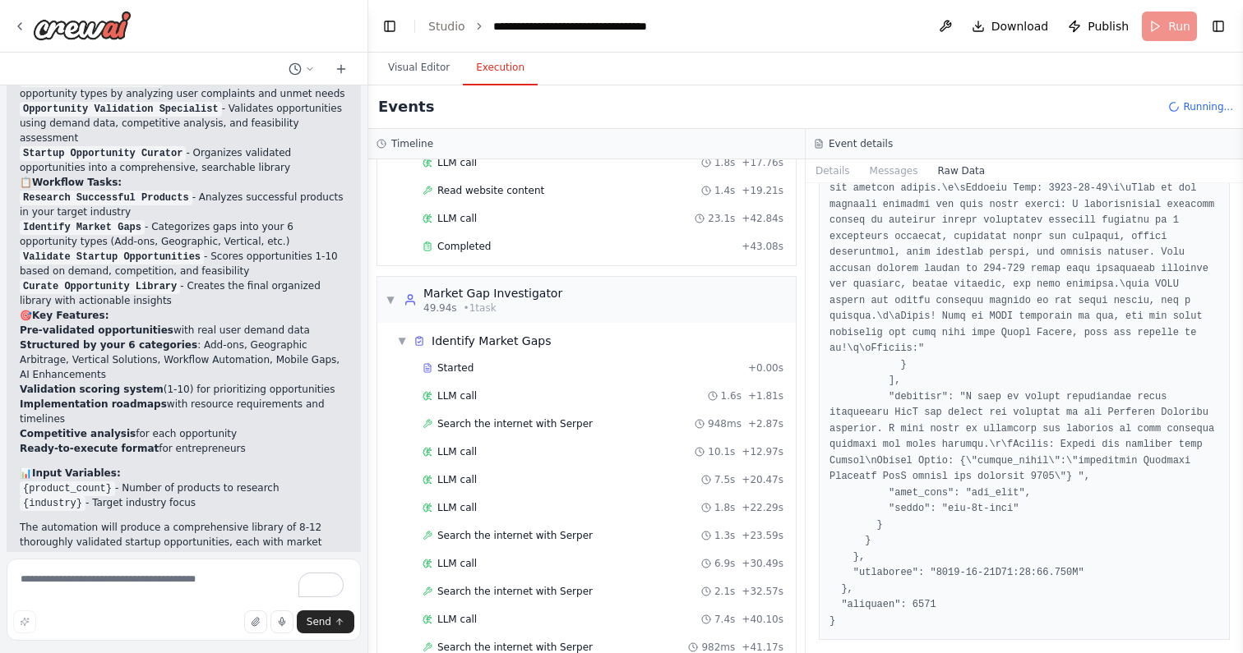
scroll to position [377, 0]
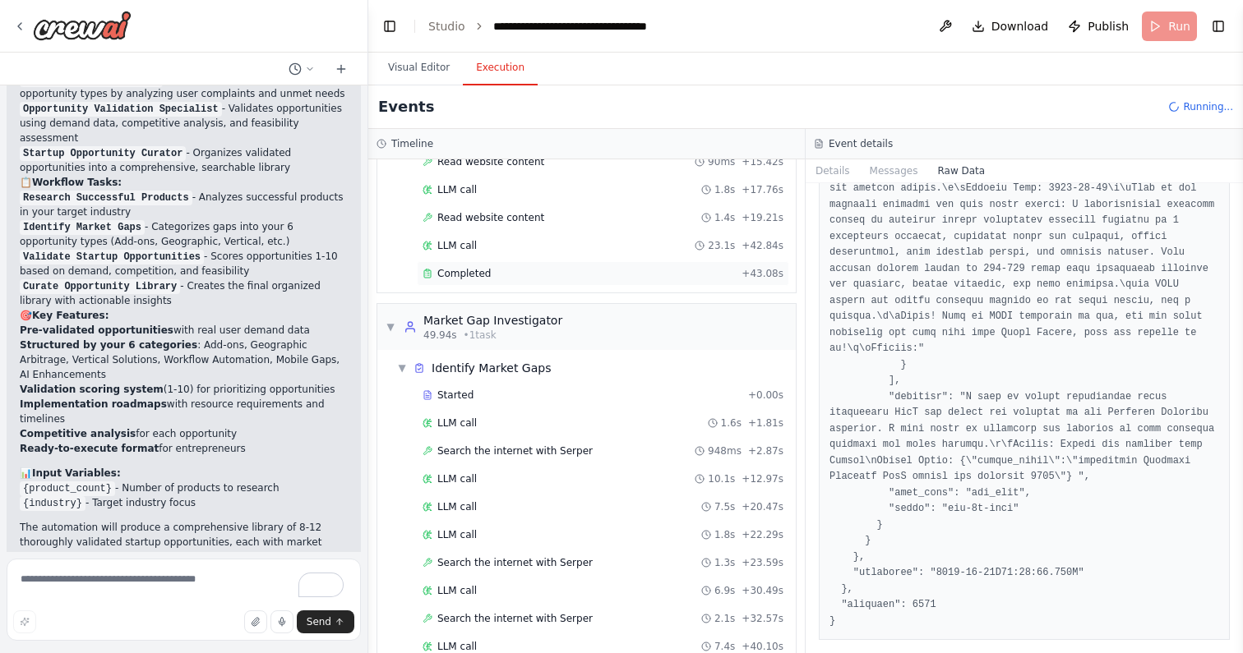
click at [486, 272] on span "Completed" at bounding box center [463, 273] width 53 height 13
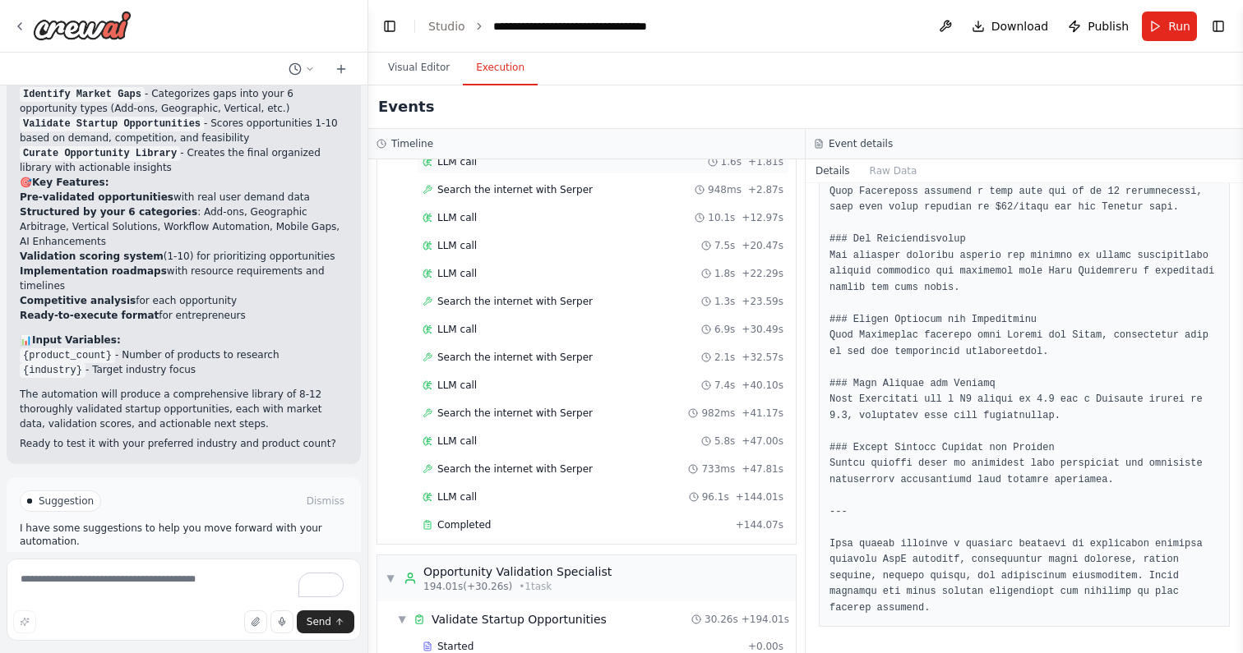
scroll to position [654, 0]
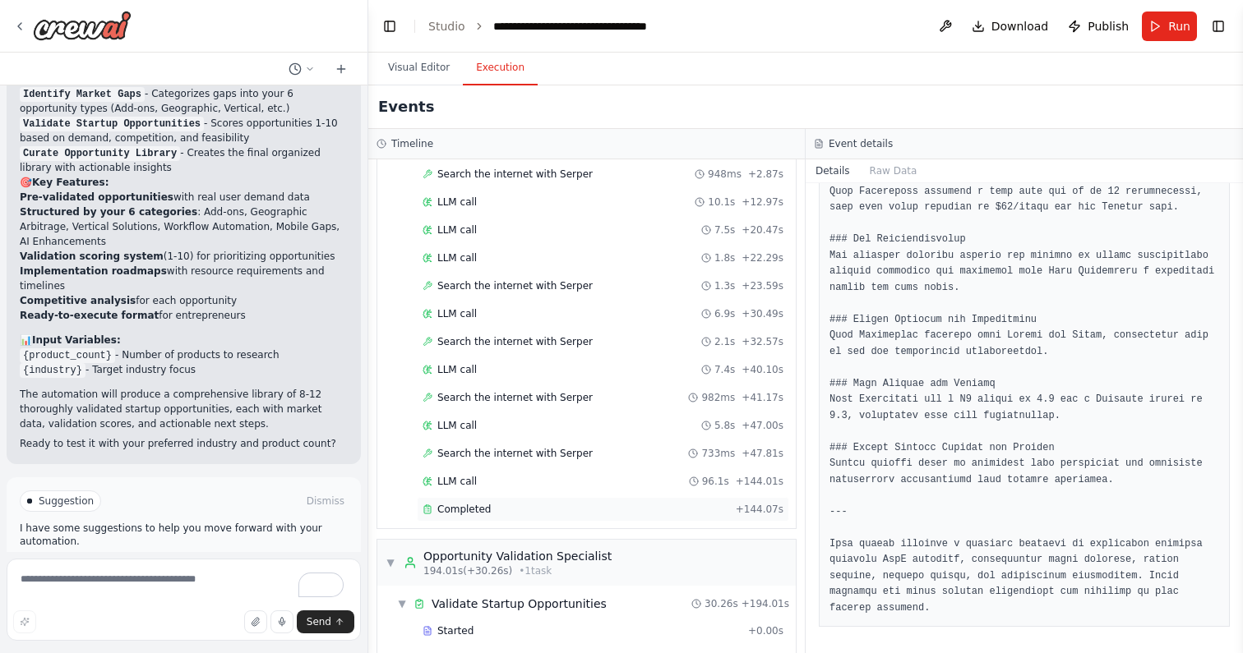
click at [524, 506] on div "Completed" at bounding box center [575, 509] width 307 height 13
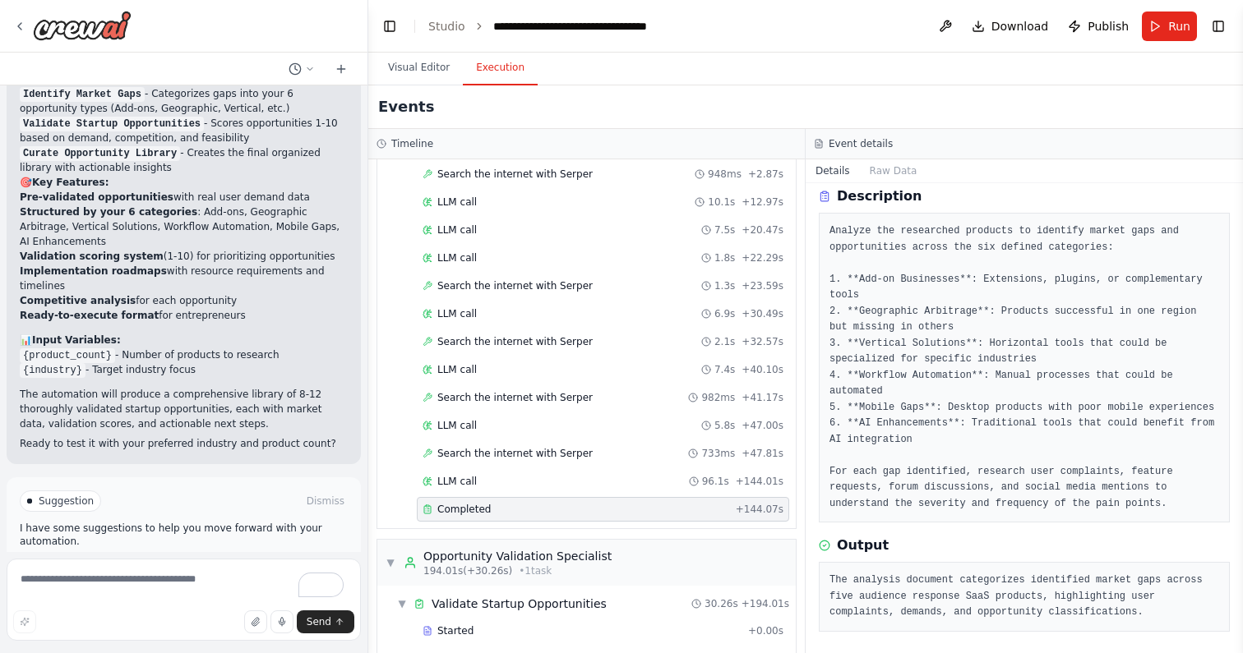
scroll to position [67, 0]
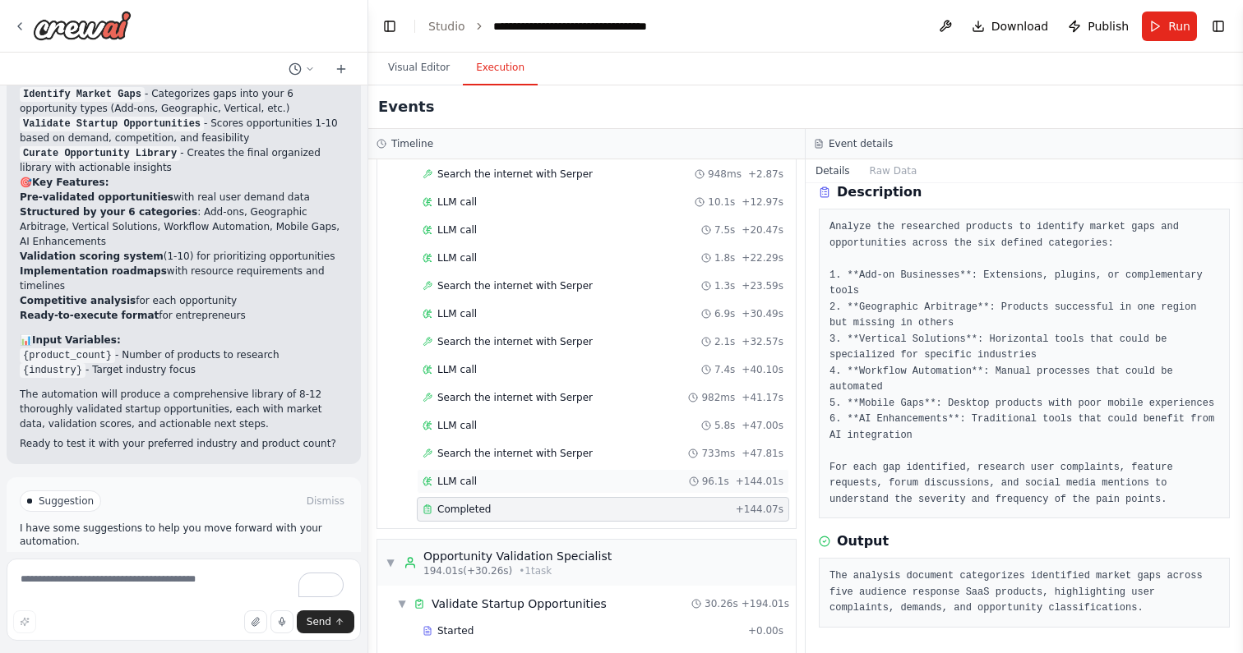
click at [625, 470] on div "LLM call 96.1s + 144.01s" at bounding box center [603, 481] width 372 height 25
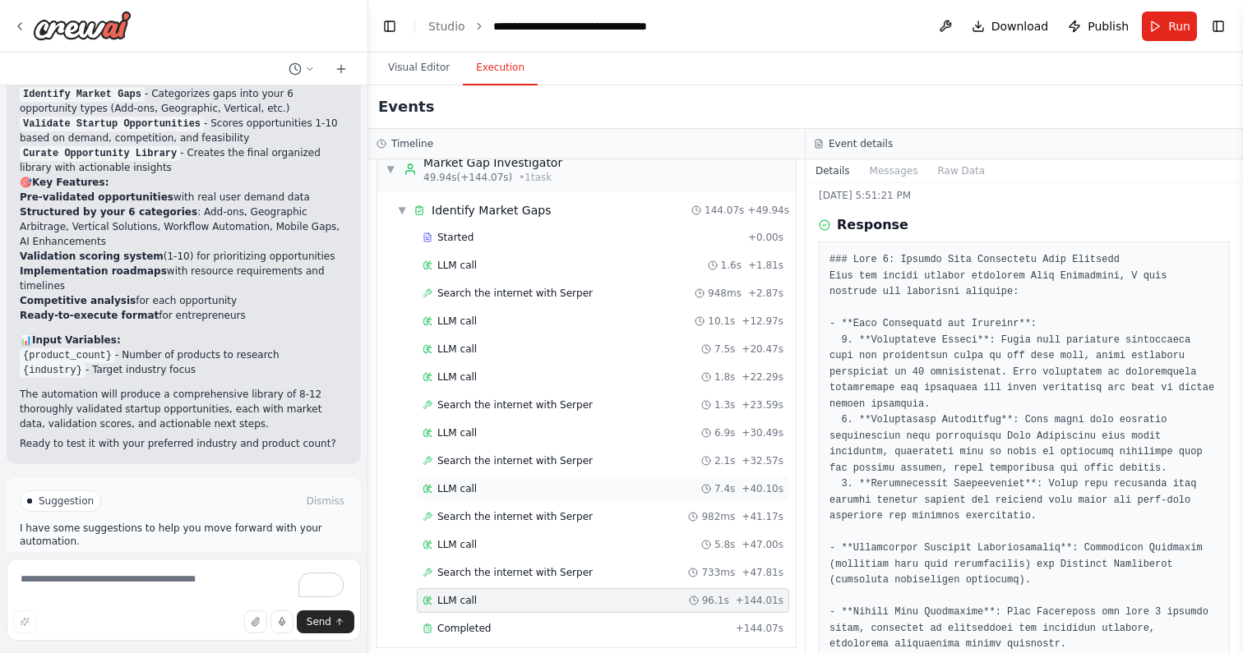
scroll to position [519, 0]
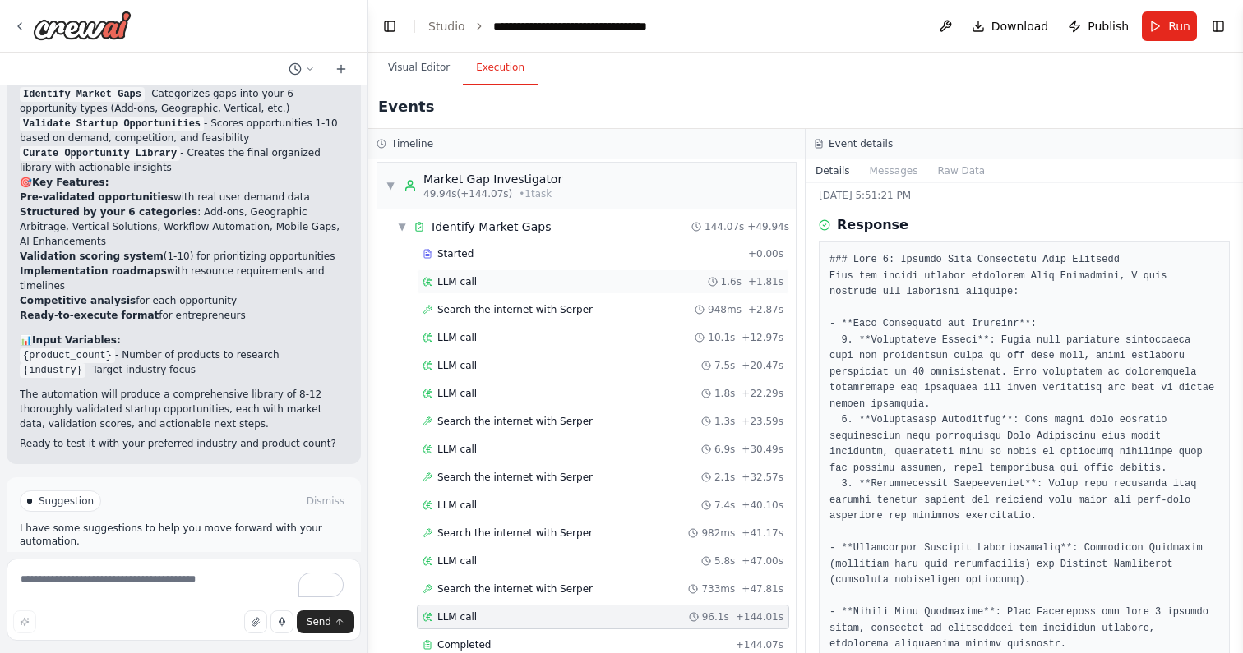
click at [492, 279] on div "LLM call 1.6s + 1.81s" at bounding box center [602, 281] width 361 height 13
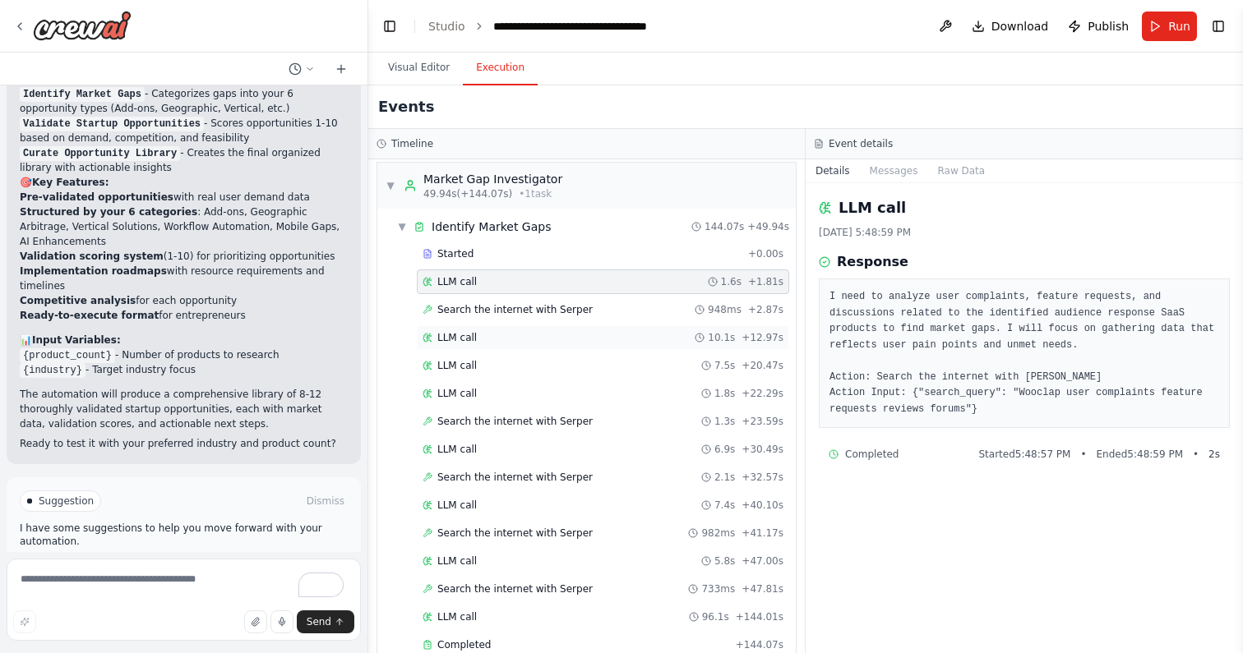
click at [488, 337] on div "LLM call 10.1s + 12.97s" at bounding box center [602, 337] width 361 height 13
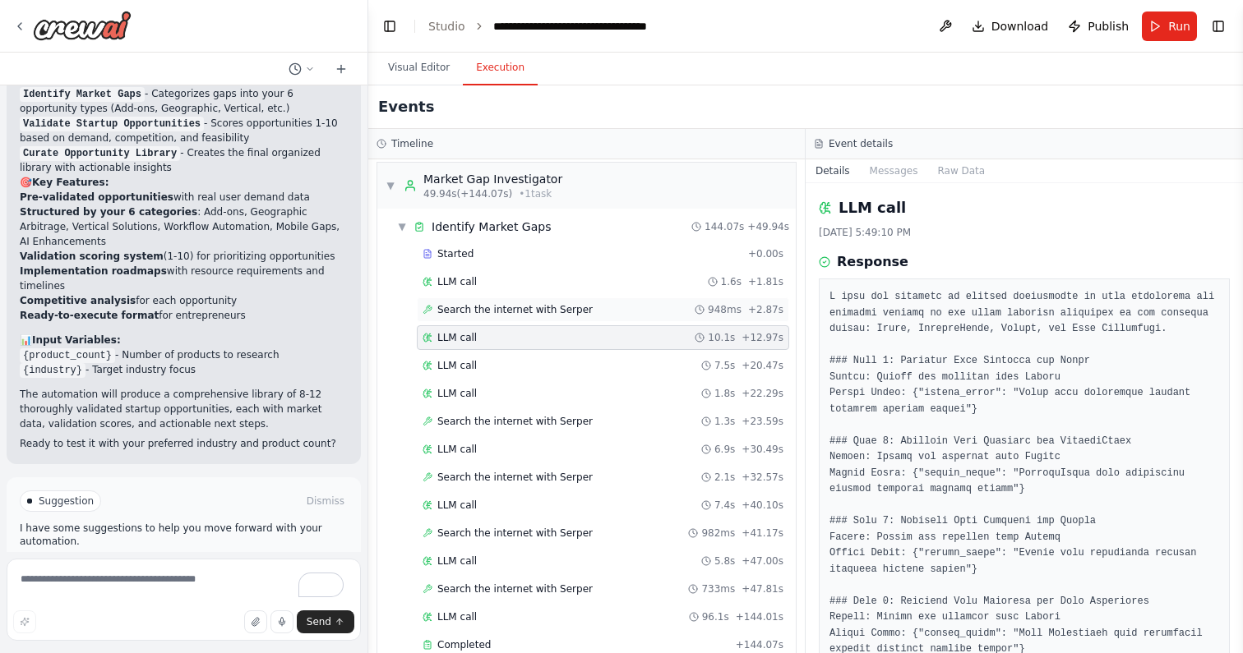
click at [488, 315] on span "Search the internet with Serper" at bounding box center [514, 309] width 155 height 13
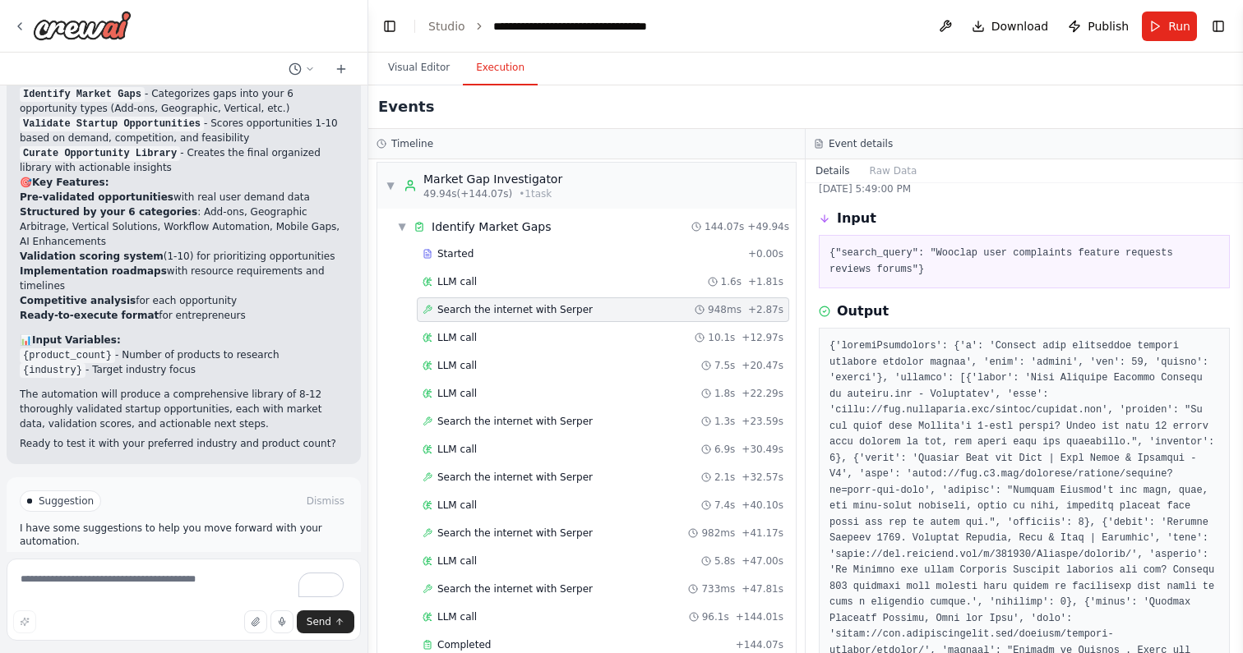
scroll to position [49, 0]
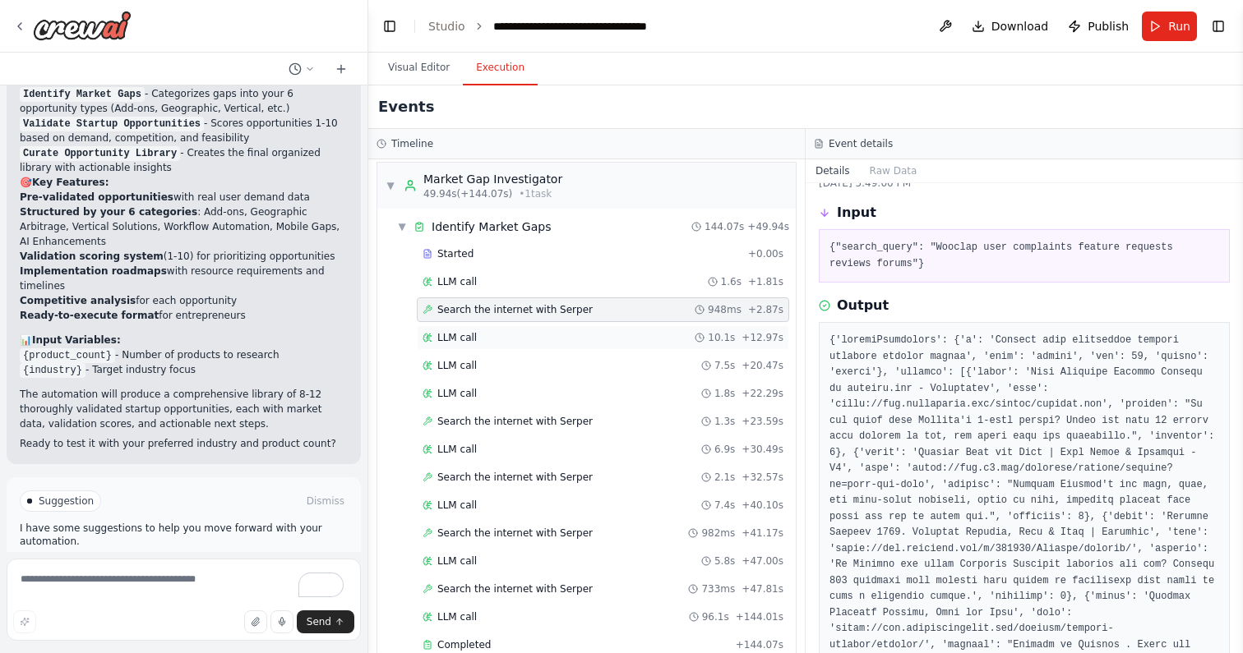
click at [565, 344] on div "LLM call 10.1s + 12.97s" at bounding box center [602, 337] width 361 height 13
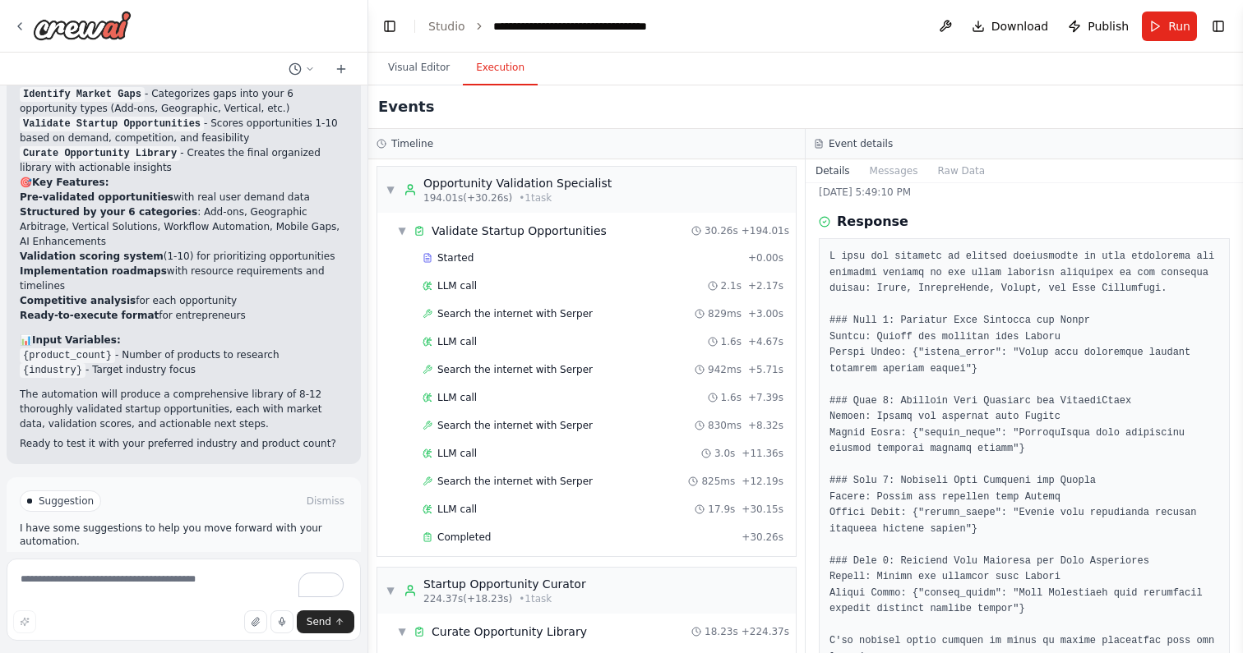
scroll to position [989, 0]
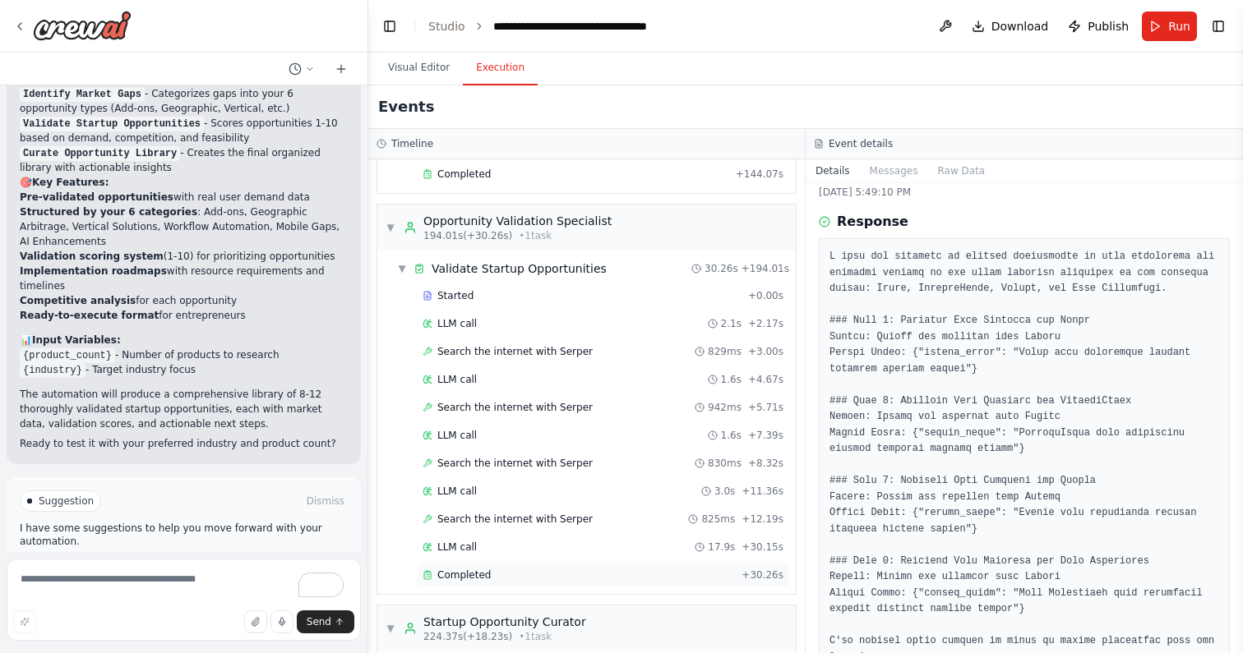
click at [487, 580] on span "Completed" at bounding box center [463, 575] width 53 height 13
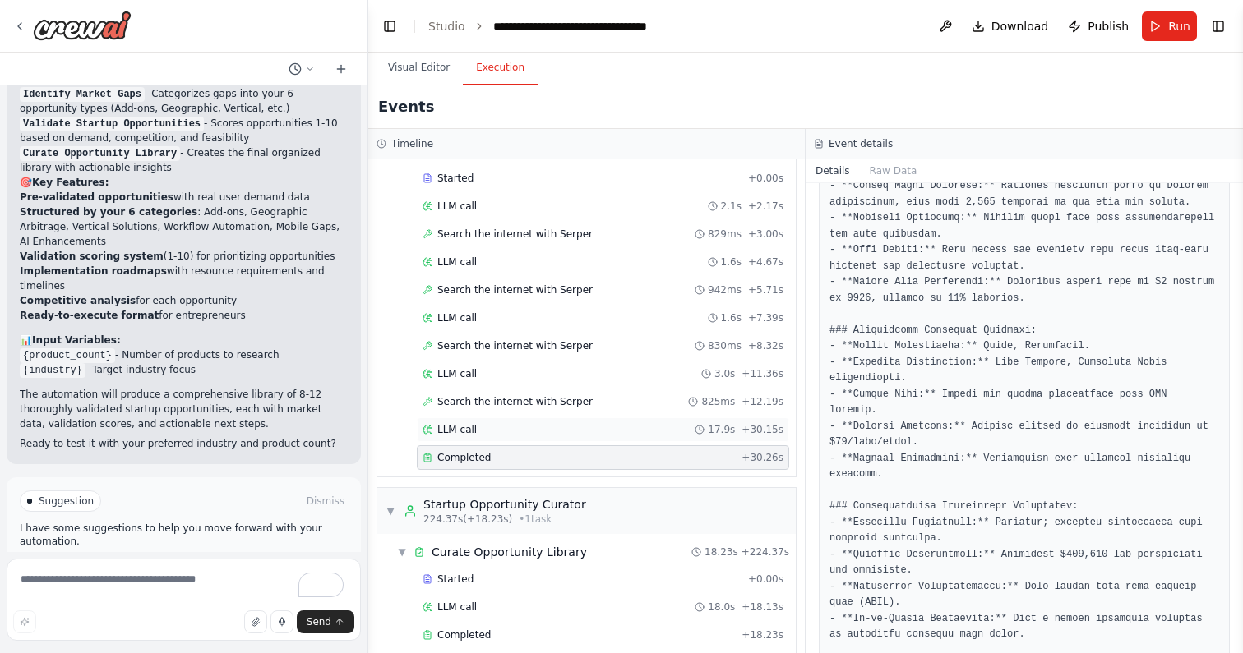
scroll to position [1127, 0]
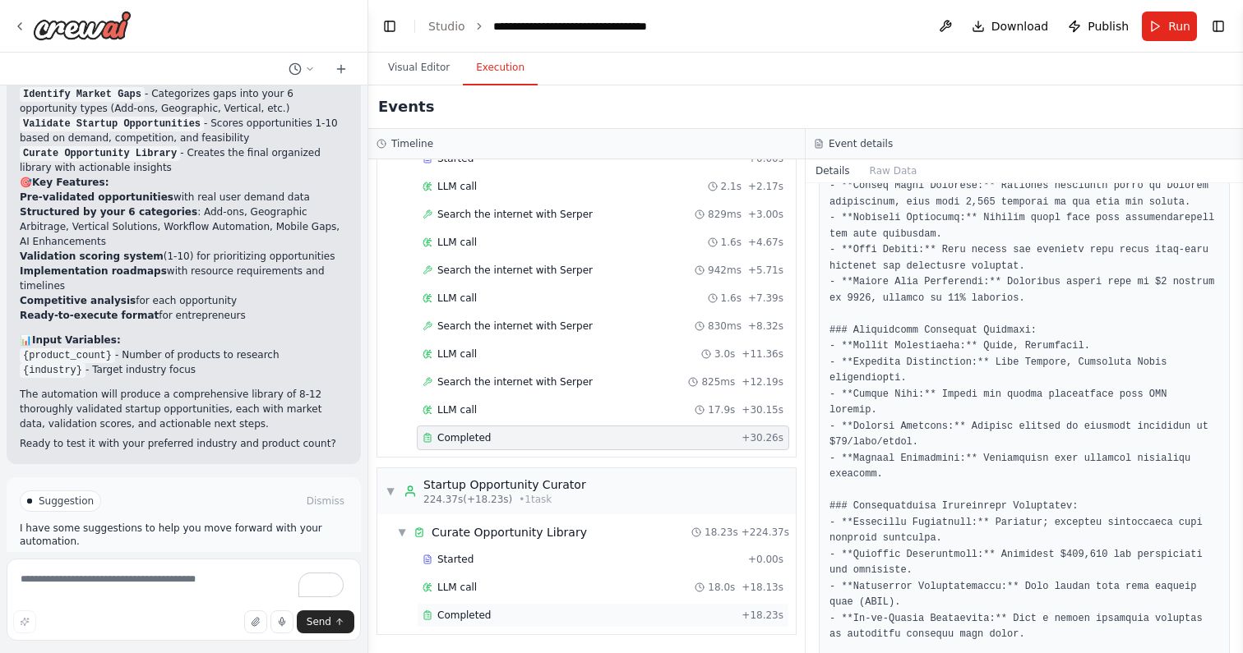
click at [499, 612] on div "Completed" at bounding box center [578, 615] width 312 height 13
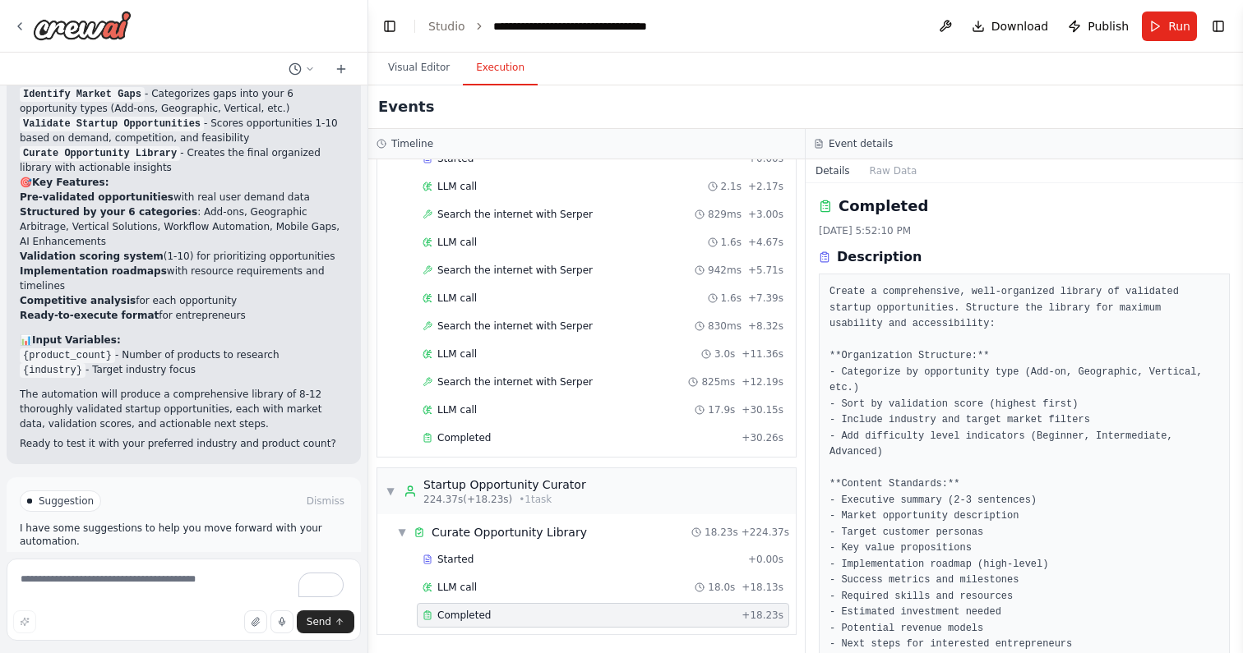
scroll to position [0, 0]
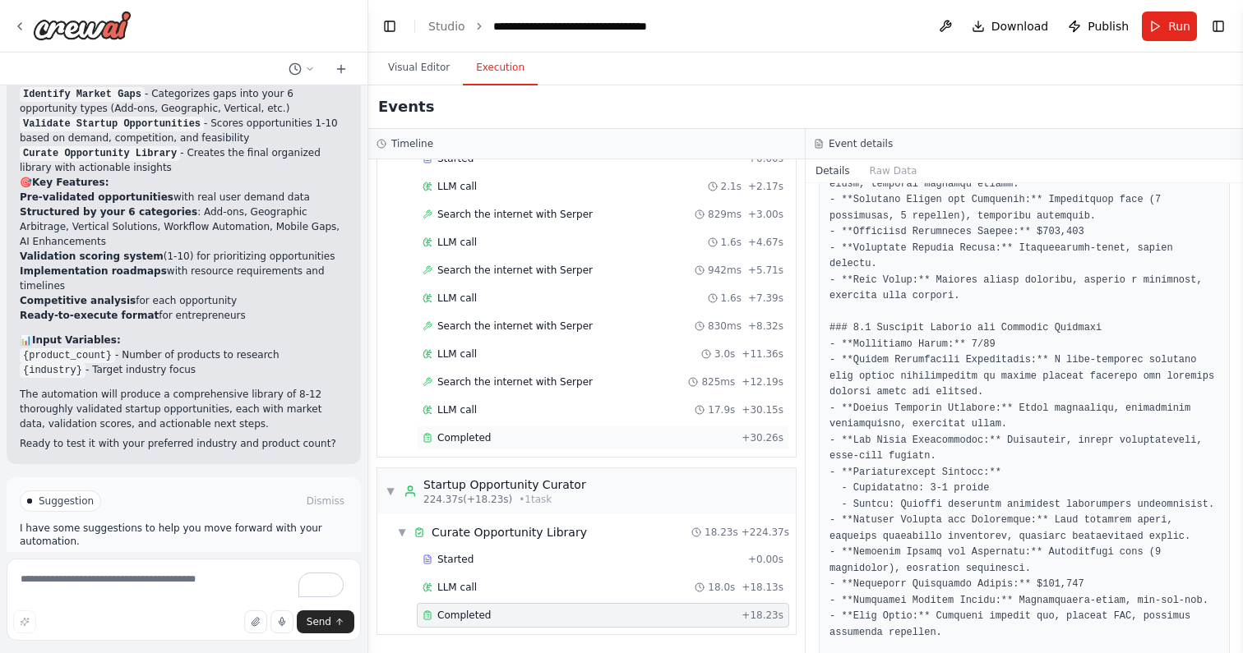
click at [575, 435] on div "Completed" at bounding box center [578, 437] width 312 height 13
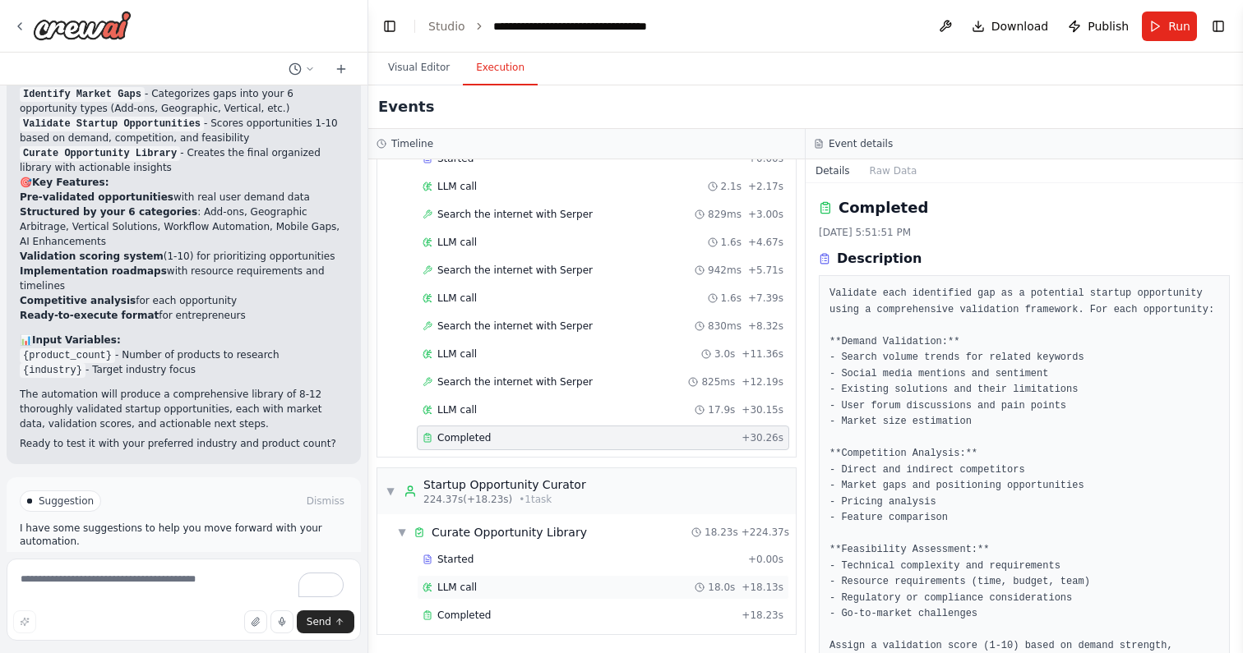
click at [470, 589] on span "LLM call" at bounding box center [456, 587] width 39 height 13
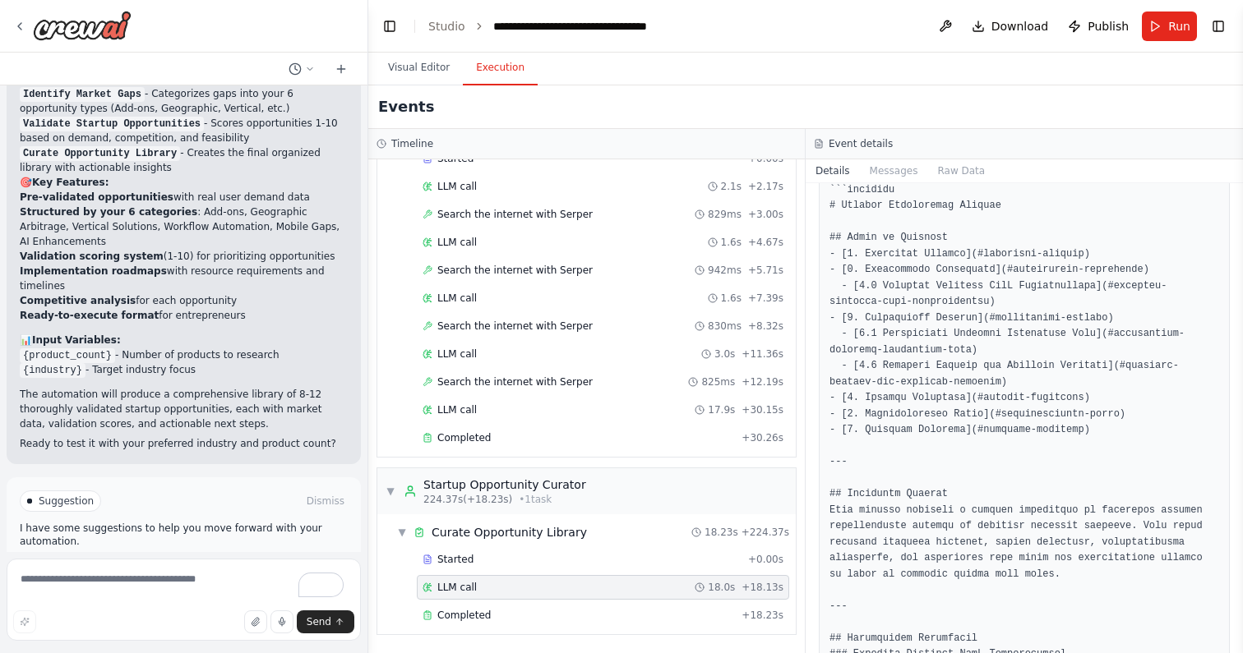
scroll to position [168, 0]
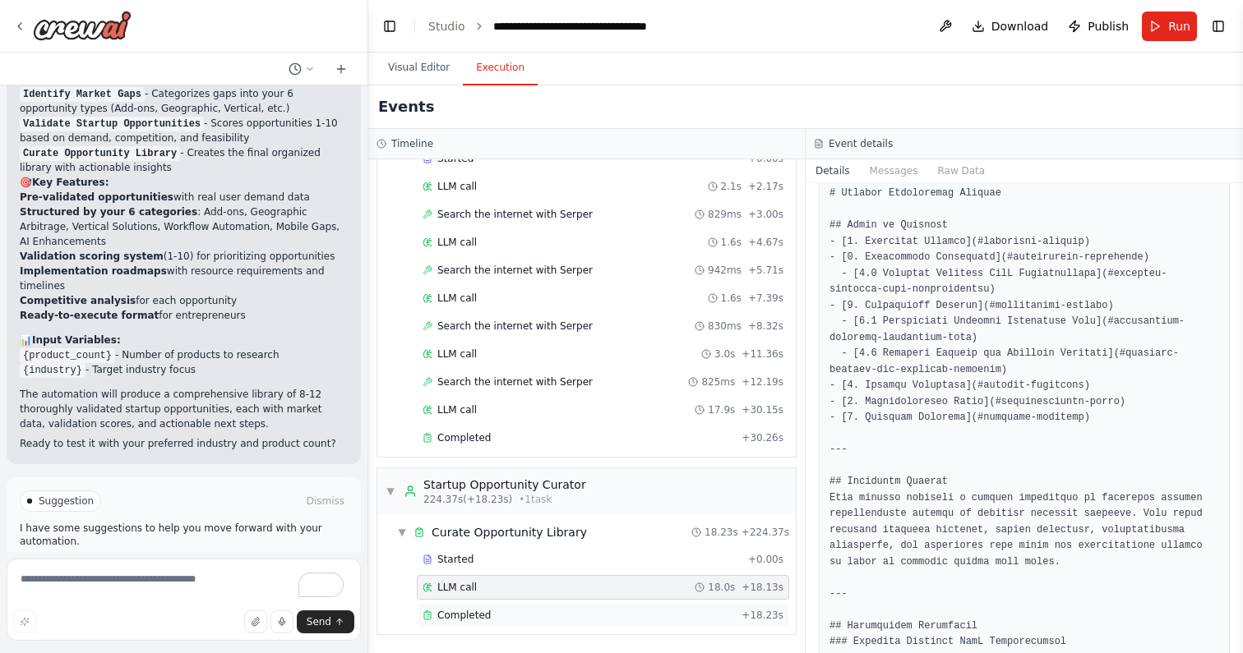
click at [529, 609] on div "Completed" at bounding box center [578, 615] width 312 height 13
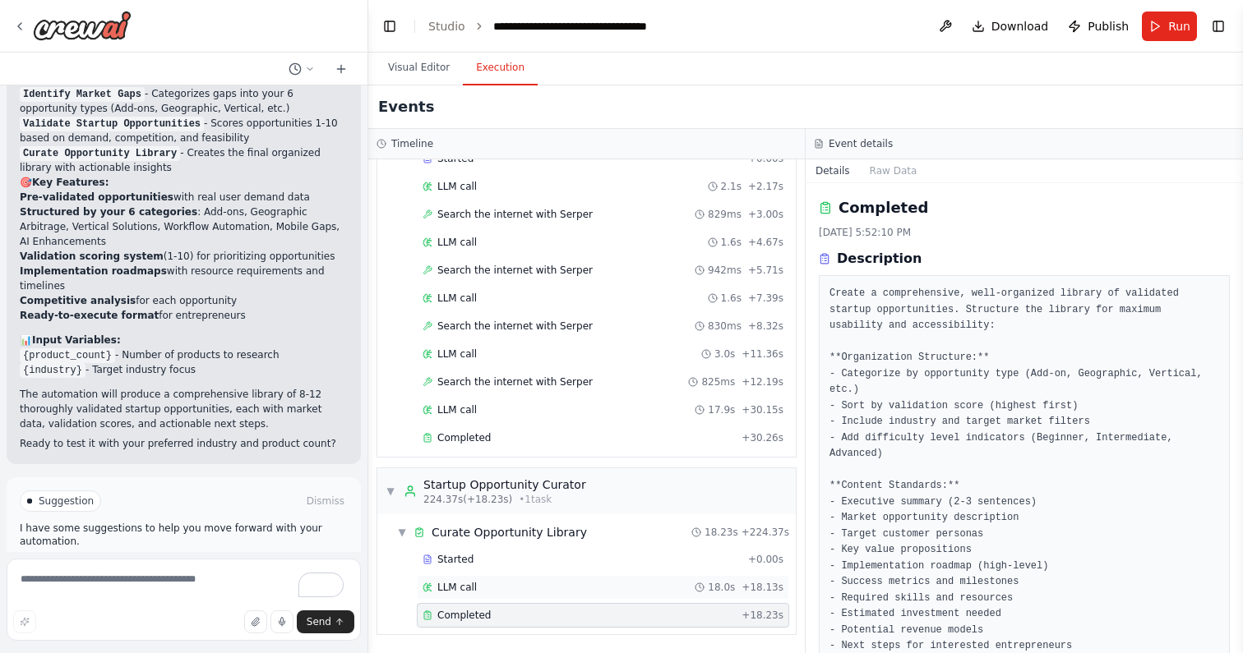
click at [574, 579] on div "LLM call 18.0s + 18.13s" at bounding box center [603, 587] width 372 height 25
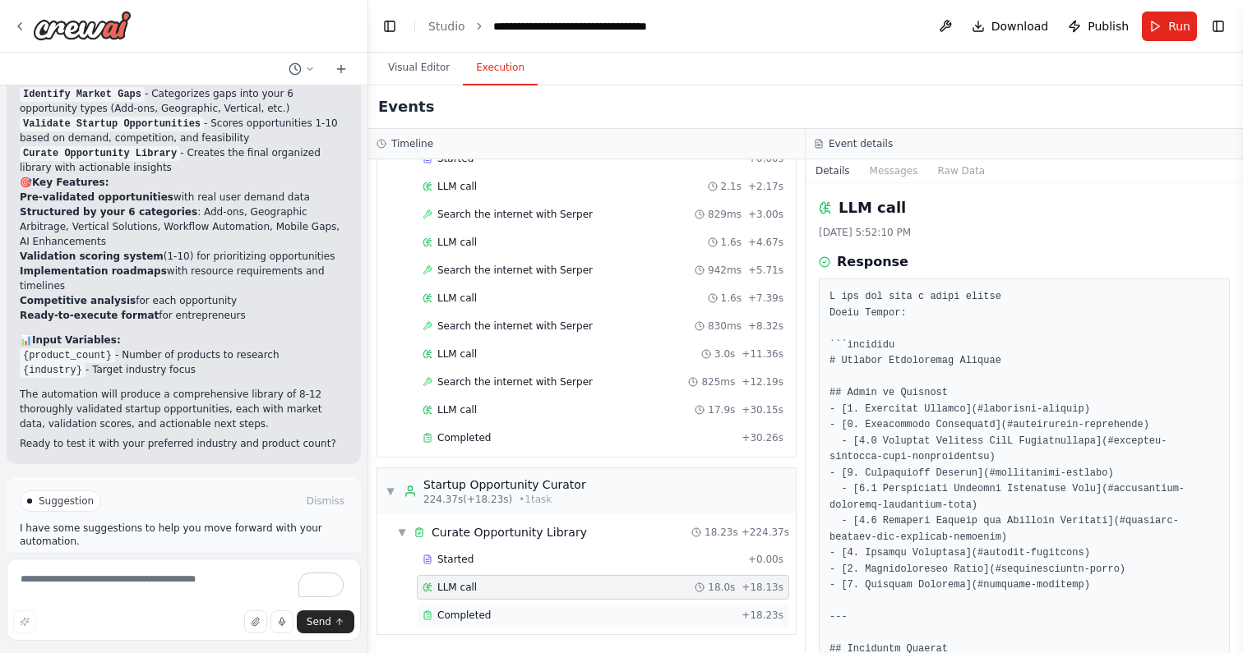
click at [584, 616] on div "Completed" at bounding box center [578, 615] width 312 height 13
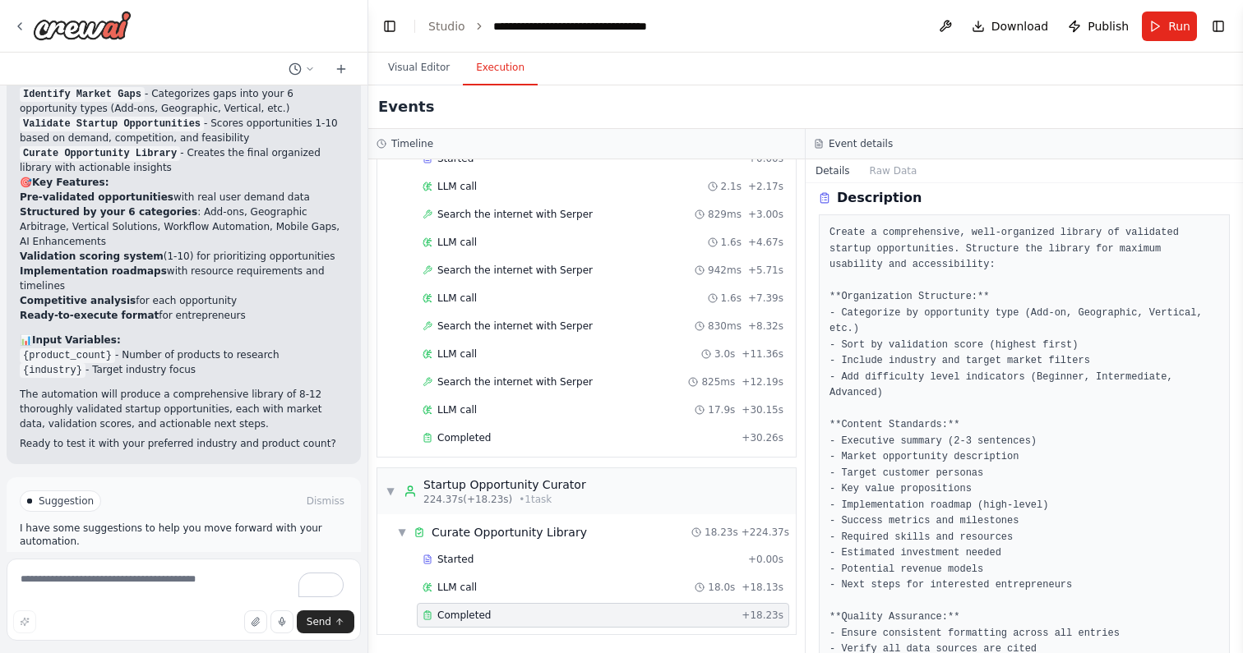
scroll to position [0, 0]
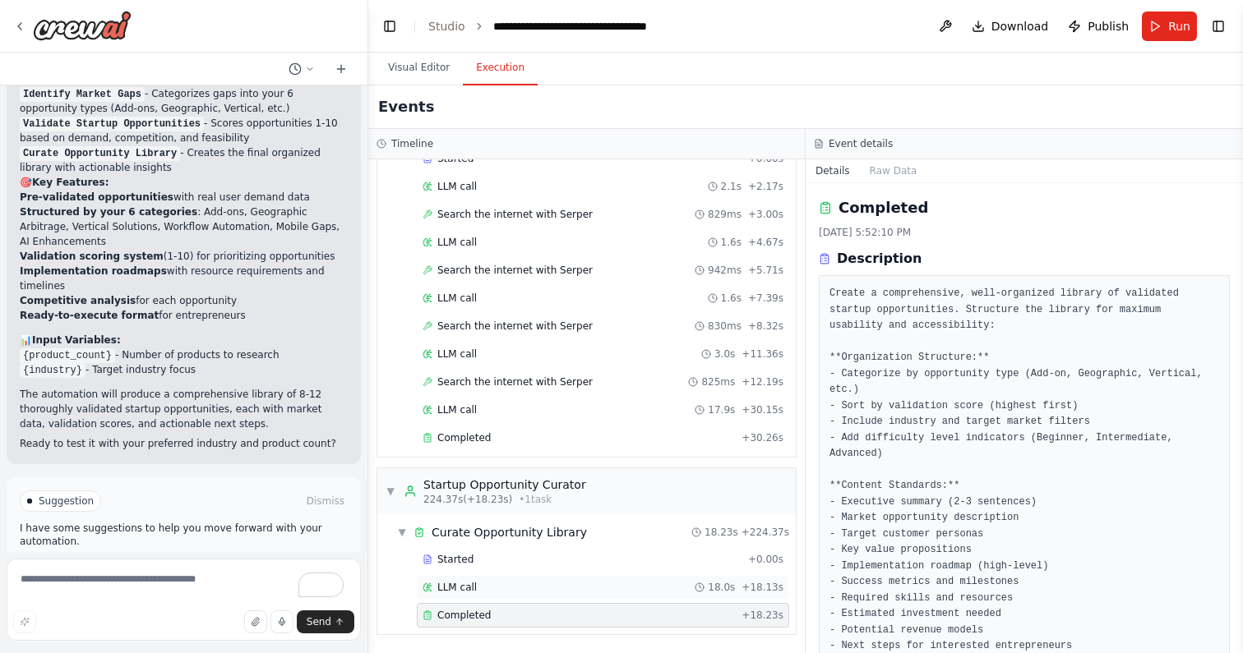
click at [528, 593] on div "LLM call 18.0s + 18.13s" at bounding box center [602, 587] width 361 height 13
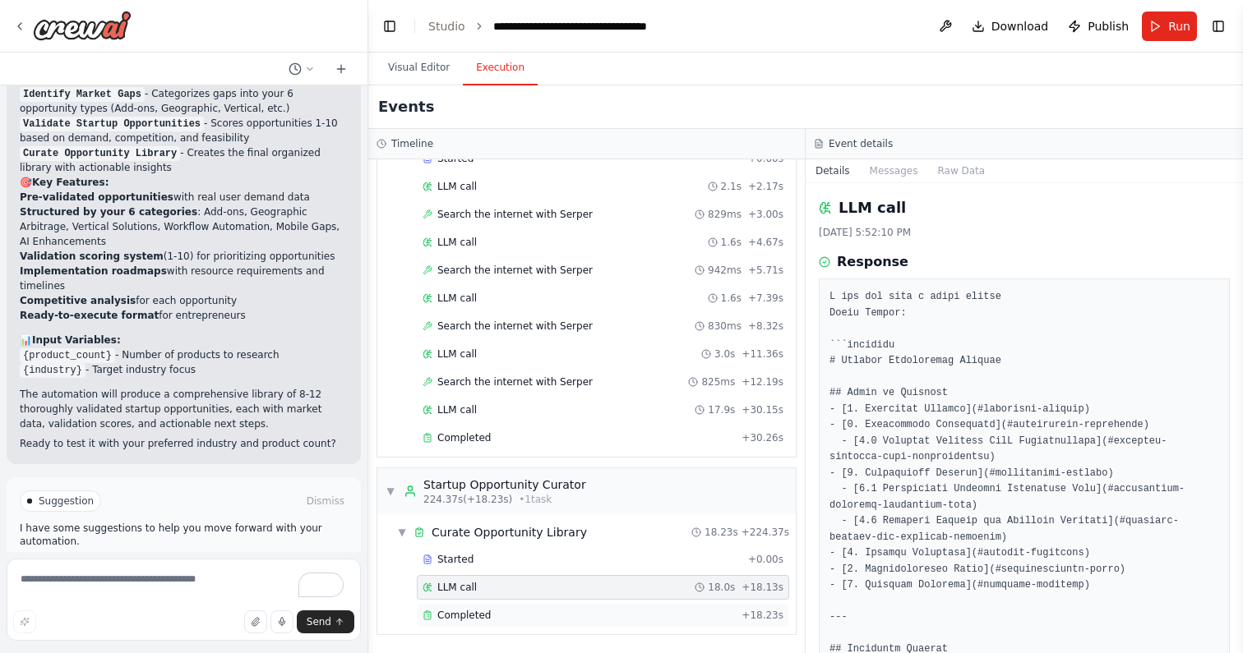
click at [539, 612] on div "Completed" at bounding box center [578, 615] width 312 height 13
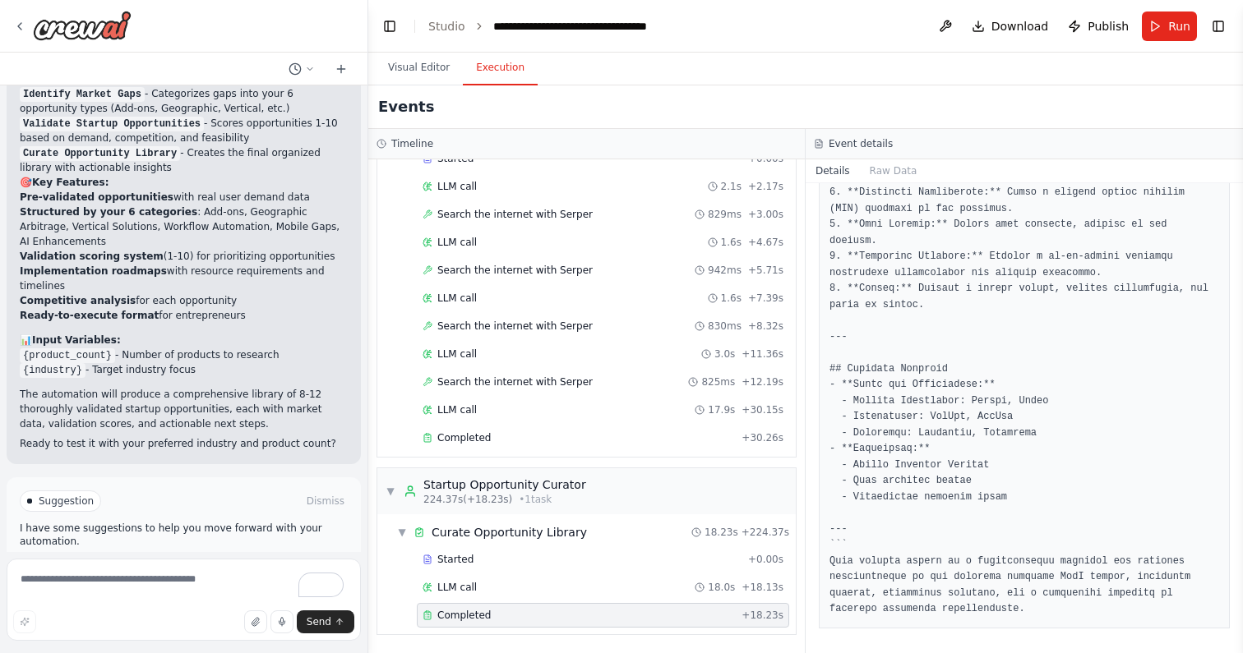
scroll to position [2214, 0]
click at [149, 565] on span "Improve automation" at bounding box center [191, 571] width 100 height 13
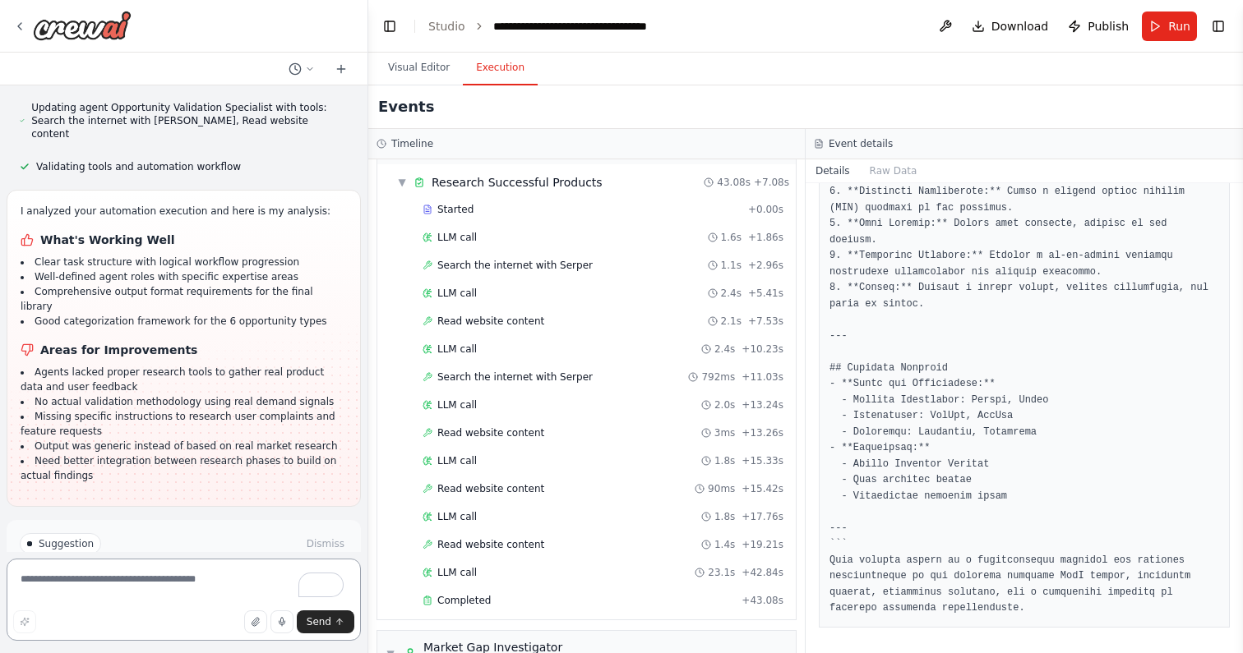
scroll to position [0, 0]
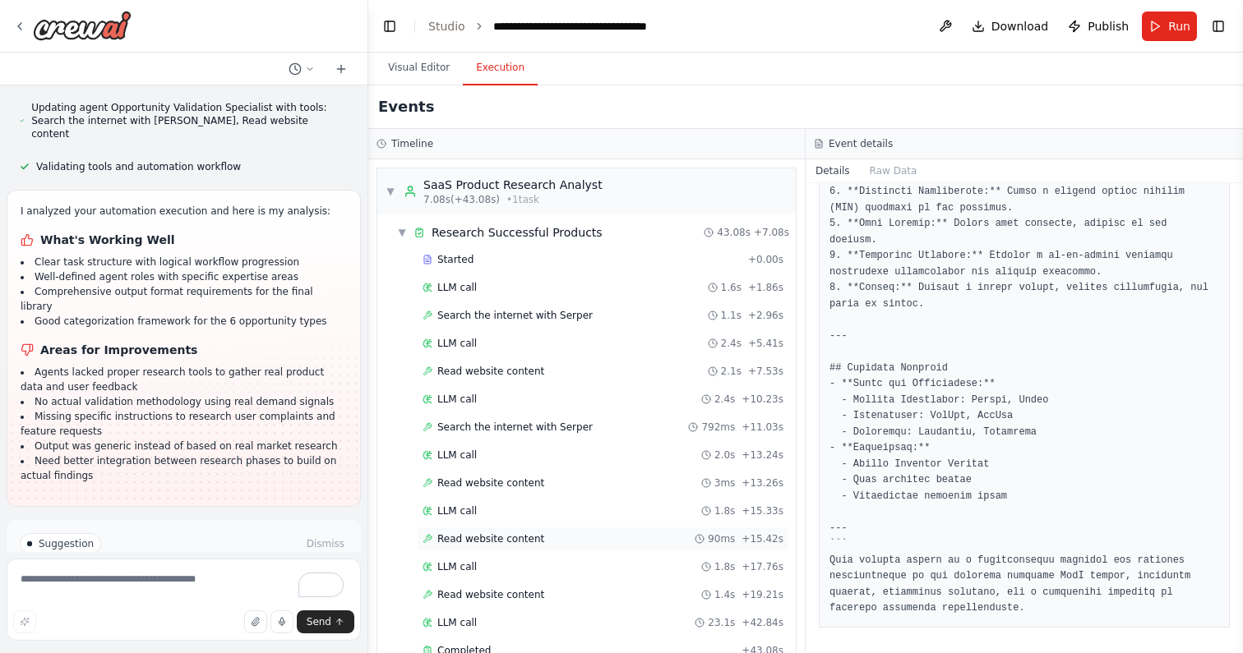
click at [524, 542] on span "Read website content" at bounding box center [490, 539] width 107 height 13
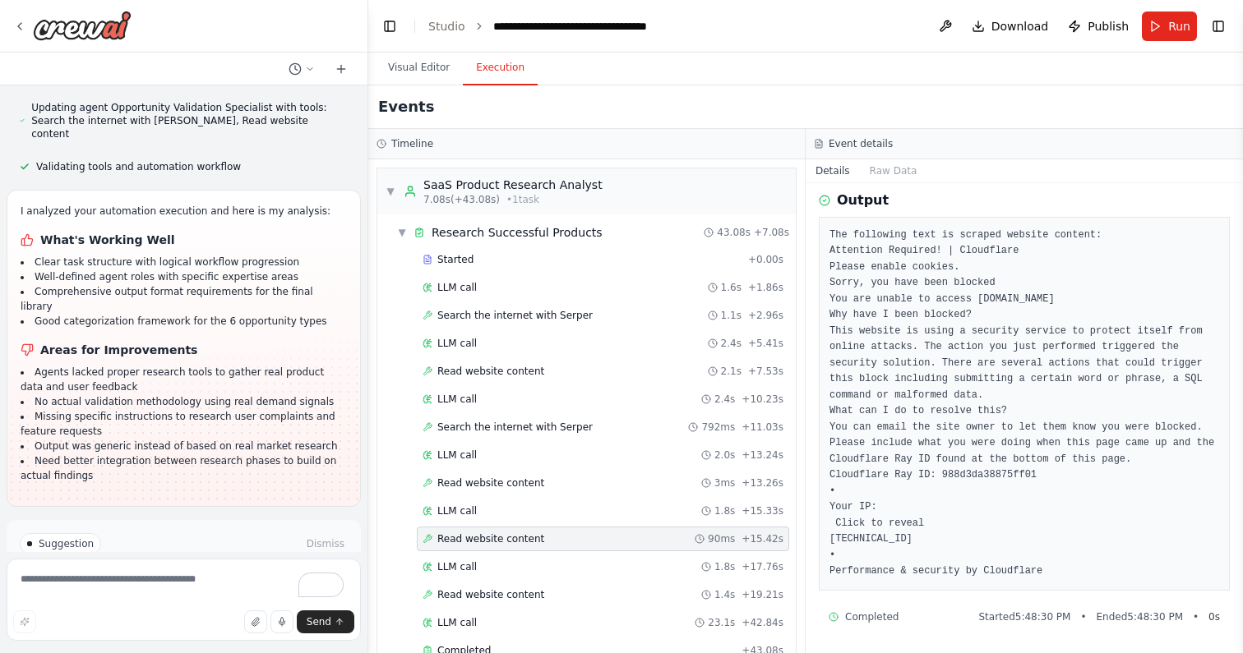
scroll to position [155, 0]
click at [542, 477] on div "Read website content 3ms + 13.26s" at bounding box center [602, 483] width 361 height 13
click at [542, 539] on div "Read website content 90ms + 15.42s" at bounding box center [602, 539] width 361 height 13
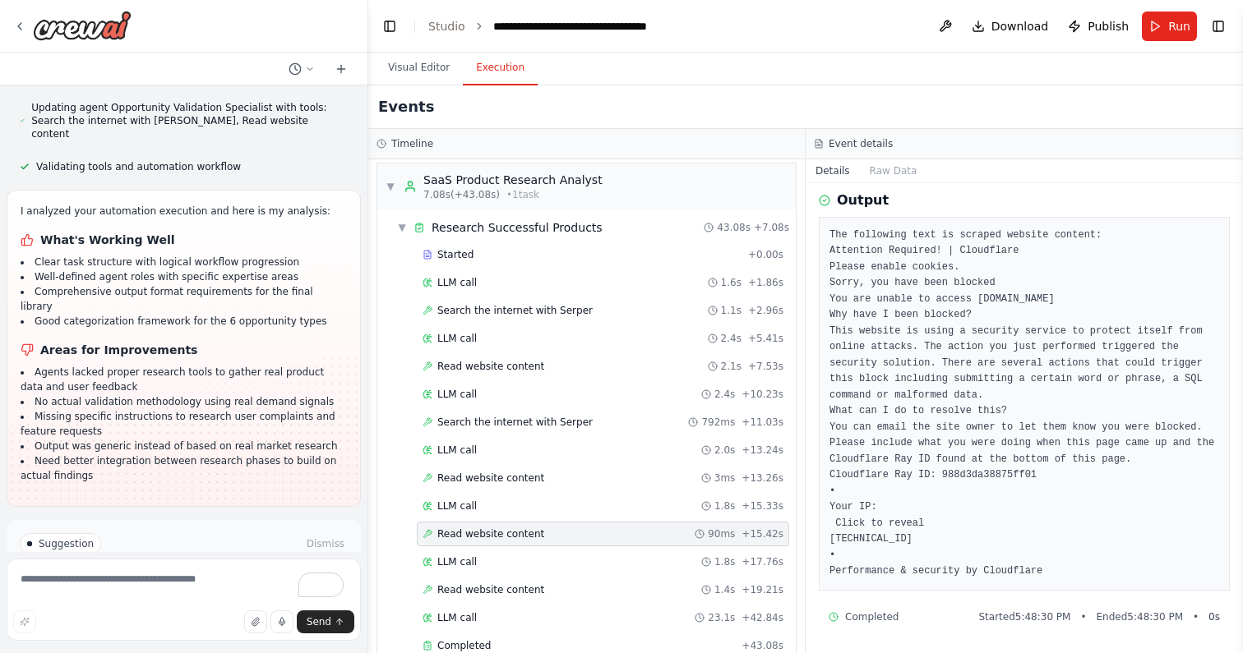
scroll to position [16, 0]
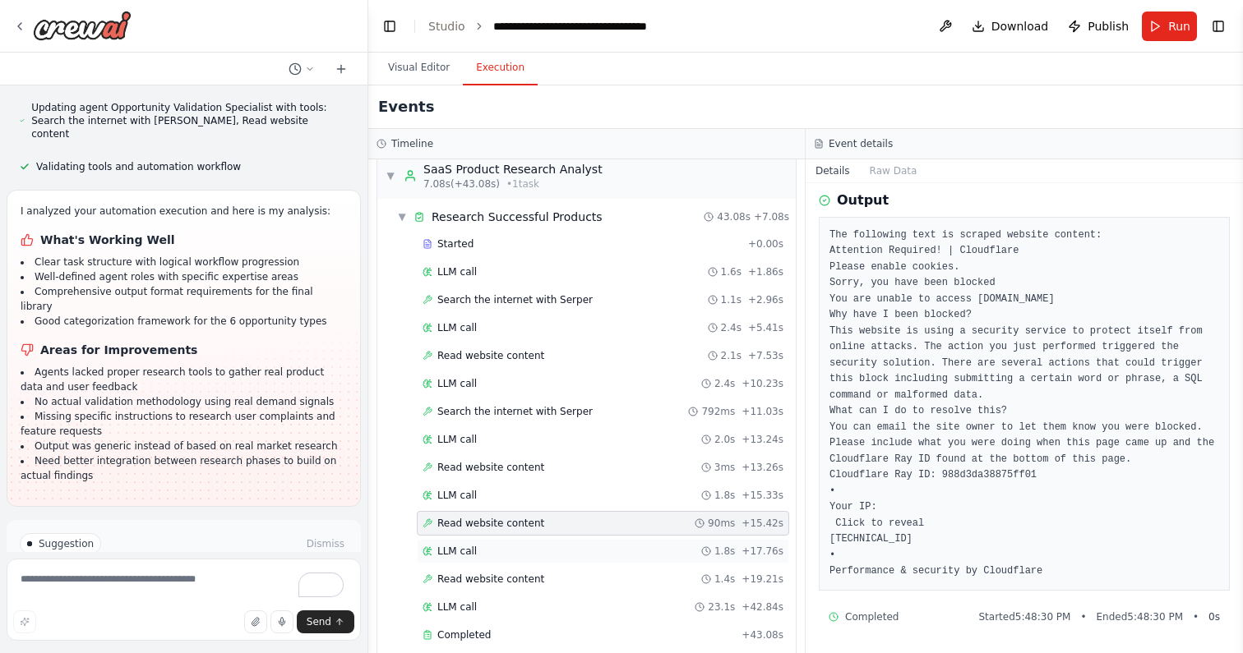
click at [511, 547] on div "LLM call 1.8s + 17.76s" at bounding box center [602, 551] width 361 height 13
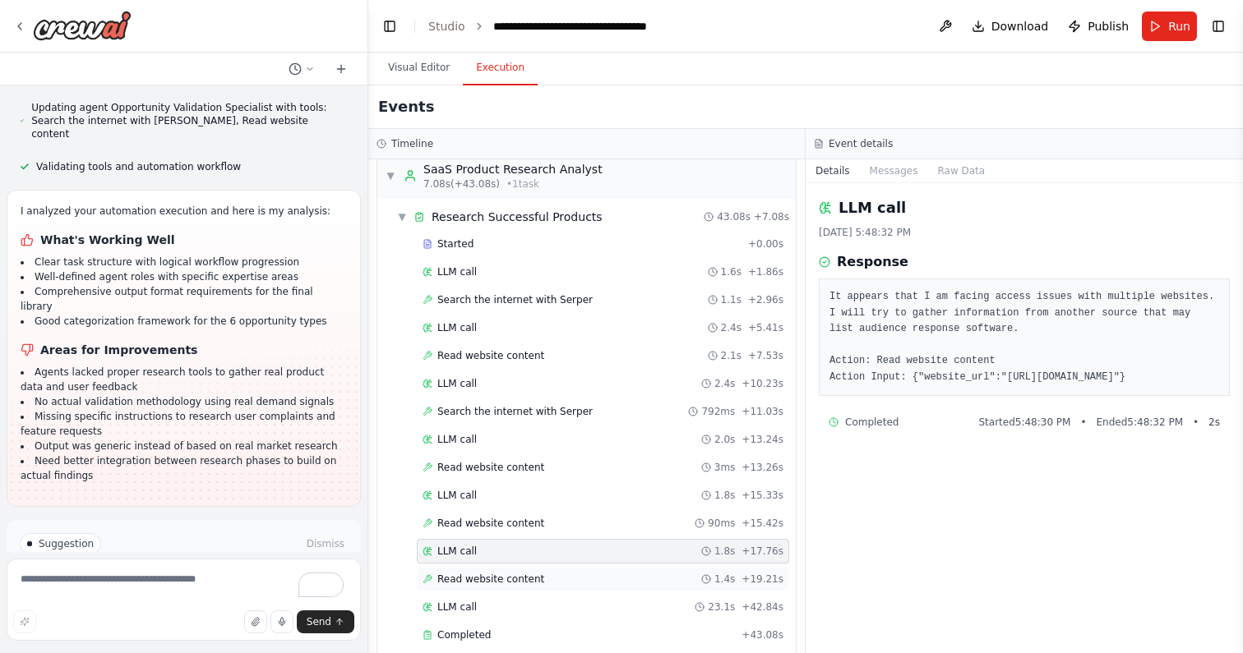
click at [524, 583] on span "Read website content" at bounding box center [490, 579] width 107 height 13
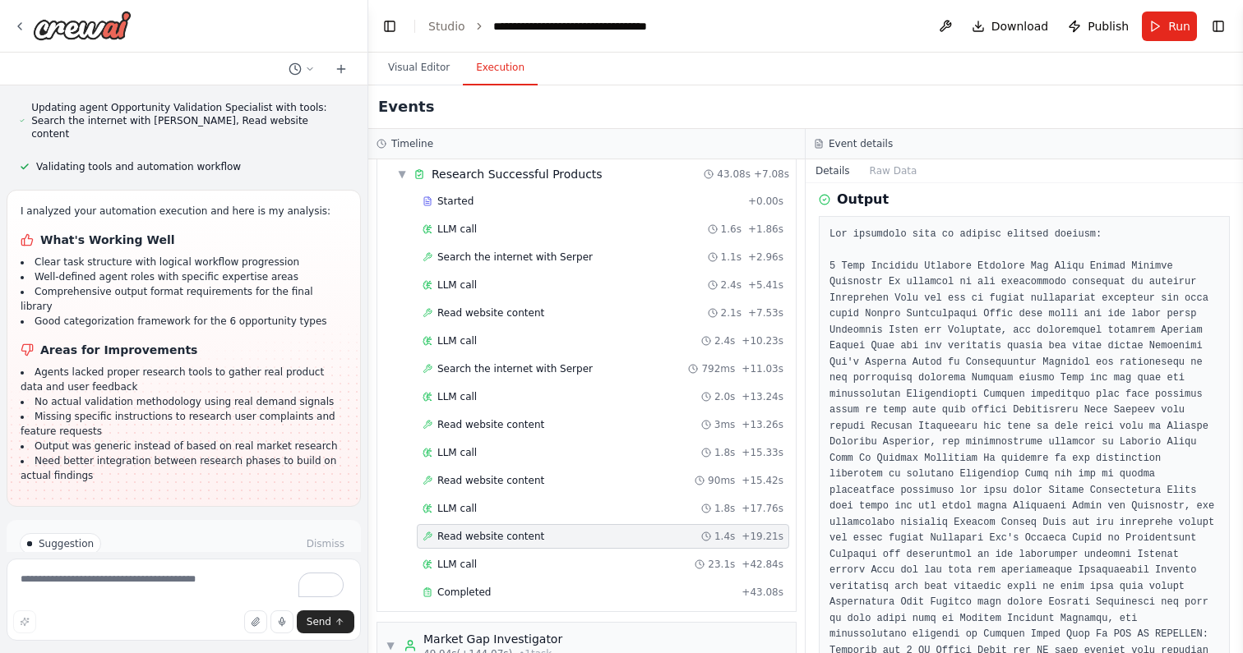
scroll to position [143, 0]
click at [455, 569] on span "LLM call" at bounding box center [456, 564] width 39 height 13
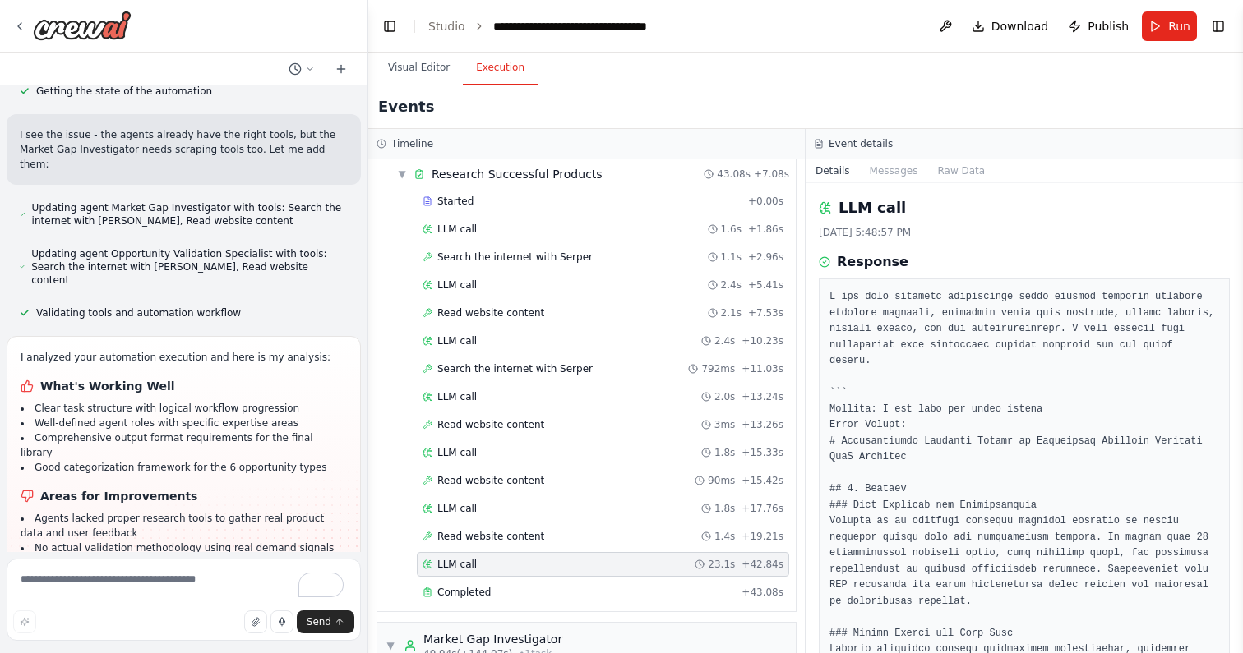
scroll to position [2233, 0]
